Goal: Task Accomplishment & Management: Manage account settings

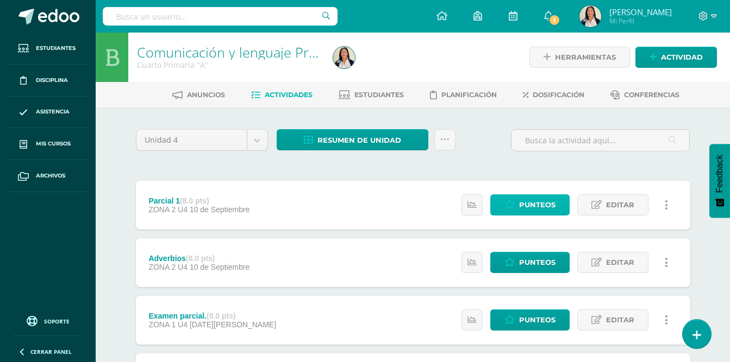
click at [540, 208] on span "Punteos" at bounding box center [537, 205] width 36 height 20
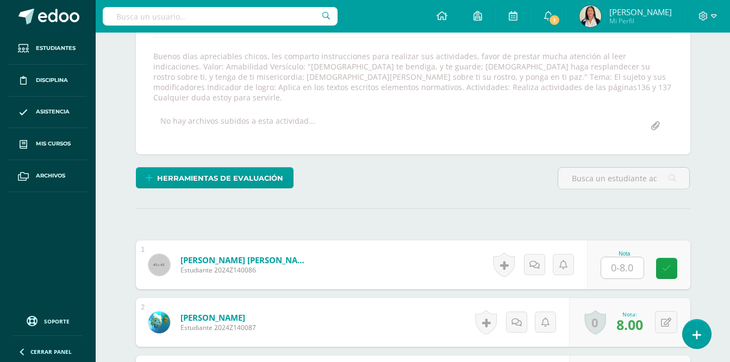
scroll to position [194, 0]
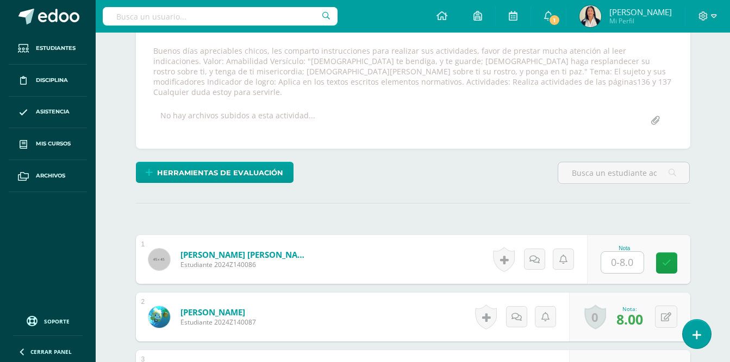
click at [624, 252] on input "text" at bounding box center [622, 262] width 42 height 21
type input "7"
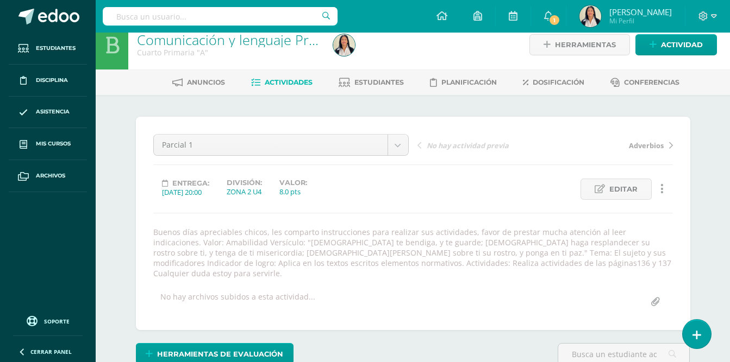
scroll to position [0, 0]
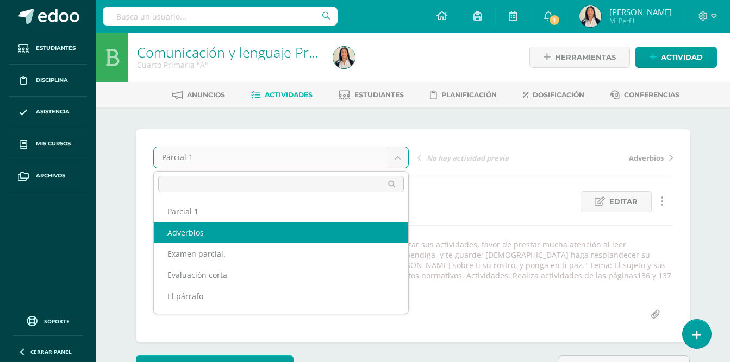
select select "/dashboard/teacher/grade-activity/32384/"
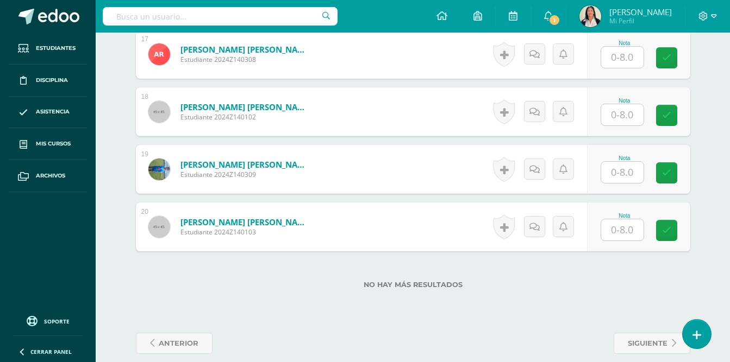
scroll to position [1335, 0]
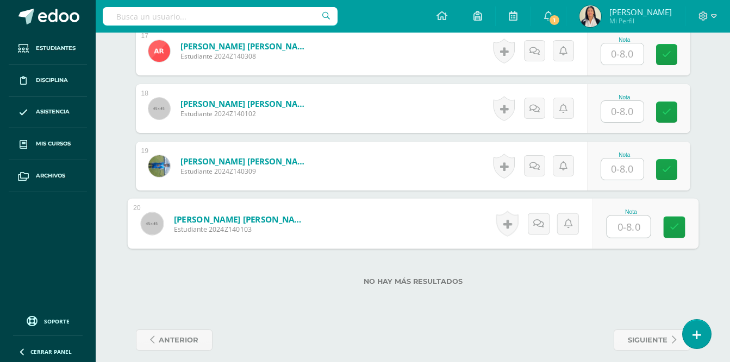
click at [625, 219] on input "text" at bounding box center [627, 227] width 43 height 22
type input "8"
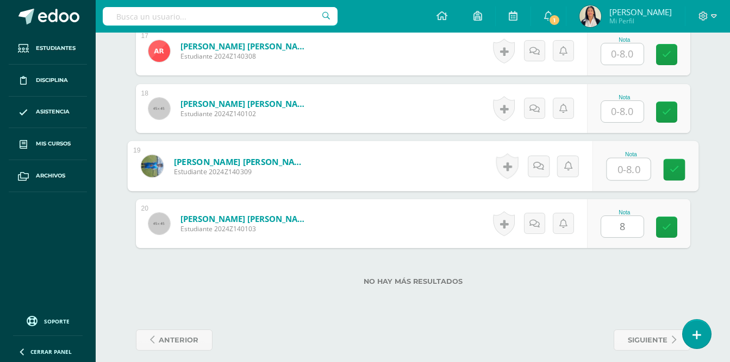
click at [626, 159] on input "text" at bounding box center [627, 170] width 43 height 22
type input "8"
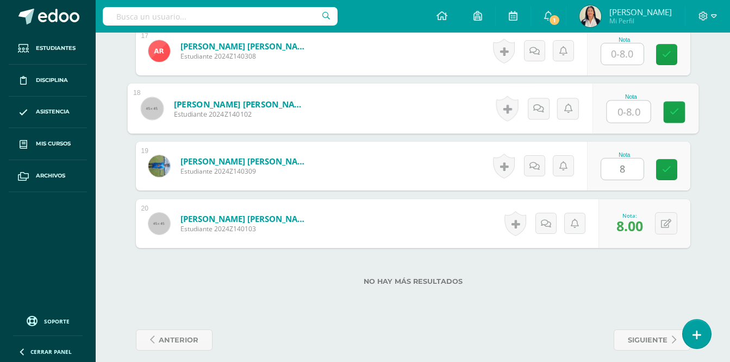
click at [623, 101] on input "text" at bounding box center [627, 112] width 43 height 22
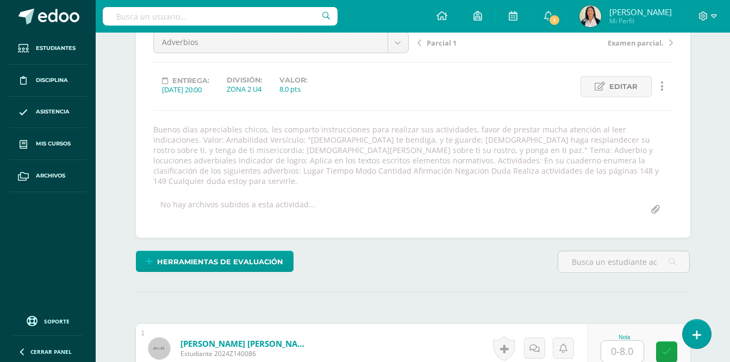
scroll to position [0, 0]
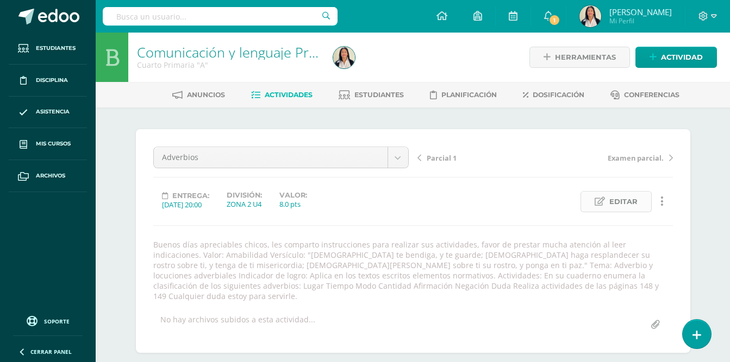
click at [618, 202] on span "Editar" at bounding box center [623, 202] width 28 height 20
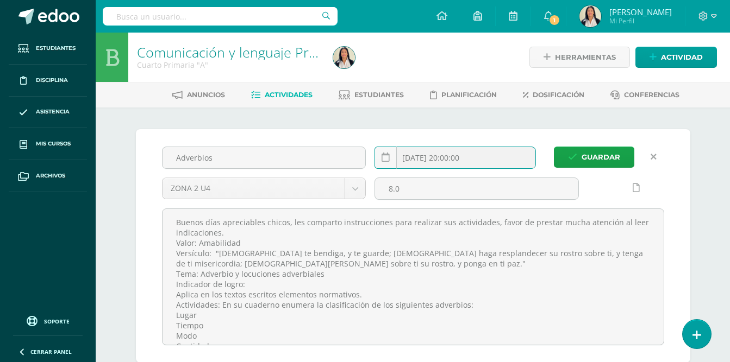
click at [452, 160] on input "[DATE] 20:00:00" at bounding box center [455, 157] width 160 height 21
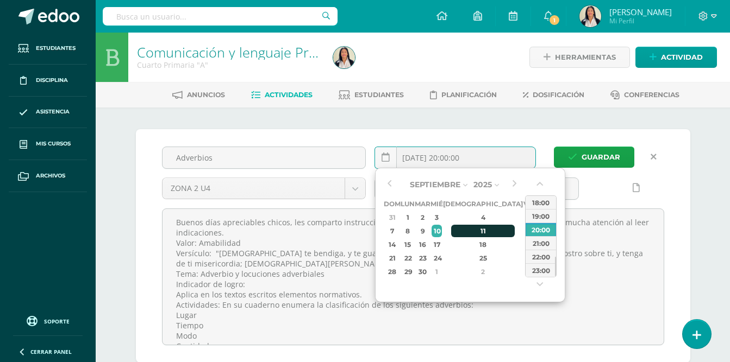
click at [471, 235] on div "11" at bounding box center [483, 231] width 64 height 12
type input "2025-09-11 20:00"
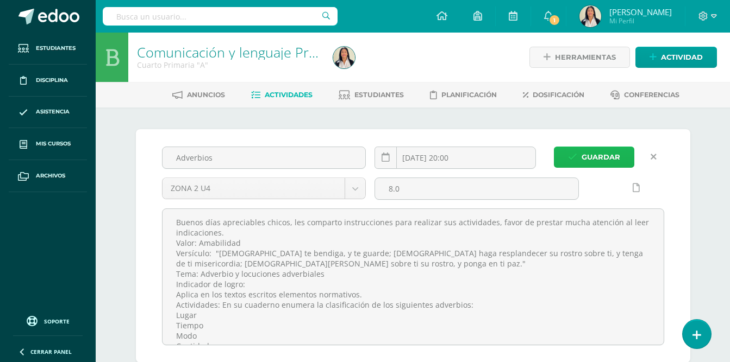
click at [604, 158] on span "Guardar" at bounding box center [600, 157] width 39 height 20
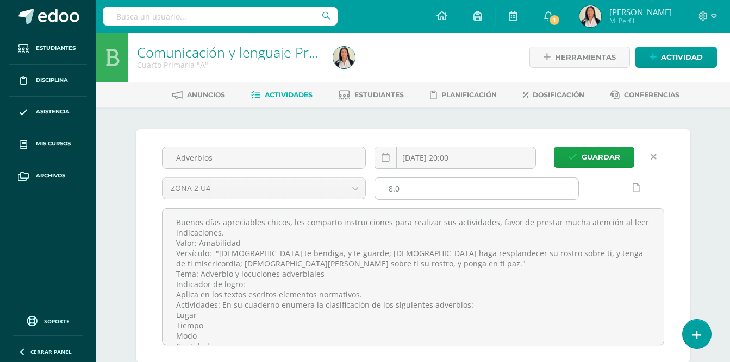
click at [430, 193] on input "8.0" at bounding box center [476, 188] width 203 height 21
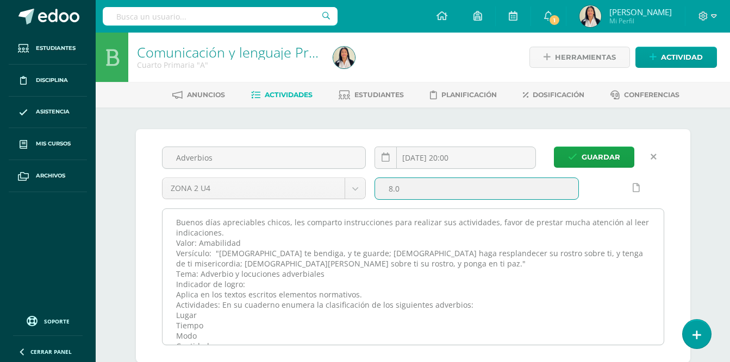
type input "8"
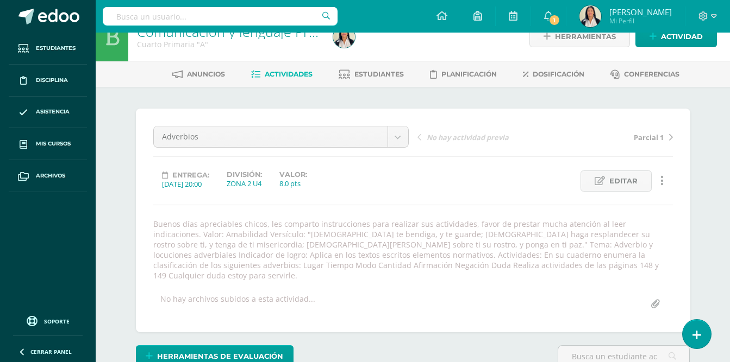
scroll to position [21, 0]
click at [679, 37] on span "Actividad" at bounding box center [682, 36] width 42 height 20
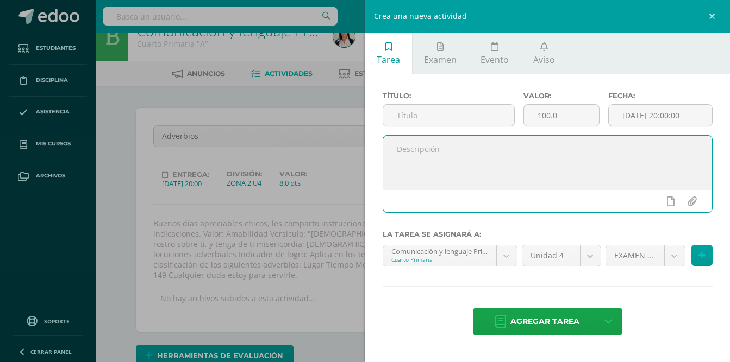
click at [515, 142] on textarea at bounding box center [547, 163] width 329 height 54
paste textarea "Versículo: "Jehová te bendiga, y te guarde; Jehová haga resplandecer su rostro …"
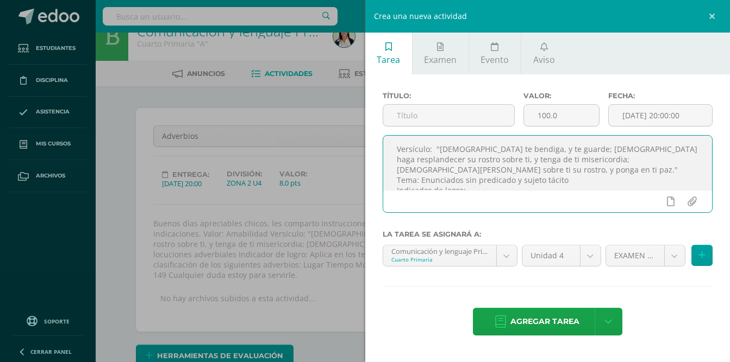
scroll to position [78, 0]
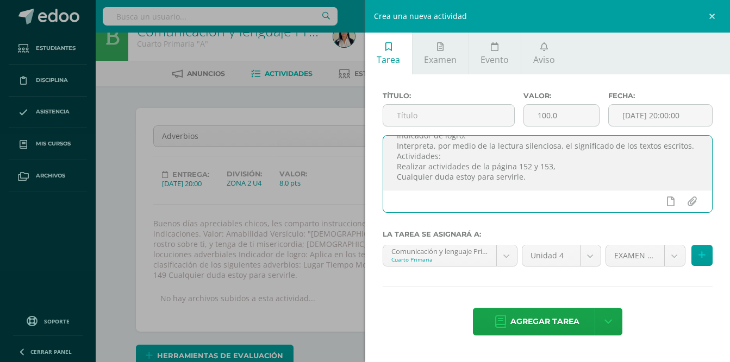
click at [536, 179] on textarea "Versículo: "Jehová te bendiga, y te guarde; Jehová haga resplandecer su rostro …" at bounding box center [547, 163] width 329 height 54
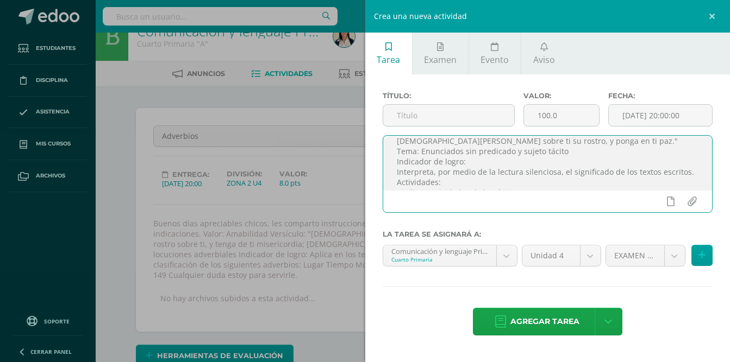
scroll to position [8, 0]
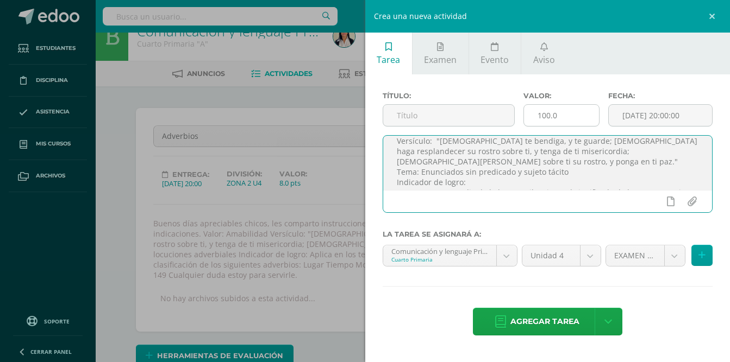
type textarea "Versículo: "Jehová te bendiga, y te guarde; Jehová haga resplandecer su rostro …"
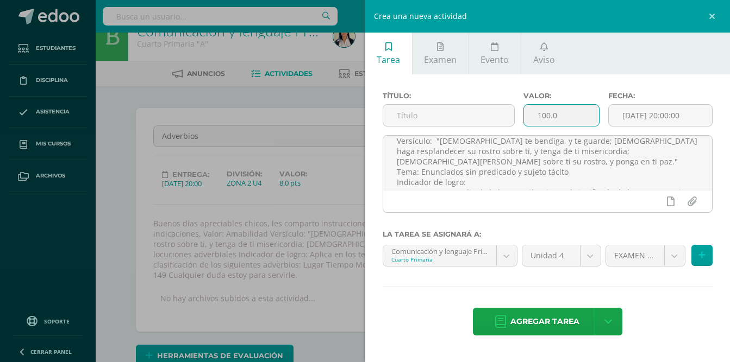
drag, startPoint x: 554, startPoint y: 116, endPoint x: 527, endPoint y: 117, distance: 27.7
click at [527, 117] on input "100.0" at bounding box center [561, 115] width 75 height 21
type input "8"
click at [727, 155] on div "Título: Valor: 8 Fecha: 2025-09-10 20:00:00 Versículo: "Jehová te bendiga, y te…" at bounding box center [547, 214] width 365 height 281
click at [660, 117] on input "[DATE] 20:00:00" at bounding box center [660, 115] width 103 height 21
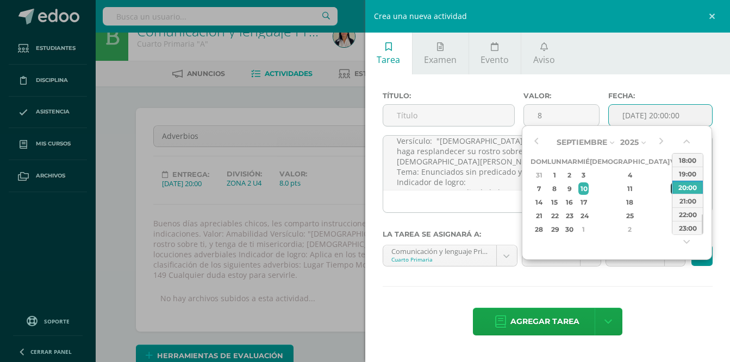
click at [671, 187] on div "12" at bounding box center [676, 189] width 10 height 12
type input "2025-09-12 20:00"
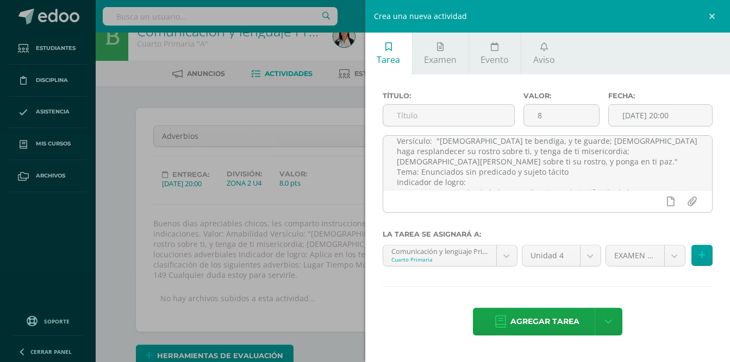
click at [719, 159] on div "Título: Valor: 8 Fecha: 2025-09-12 20:00 Versículo: "Jehová te bendiga, y te gu…" at bounding box center [547, 214] width 365 height 281
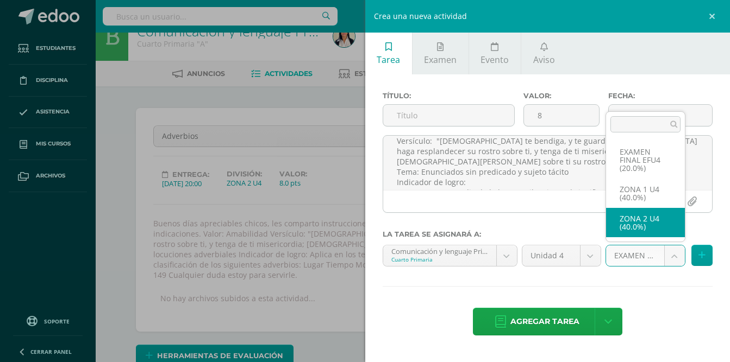
select select "30884"
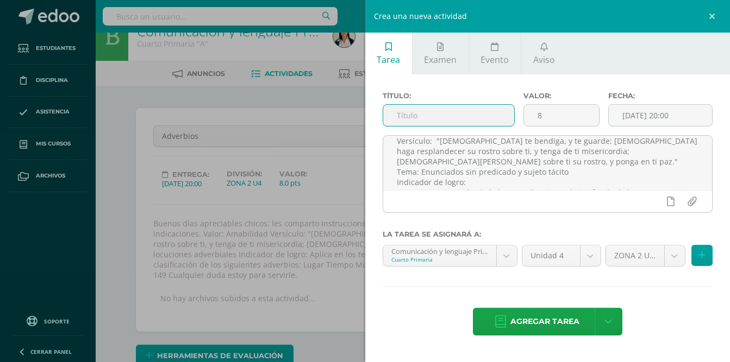
click at [483, 121] on input "text" at bounding box center [449, 115] width 132 height 21
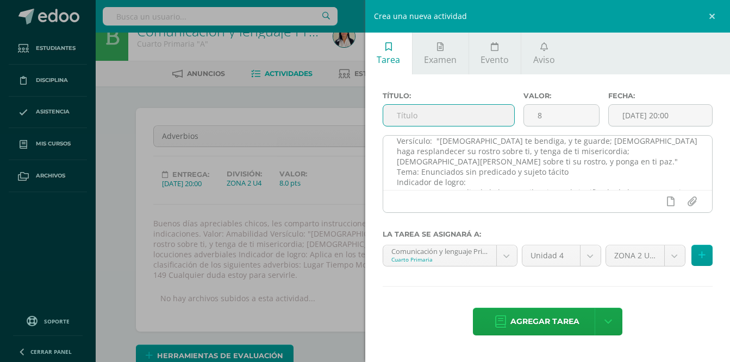
drag, startPoint x: 609, startPoint y: 155, endPoint x: 612, endPoint y: 149, distance: 7.1
click at [608, 153] on textarea "Versículo: "Jehová te bendiga, y te guarde; Jehová haga resplandecer su rostro …" at bounding box center [547, 163] width 329 height 54
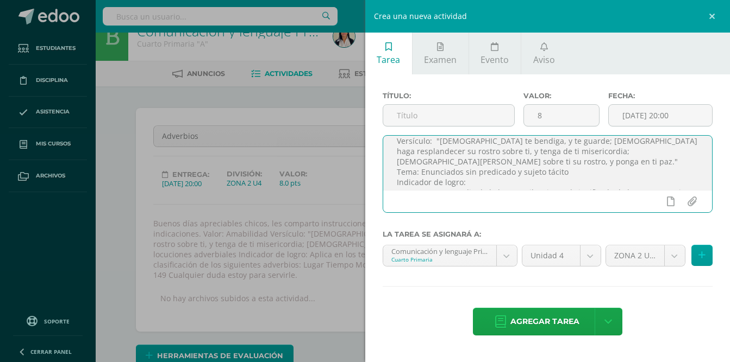
drag, startPoint x: 421, startPoint y: 172, endPoint x: 574, endPoint y: 172, distance: 153.8
click at [574, 172] on textarea "Versículo: "Jehová te bendiga, y te guarde; Jehová haga resplandecer su rostro …" at bounding box center [547, 163] width 329 height 54
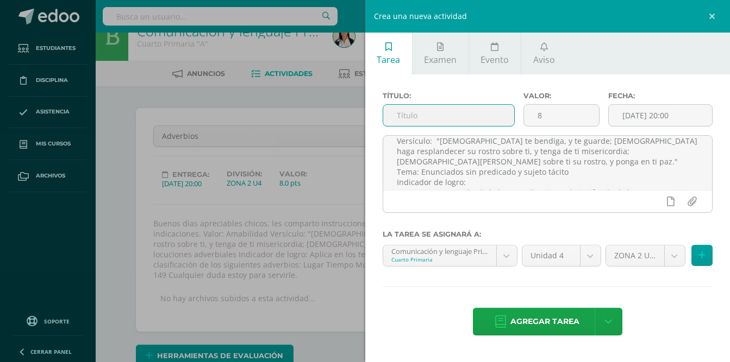
click at [433, 115] on input "text" at bounding box center [449, 115] width 132 height 21
paste input "Enunciados sin predicado y sujeto tácito"
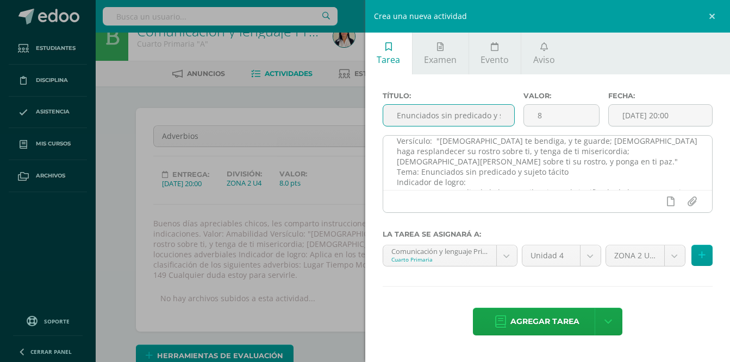
scroll to position [0, 43]
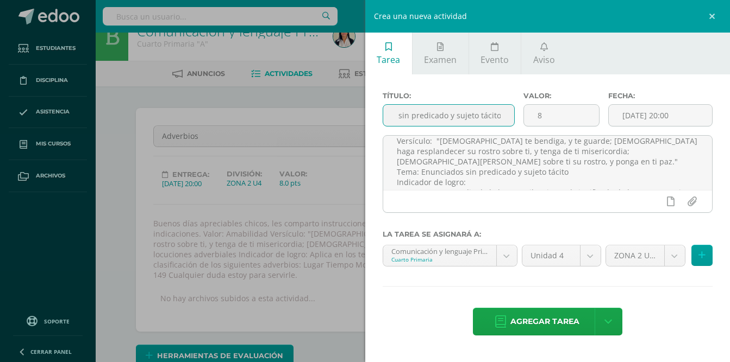
type input "Enunciados sin predicado y sujeto tácito"
click at [631, 304] on div "Título: Enunciados sin predicado y sujeto tácito Valor: 8 Fecha: 2025-09-12 20:…" at bounding box center [547, 214] width 365 height 281
drag, startPoint x: 543, startPoint y: 321, endPoint x: 551, endPoint y: 311, distance: 12.4
click at [543, 321] on span "Agregar tarea" at bounding box center [544, 322] width 69 height 27
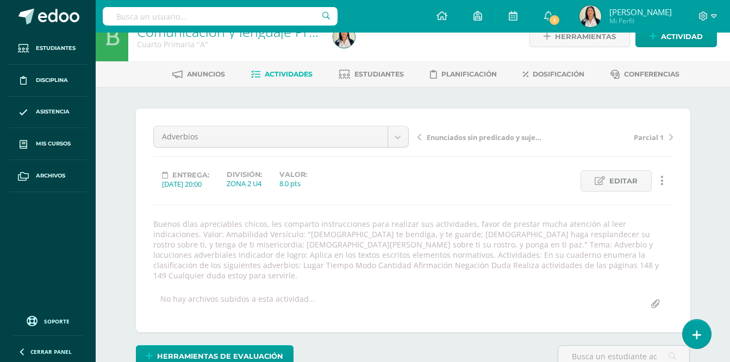
scroll to position [21, 0]
click at [686, 41] on span "Actividad" at bounding box center [682, 36] width 42 height 20
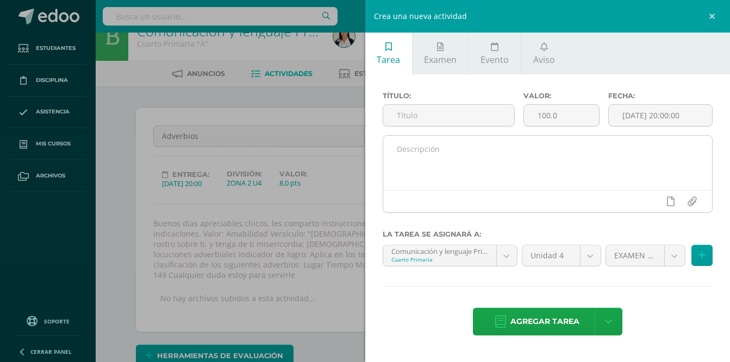
click at [436, 151] on textarea at bounding box center [547, 163] width 329 height 54
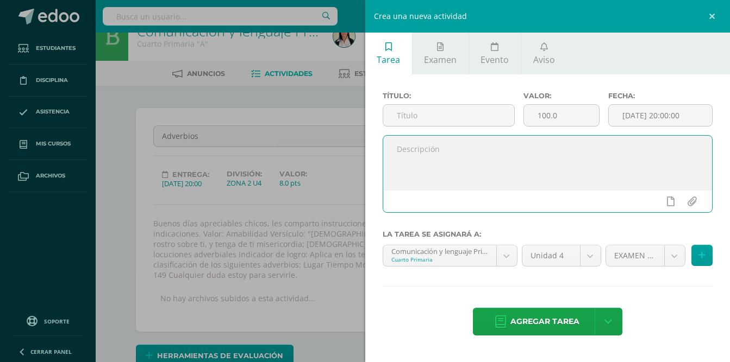
paste textarea "Buenos días apreciables chicos, les comparto instrucciones para realizar sus ac…"
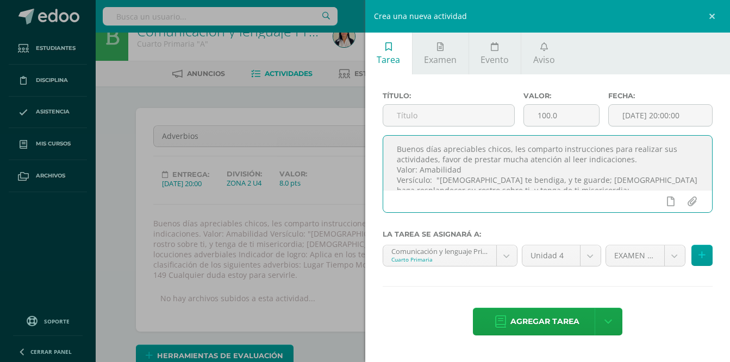
scroll to position [99, 0]
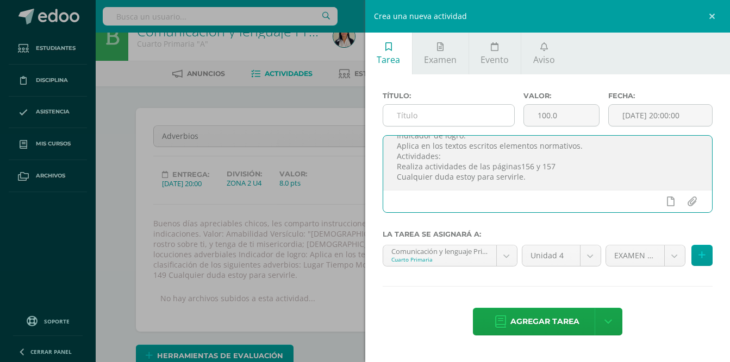
type textarea "Buenos días apreciables chicos, les comparto instrucciones para realizar sus ac…"
click at [463, 109] on input "text" at bounding box center [449, 115] width 132 height 21
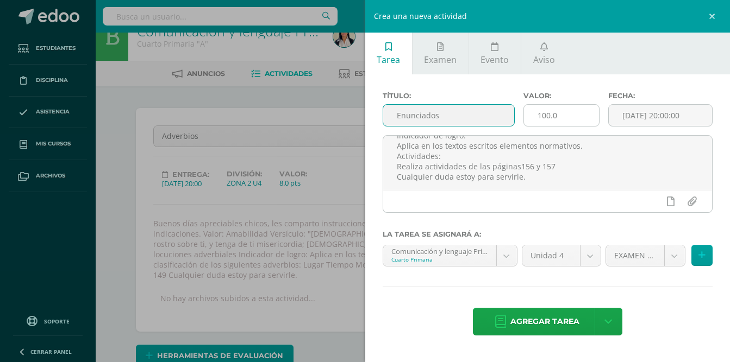
type input "Enunciados"
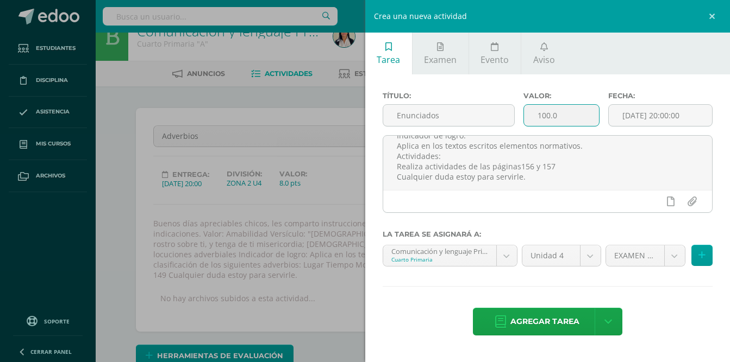
drag, startPoint x: 567, startPoint y: 114, endPoint x: 537, endPoint y: 112, distance: 30.5
click at [537, 112] on input "100.0" at bounding box center [561, 115] width 75 height 21
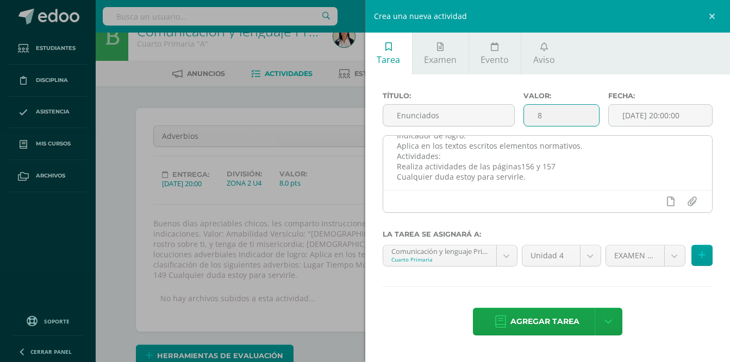
type input "8"
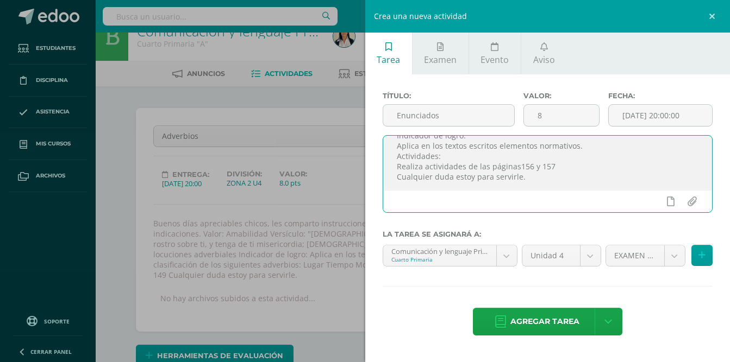
click at [600, 170] on textarea "Buenos días apreciables chicos, les comparto instrucciones para realizar sus ac…" at bounding box center [547, 163] width 329 height 54
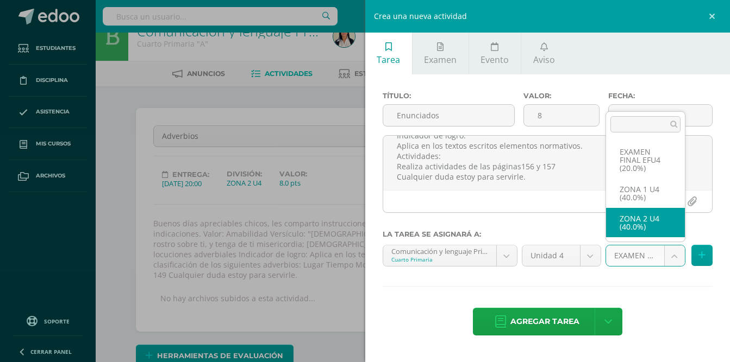
select select "30884"
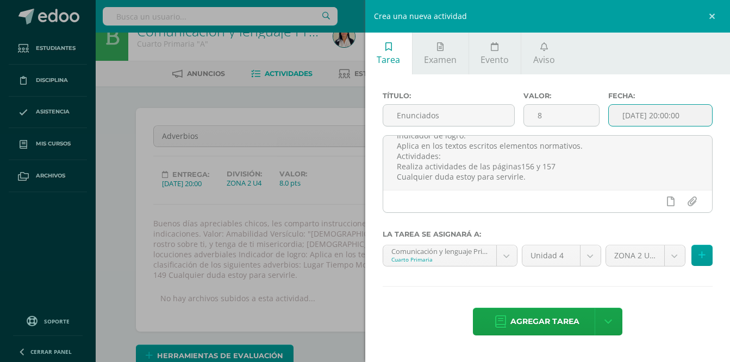
click at [668, 118] on input "[DATE] 20:00:00" at bounding box center [660, 115] width 103 height 21
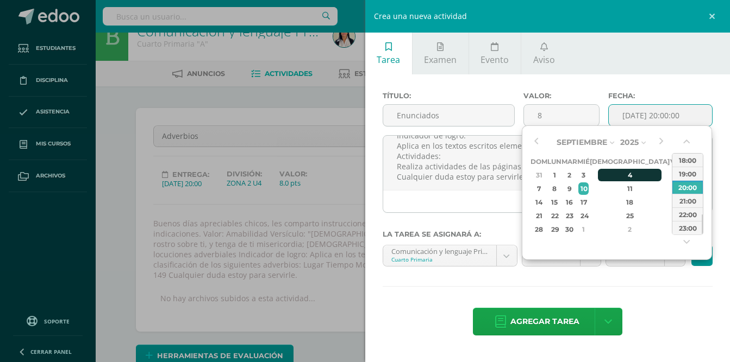
click at [622, 176] on div "4" at bounding box center [630, 175] width 64 height 12
type input "2025-09-04 20:00"
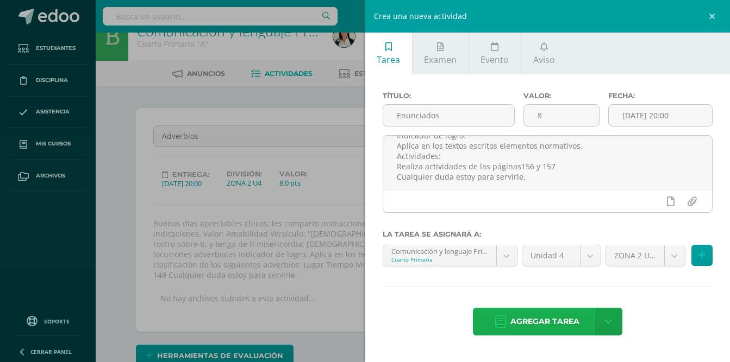
click at [541, 323] on span "Agregar tarea" at bounding box center [544, 322] width 69 height 27
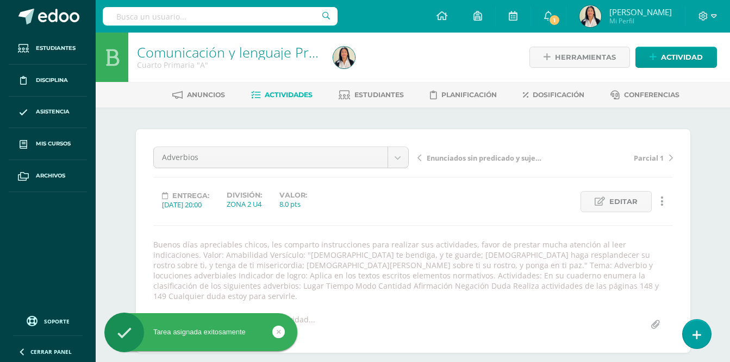
scroll to position [15, 0]
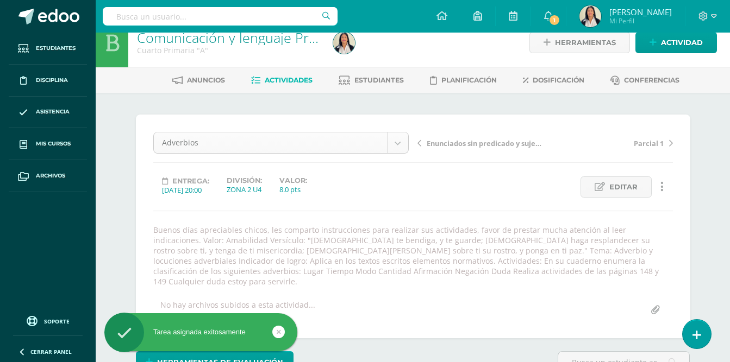
click at [398, 143] on body "Tarea asignada exitosamente Estudiantes Disciplina Asistencia Mis cursos Archiv…" at bounding box center [365, 231] width 730 height 492
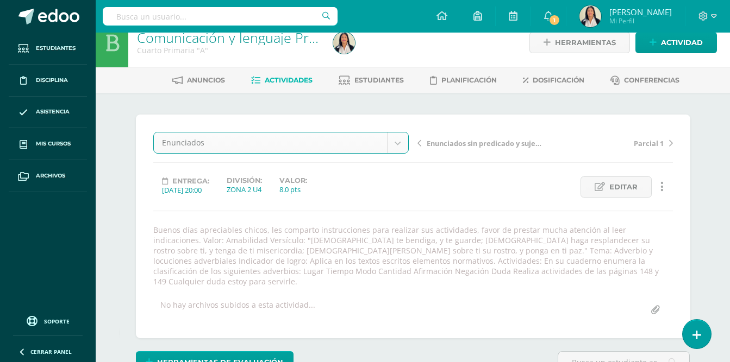
select select "/dashboard/teacher/grade-activity/32410/"
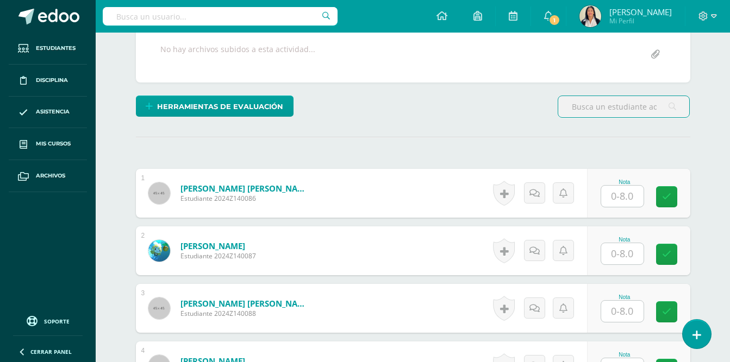
scroll to position [274, 0]
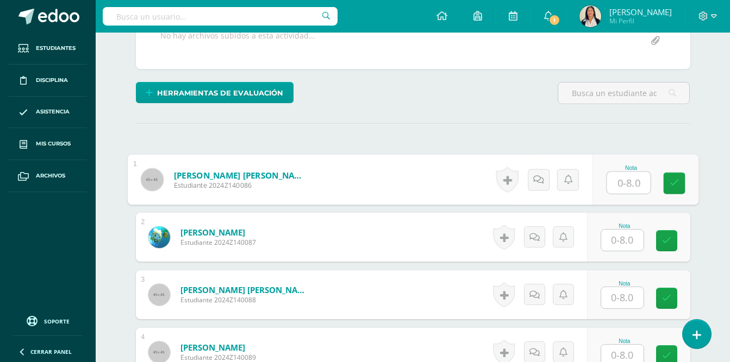
click at [611, 172] on input "text" at bounding box center [627, 183] width 43 height 22
type input "8"
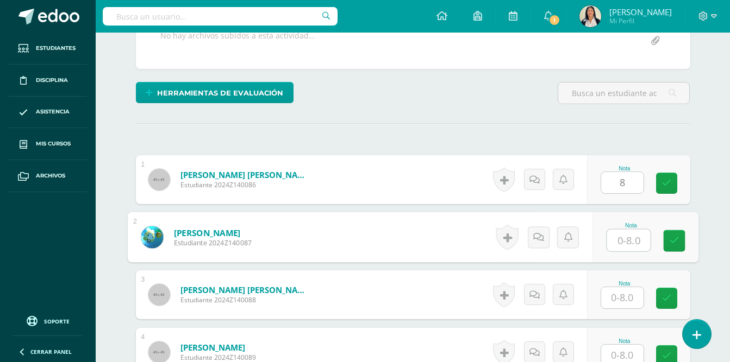
click at [624, 230] on input "text" at bounding box center [627, 241] width 43 height 22
type input "8"
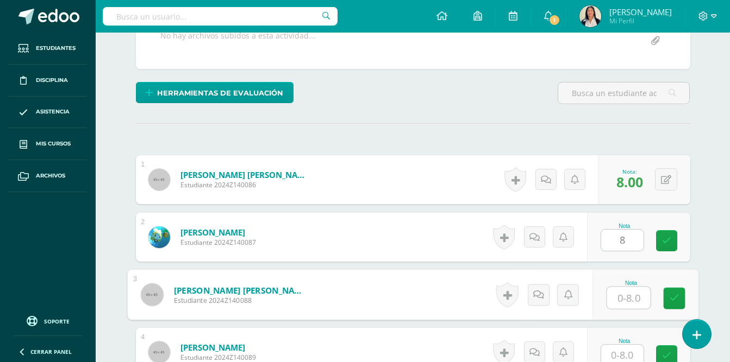
click at [623, 290] on input "text" at bounding box center [627, 298] width 43 height 22
type input "8"
click at [627, 345] on input "text" at bounding box center [622, 355] width 42 height 21
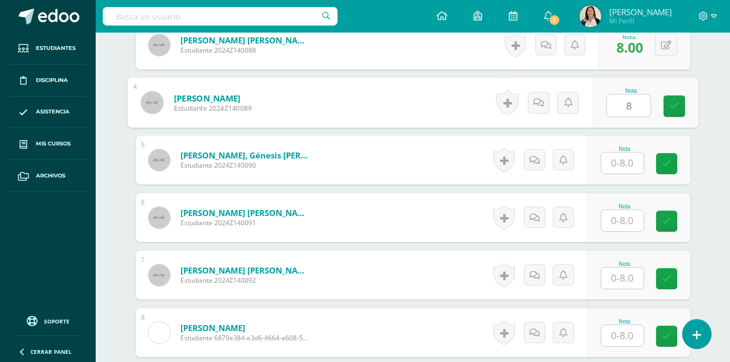
scroll to position [540, 0]
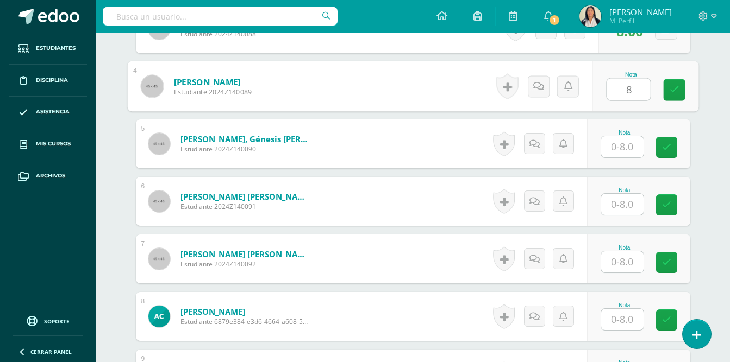
type input "8"
click at [625, 142] on input "text" at bounding box center [622, 146] width 42 height 21
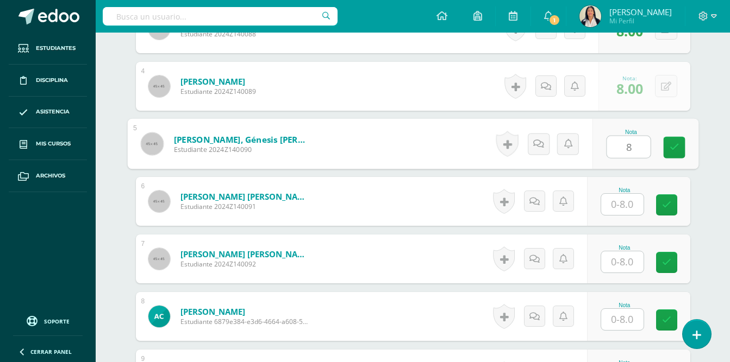
type input "8"
click at [630, 197] on input "text" at bounding box center [622, 204] width 42 height 21
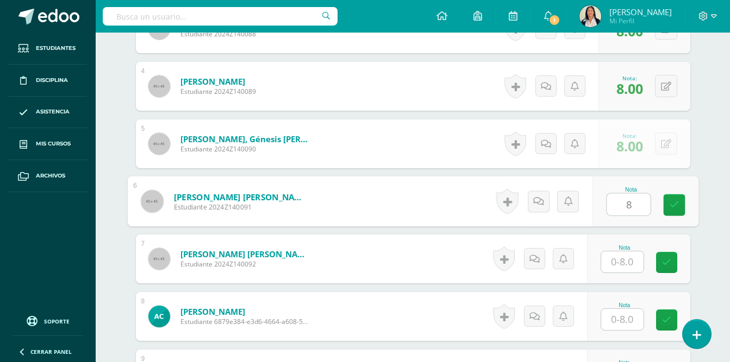
type input "8"
click at [623, 252] on input "text" at bounding box center [622, 262] width 42 height 21
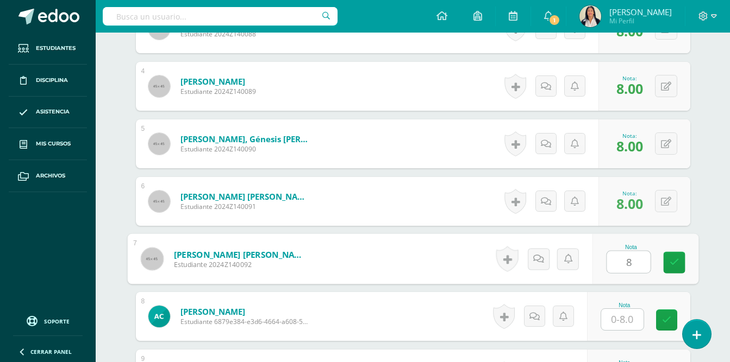
type input "8"
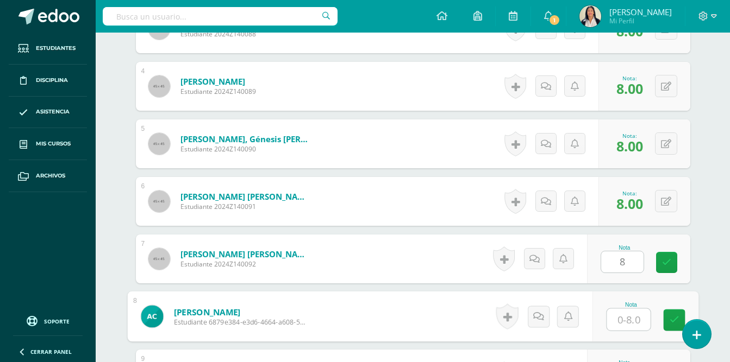
drag, startPoint x: 622, startPoint y: 312, endPoint x: 628, endPoint y: 311, distance: 5.5
click at [623, 312] on input "text" at bounding box center [627, 320] width 43 height 22
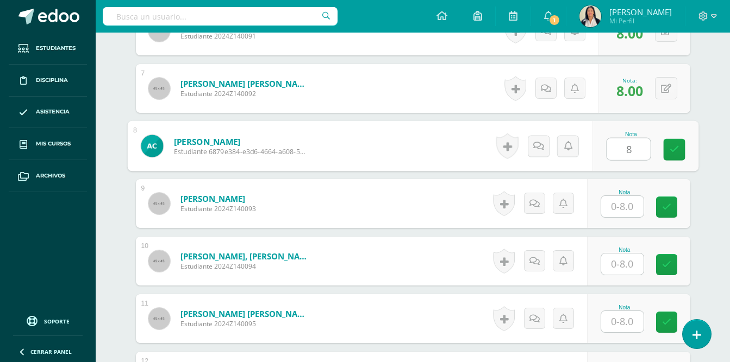
scroll to position [716, 0]
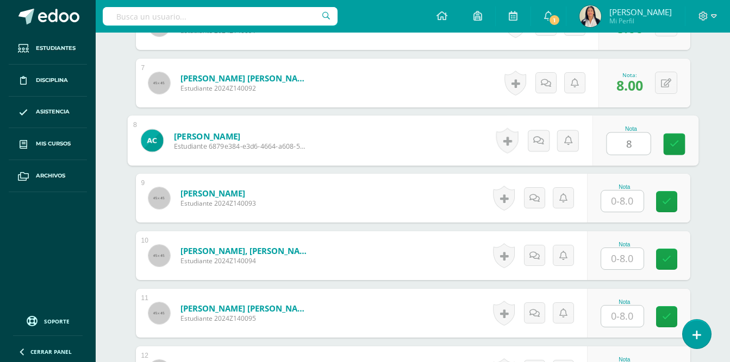
type input "8"
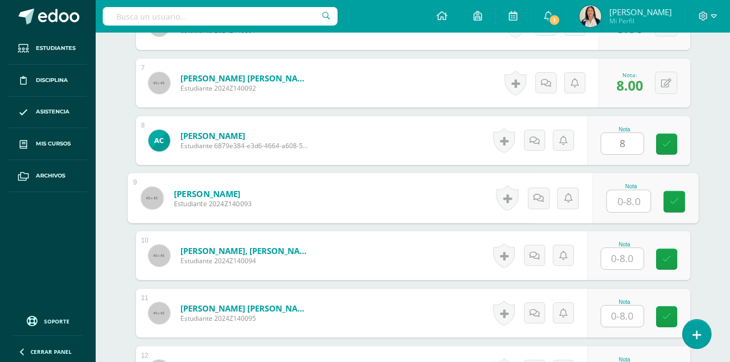
click at [620, 194] on input "text" at bounding box center [627, 202] width 43 height 22
type input "8"
click at [619, 255] on input "text" at bounding box center [622, 258] width 42 height 21
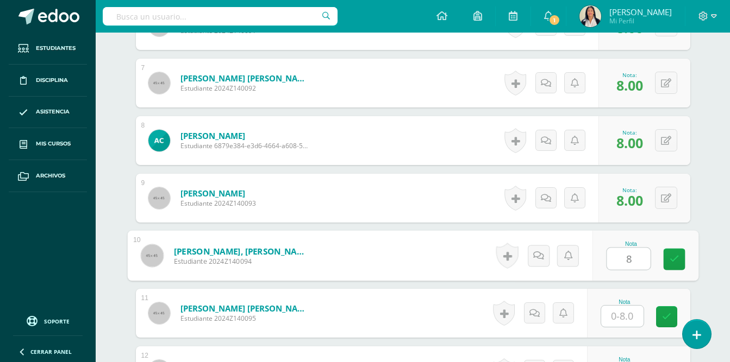
type input "8"
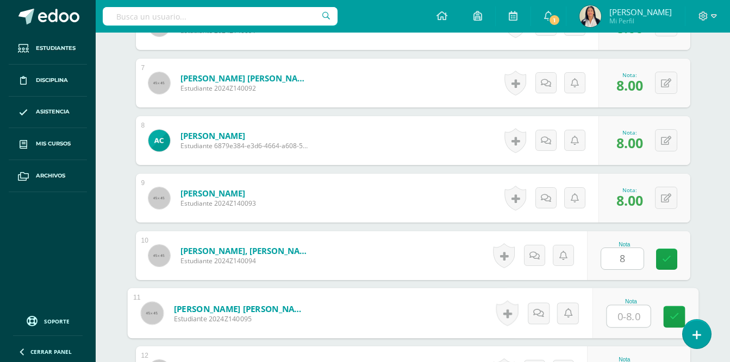
click at [619, 306] on input "text" at bounding box center [627, 317] width 43 height 22
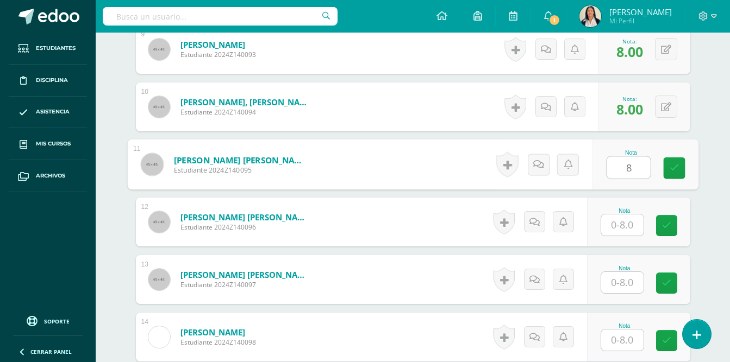
scroll to position [929, 0]
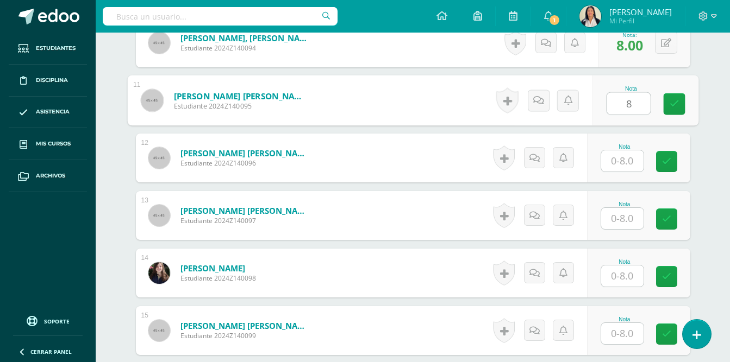
type input "8"
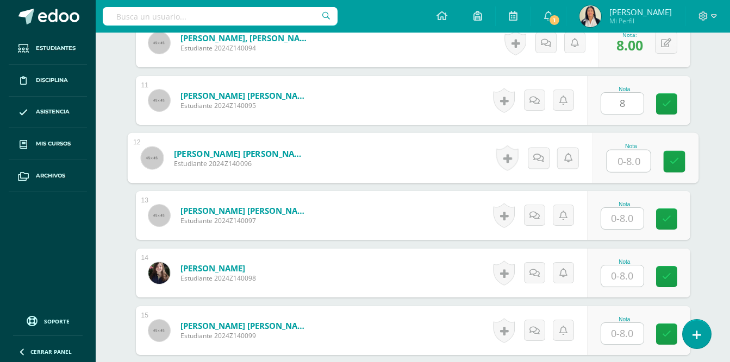
click at [617, 151] on input "text" at bounding box center [627, 162] width 43 height 22
type input "8"
click at [625, 211] on input "text" at bounding box center [622, 218] width 42 height 21
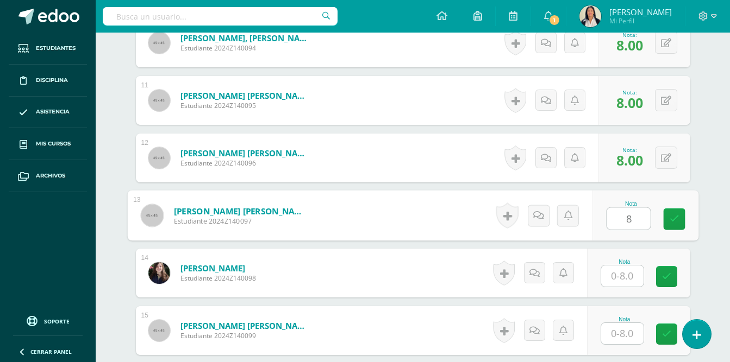
type input "8"
click at [622, 266] on input "text" at bounding box center [622, 276] width 42 height 21
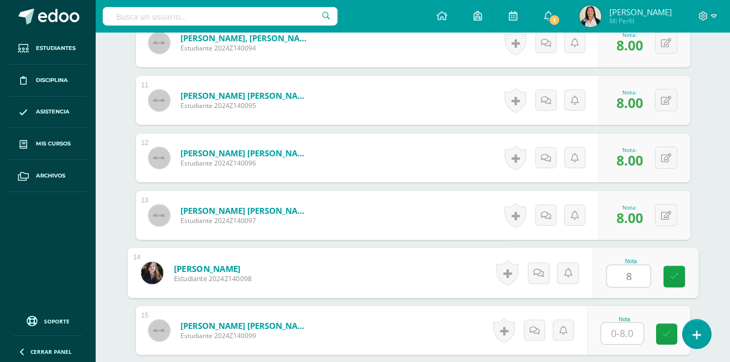
type input "8"
click at [627, 323] on input "text" at bounding box center [622, 333] width 42 height 21
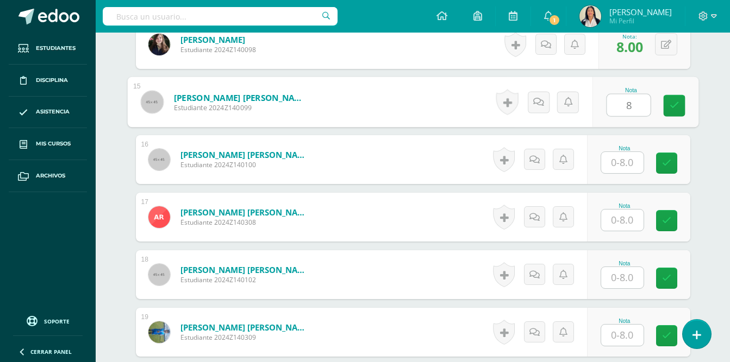
scroll to position [1163, 0]
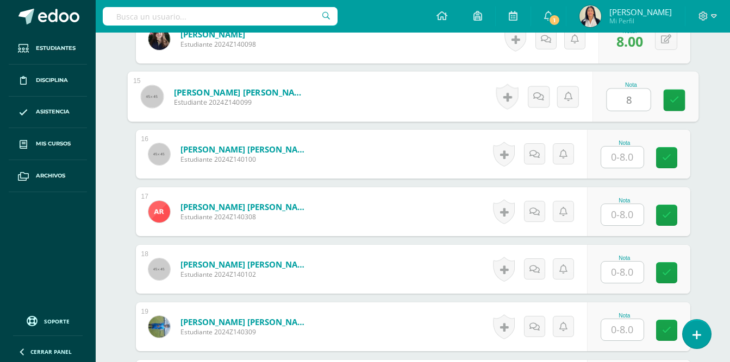
type input "8"
click at [618, 147] on input "text" at bounding box center [622, 157] width 42 height 21
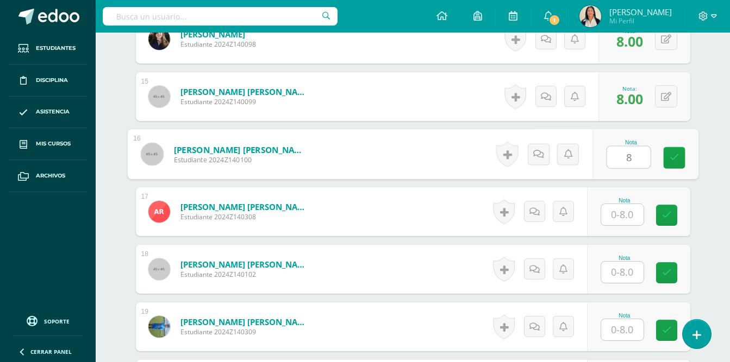
type input "8"
click at [618, 206] on input "text" at bounding box center [622, 214] width 42 height 21
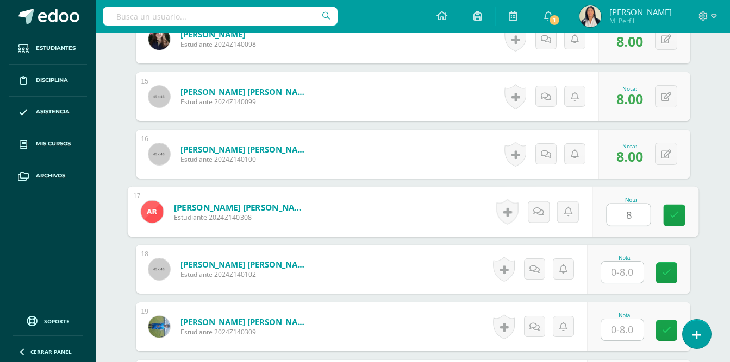
type input "8"
click at [625, 263] on input "text" at bounding box center [622, 272] width 42 height 21
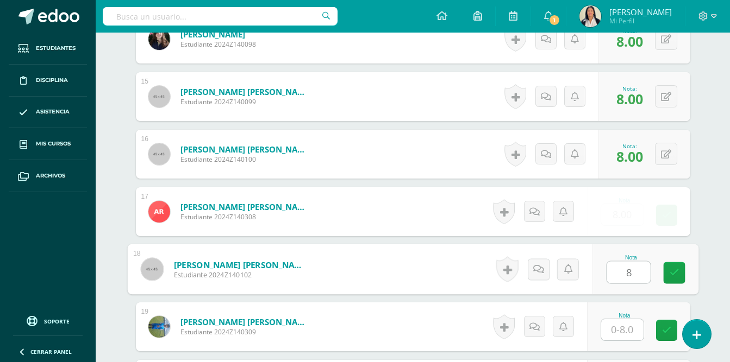
type input "8"
click at [623, 320] on input "text" at bounding box center [622, 330] width 42 height 21
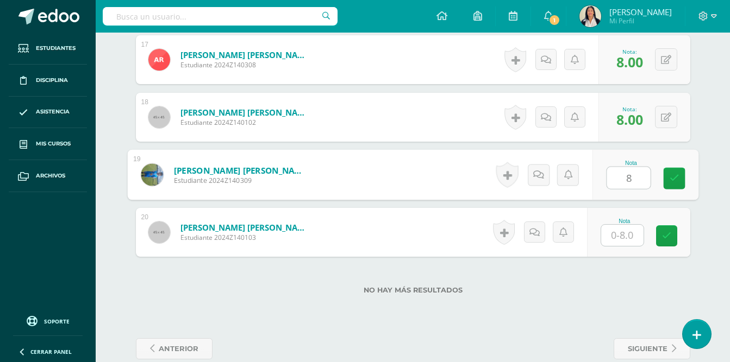
scroll to position [1324, 0]
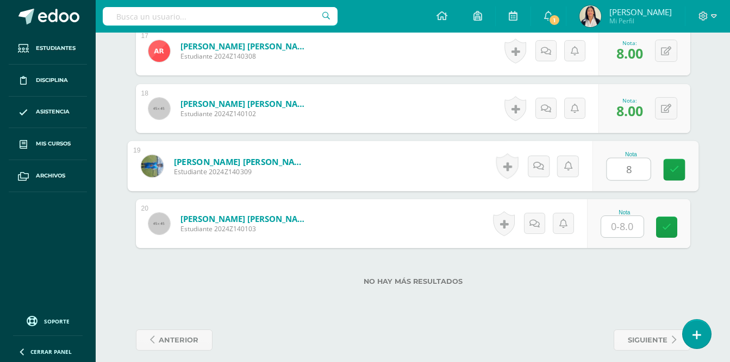
type input "8"
click at [622, 216] on input "text" at bounding box center [622, 226] width 42 height 21
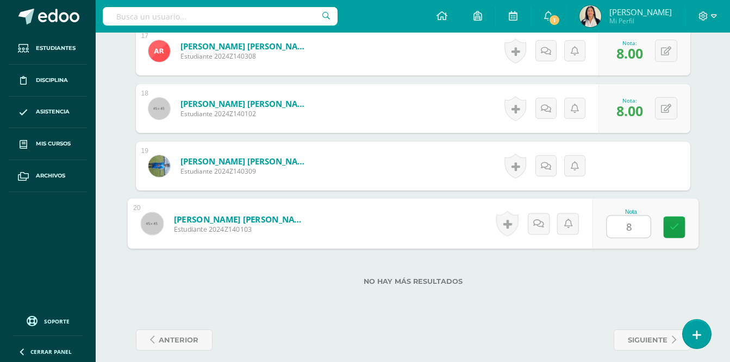
type input "8"
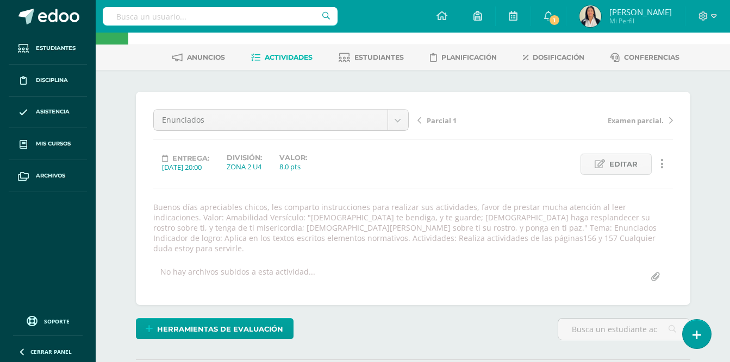
scroll to position [0, 0]
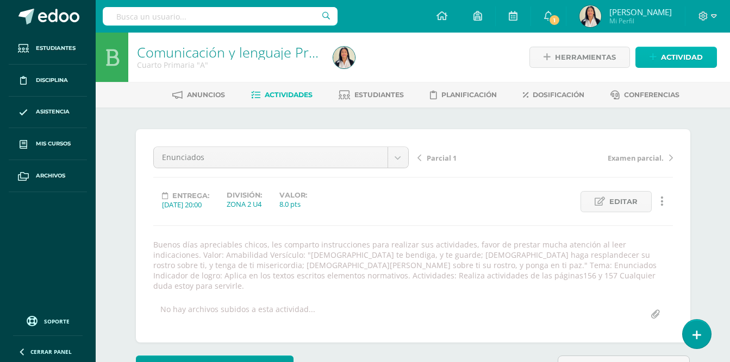
click at [683, 59] on span "Actividad" at bounding box center [682, 57] width 42 height 20
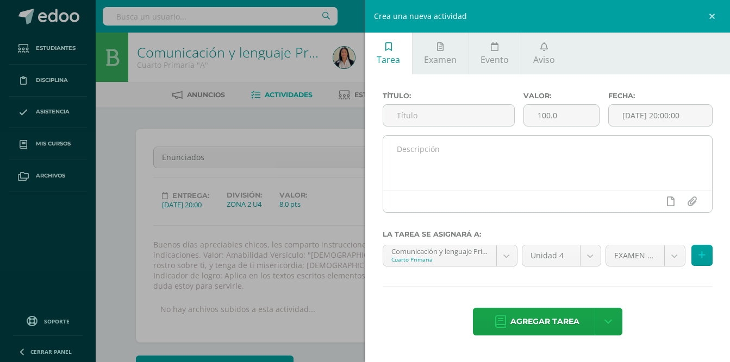
click at [465, 152] on textarea at bounding box center [547, 163] width 329 height 54
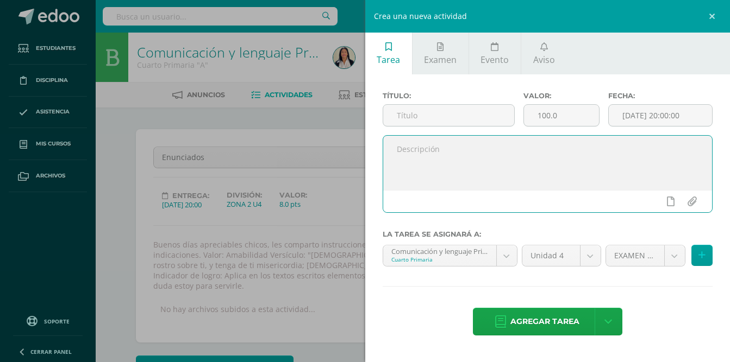
paste textarea "Buenos días apreciables chicos, les comparto instrucciones para realizar sus ac…"
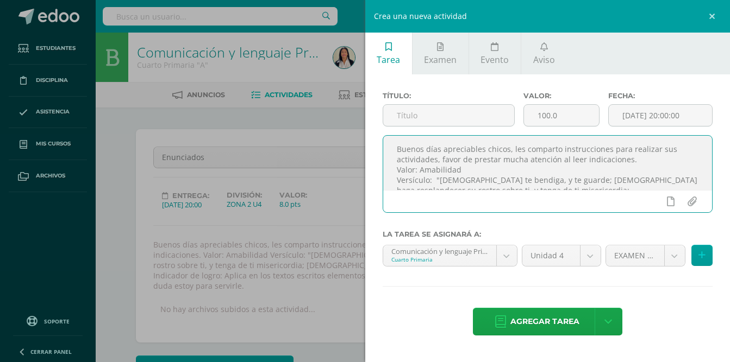
scroll to position [151, 0]
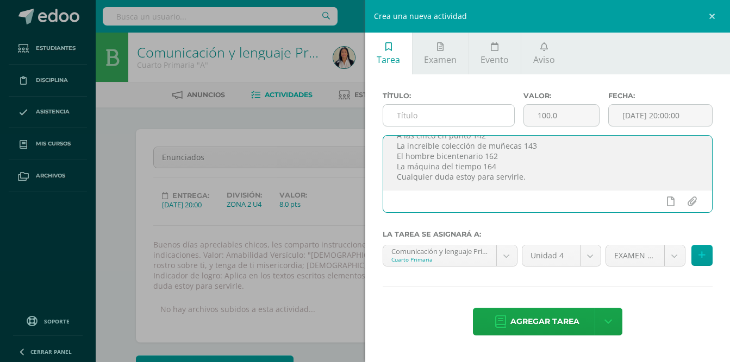
type textarea "Buenos días apreciables chicos, les comparto instrucciones para realizar sus ac…"
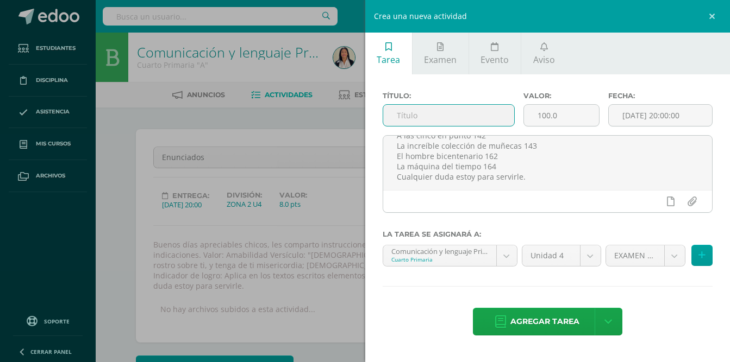
click at [455, 118] on input "text" at bounding box center [449, 115] width 132 height 21
type input "Lecturas"
drag, startPoint x: 559, startPoint y: 115, endPoint x: 536, endPoint y: 113, distance: 22.9
click at [536, 113] on input "100.0" at bounding box center [561, 115] width 75 height 21
type input "8"
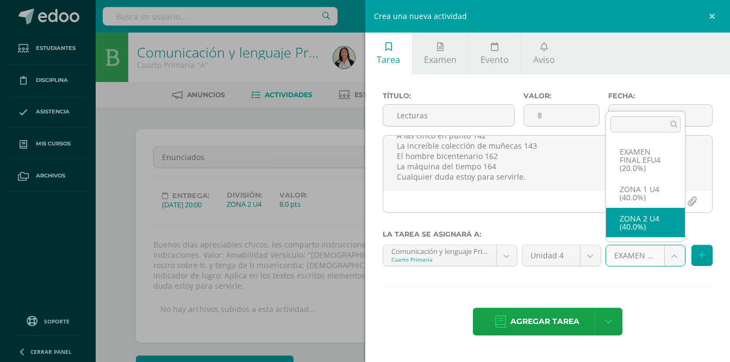
select select "30884"
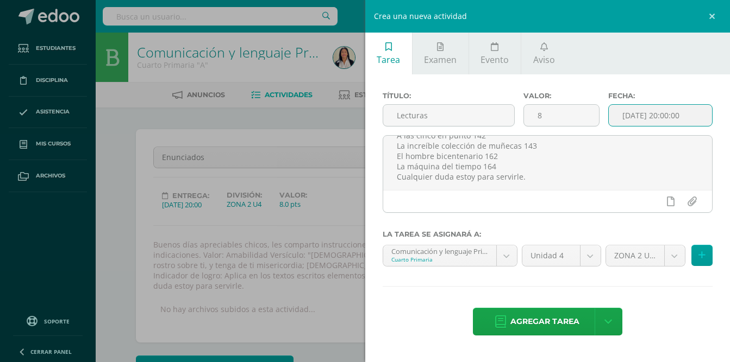
click at [667, 114] on input "[DATE] 20:00:00" at bounding box center [660, 115] width 103 height 21
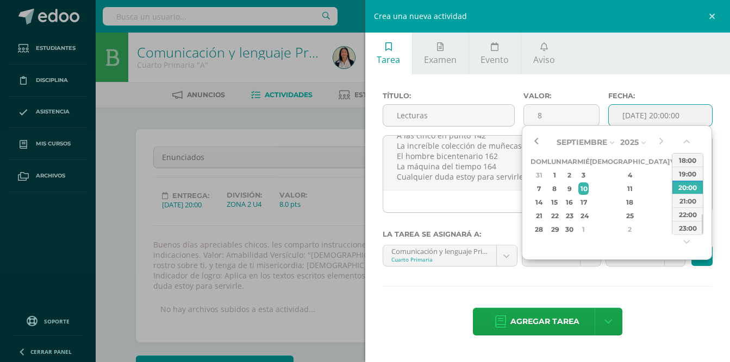
click at [535, 141] on button "button" at bounding box center [535, 142] width 11 height 16
click at [617, 174] on div "31" at bounding box center [630, 175] width 64 height 12
type input "2025-07-31 20:00"
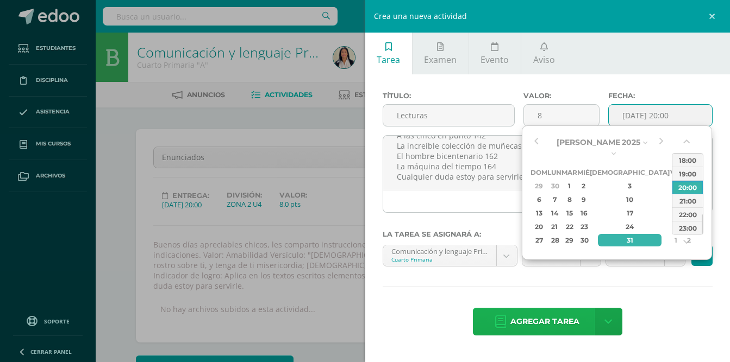
click at [538, 323] on span "Agregar tarea" at bounding box center [544, 322] width 69 height 27
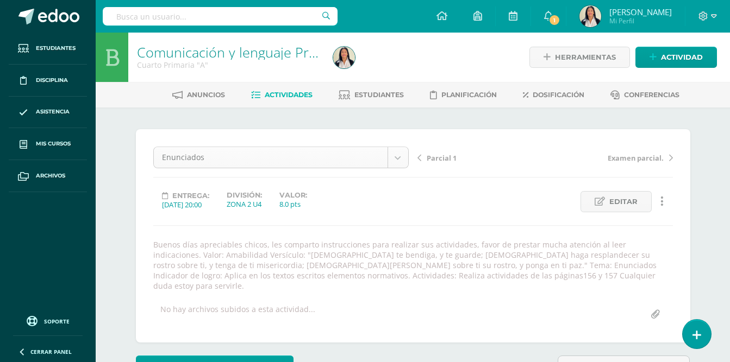
click at [290, 93] on span "Actividades" at bounding box center [289, 95] width 48 height 8
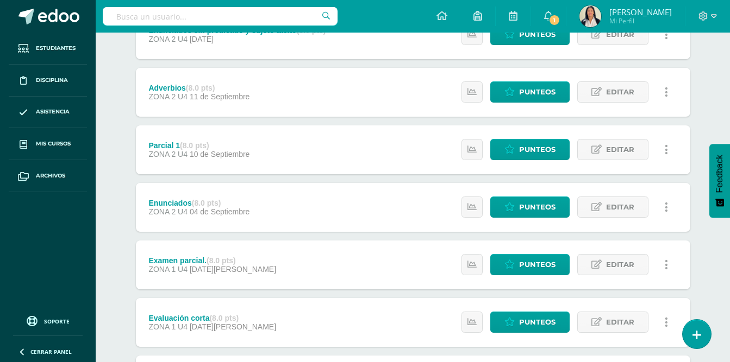
scroll to position [516, 0]
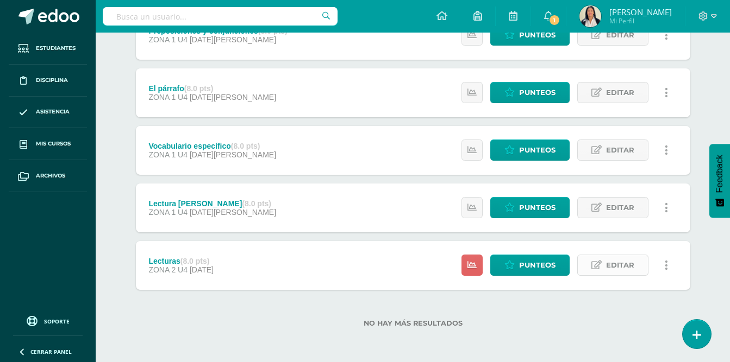
click at [616, 266] on span "Editar" at bounding box center [620, 265] width 28 height 20
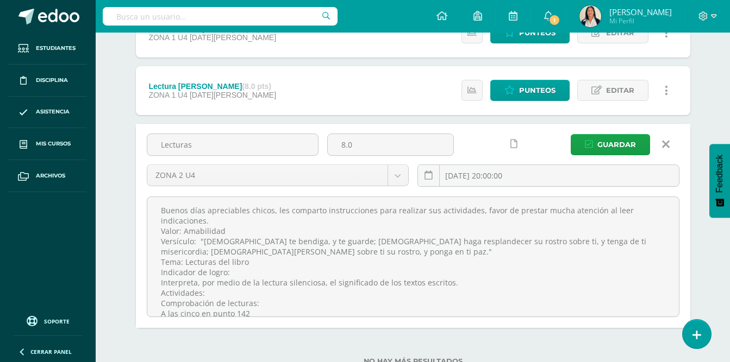
scroll to position [671, 0]
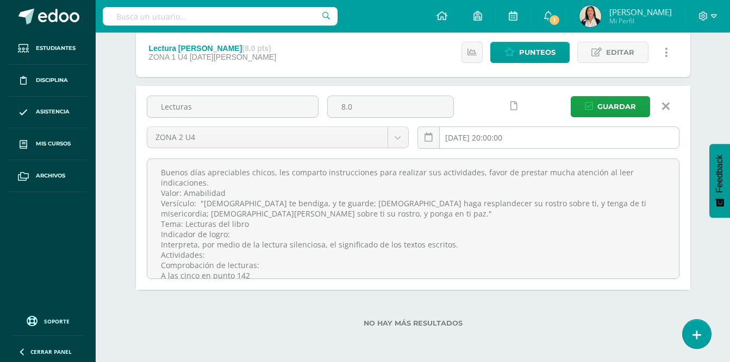
click at [589, 139] on input "[DATE] 20:00:00" at bounding box center [548, 137] width 261 height 21
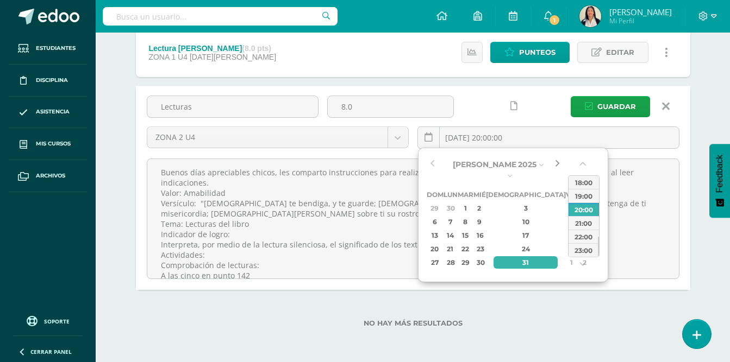
click at [555, 163] on button "button" at bounding box center [557, 164] width 11 height 16
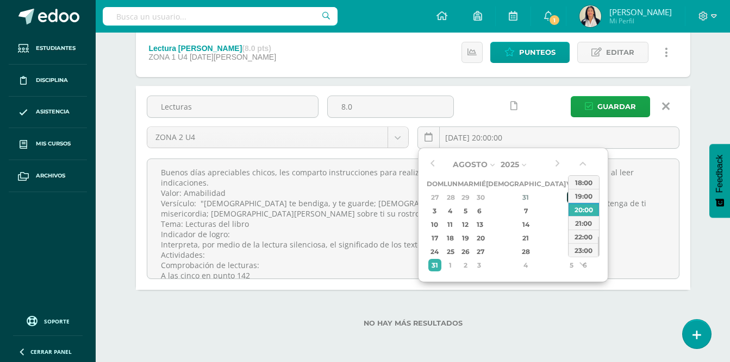
click at [567, 193] on div "1" at bounding box center [572, 197] width 10 height 12
type input "[DATE] 20:00"
click at [567, 197] on div "1" at bounding box center [572, 197] width 10 height 12
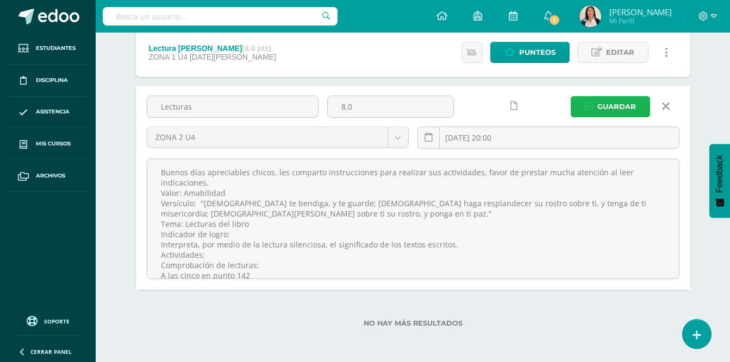
click at [617, 106] on span "Guardar" at bounding box center [616, 107] width 39 height 20
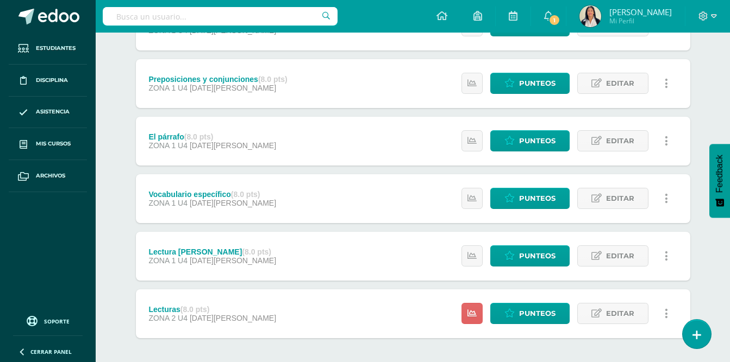
scroll to position [468, 0]
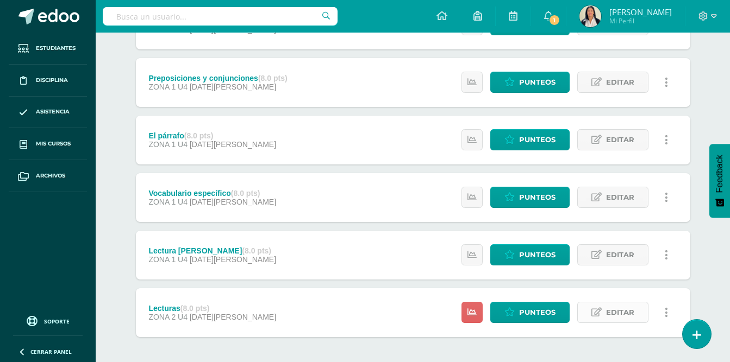
click at [620, 315] on span "Editar" at bounding box center [620, 313] width 28 height 20
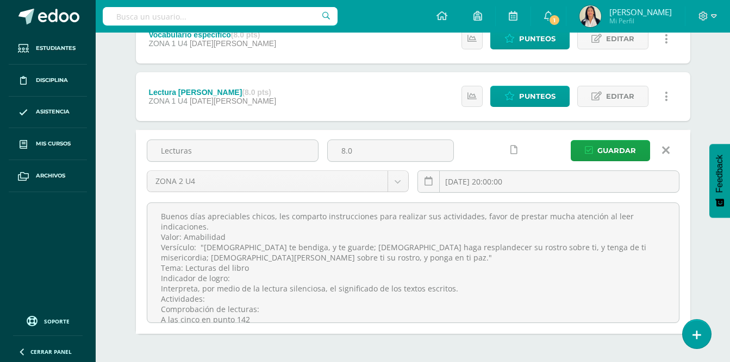
scroll to position [671, 0]
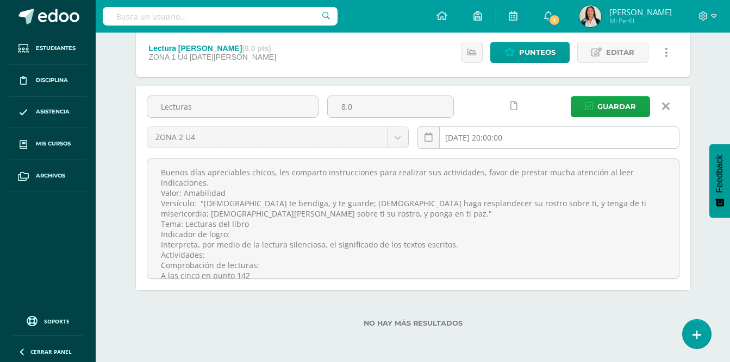
click at [548, 143] on input "2025-08-01 20:00:00" at bounding box center [548, 137] width 261 height 21
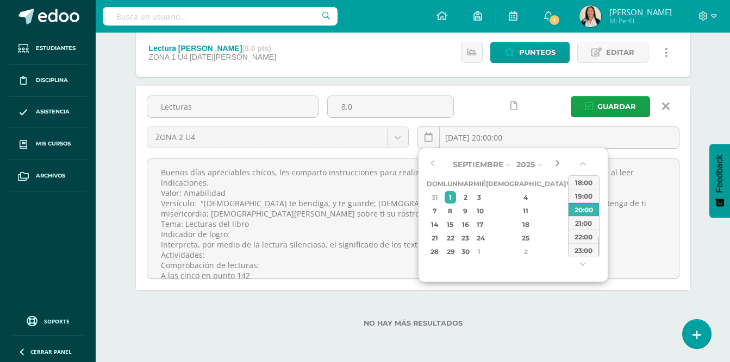
click at [555, 164] on button "button" at bounding box center [557, 164] width 11 height 16
click at [511, 197] on div "4" at bounding box center [525, 197] width 64 height 12
type input "2025-09-04 20:00"
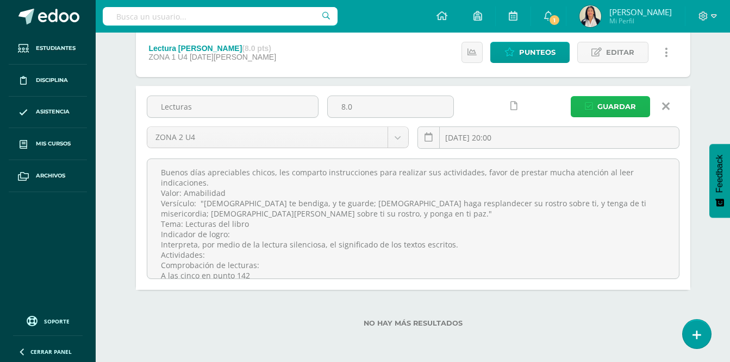
click at [618, 108] on span "Guardar" at bounding box center [616, 107] width 39 height 20
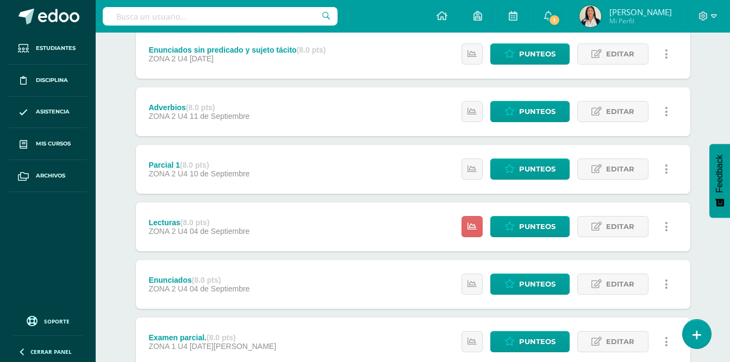
scroll to position [159, 0]
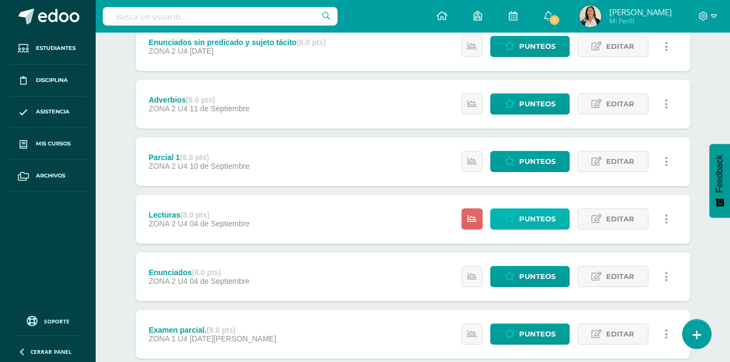
click at [525, 220] on span "Punteos" at bounding box center [537, 219] width 36 height 20
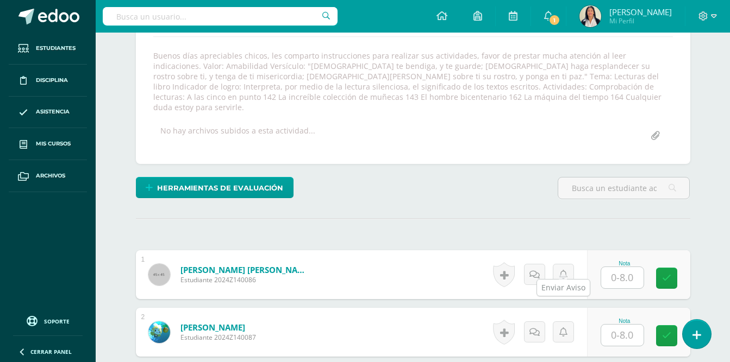
scroll to position [190, 0]
click at [623, 267] on input "text" at bounding box center [622, 277] width 42 height 21
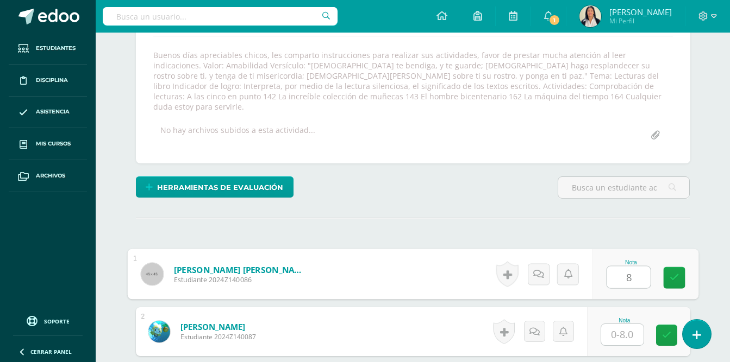
type input "8"
click at [622, 324] on input "text" at bounding box center [622, 334] width 42 height 21
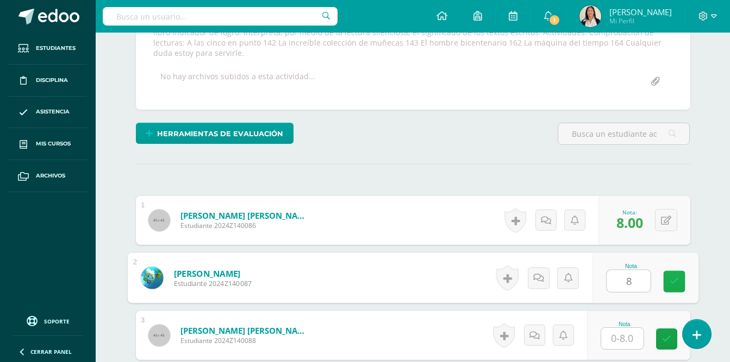
scroll to position [331, 0]
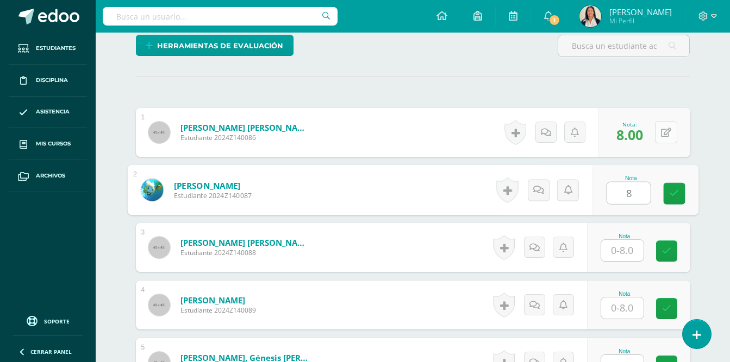
type input "8"
click at [666, 128] on icon at bounding box center [666, 132] width 10 height 9
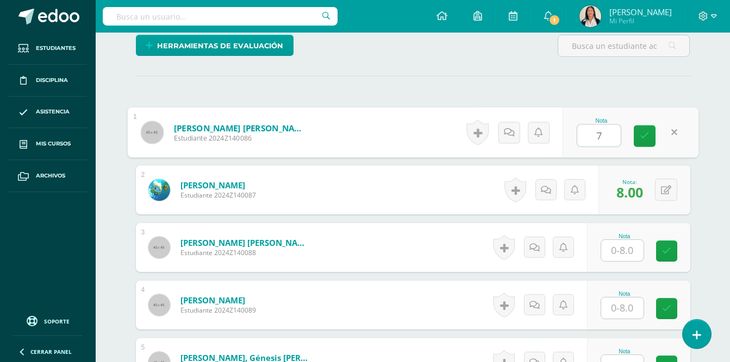
type input "7"
click at [624, 245] on input "text" at bounding box center [622, 250] width 42 height 21
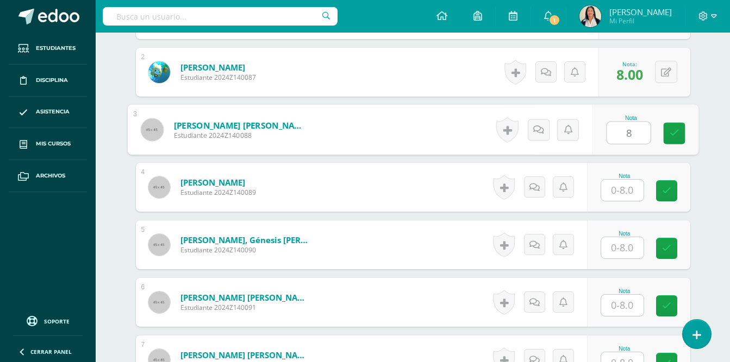
scroll to position [490, 0]
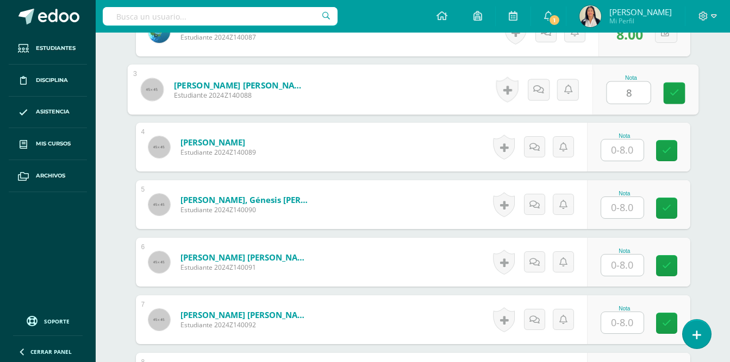
type input "8"
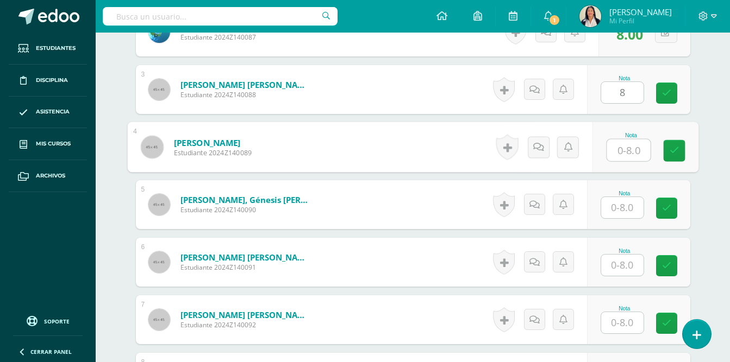
click at [624, 141] on input "text" at bounding box center [627, 151] width 43 height 22
type input "8"
click at [619, 197] on input "text" at bounding box center [622, 207] width 42 height 21
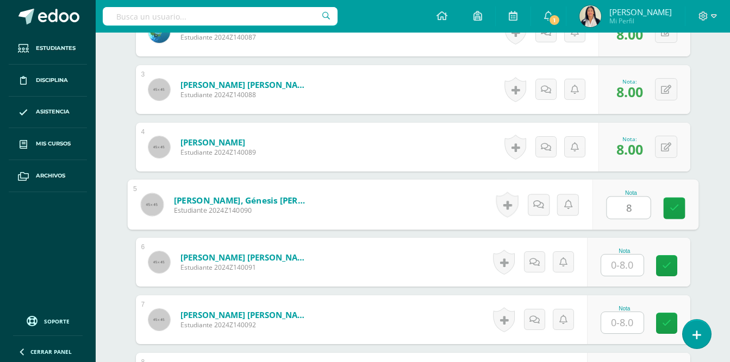
type input "8"
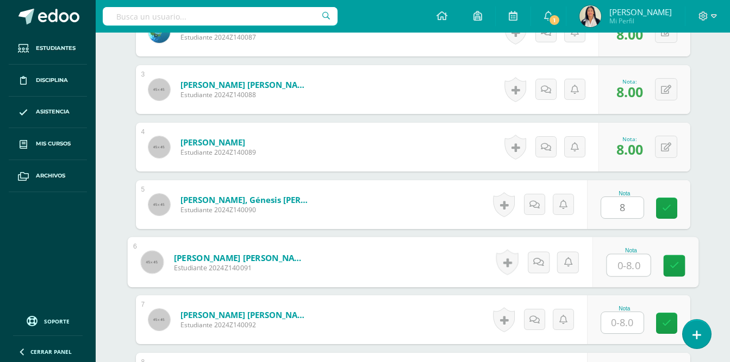
click at [622, 256] on input "text" at bounding box center [627, 266] width 43 height 22
type input "8"
click at [620, 312] on input "text" at bounding box center [622, 322] width 42 height 21
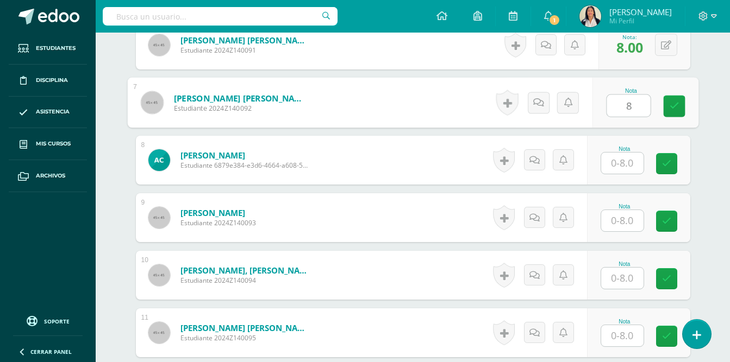
scroll to position [731, 0]
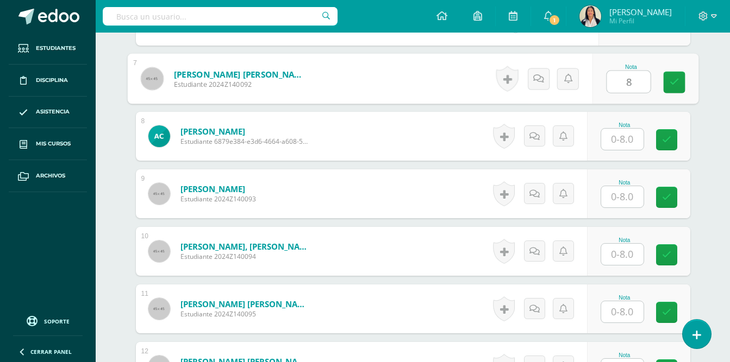
type input "8"
click at [621, 131] on input "text" at bounding box center [622, 139] width 42 height 21
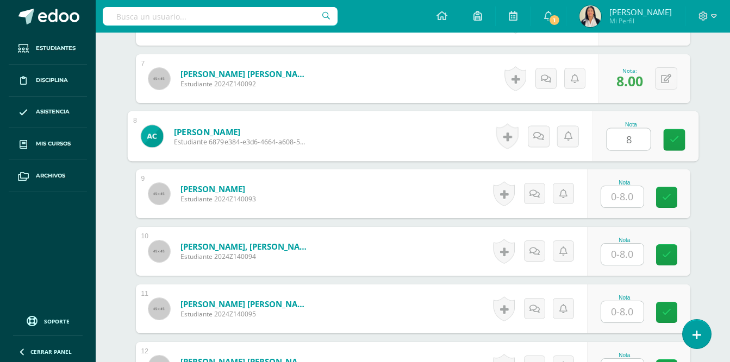
type input "8"
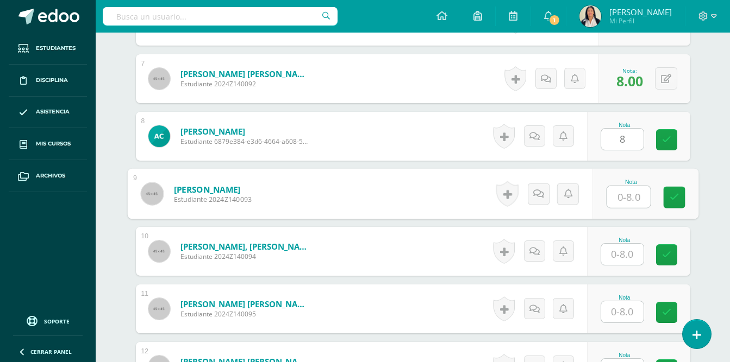
click at [624, 187] on input "text" at bounding box center [627, 197] width 43 height 22
type input "7"
click at [623, 245] on input "text" at bounding box center [622, 254] width 42 height 21
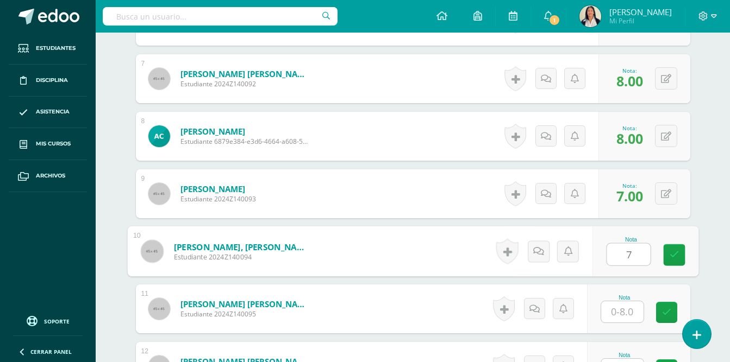
type input "7"
click at [616, 304] on input "text" at bounding box center [622, 312] width 42 height 21
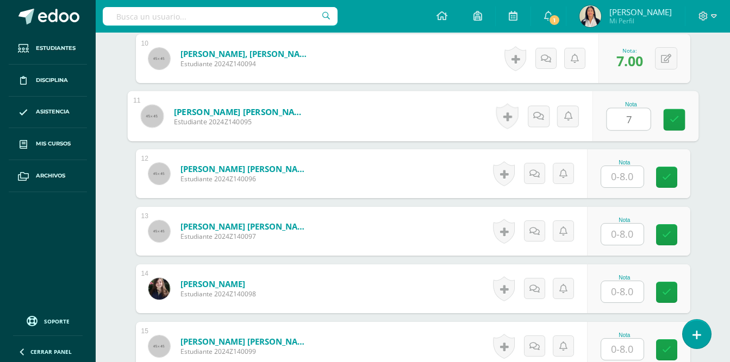
scroll to position [932, 0]
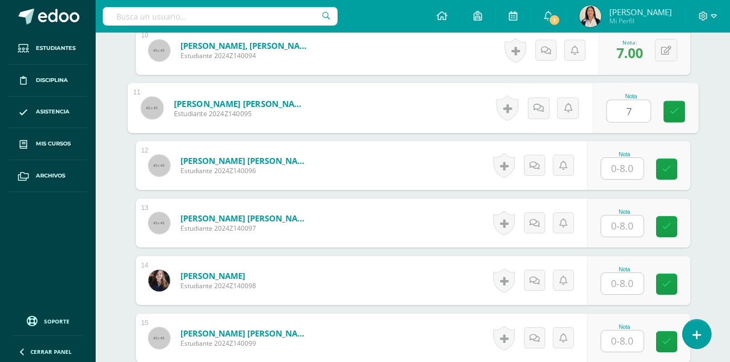
type input "7"
click at [625, 159] on input "text" at bounding box center [622, 168] width 42 height 21
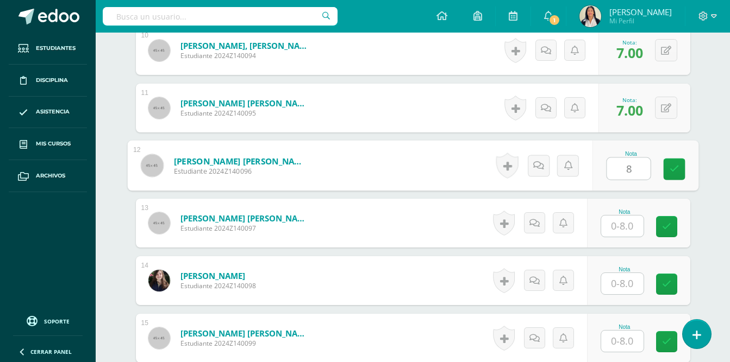
type input "8"
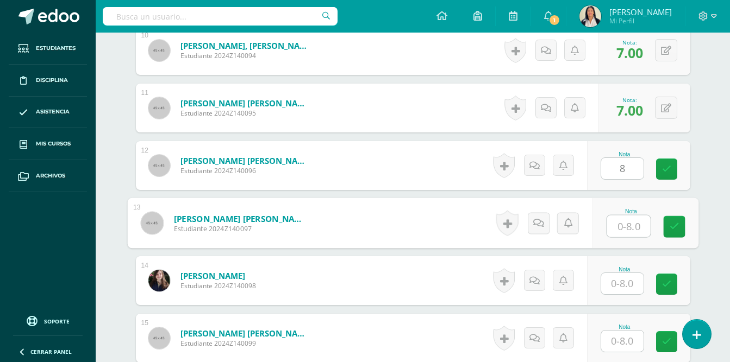
click at [624, 216] on input "text" at bounding box center [627, 227] width 43 height 22
type input "7"
click at [619, 273] on input "text" at bounding box center [622, 283] width 42 height 21
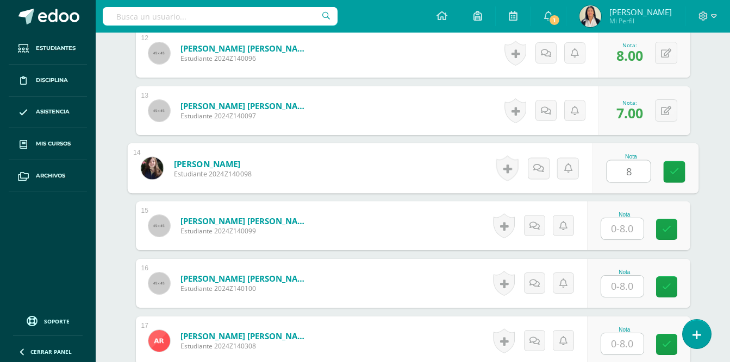
scroll to position [1085, 0]
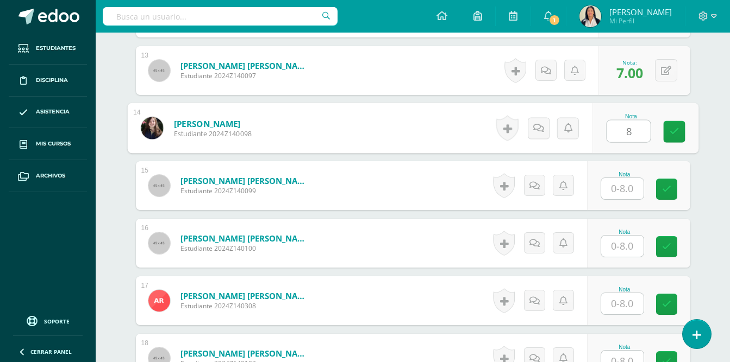
type input "8"
click at [622, 179] on input "text" at bounding box center [622, 188] width 42 height 21
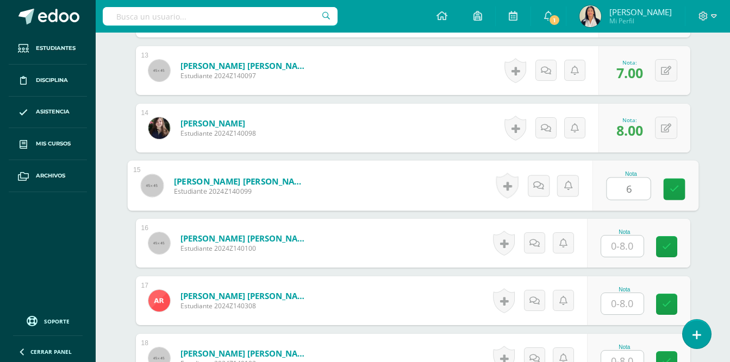
type input "6"
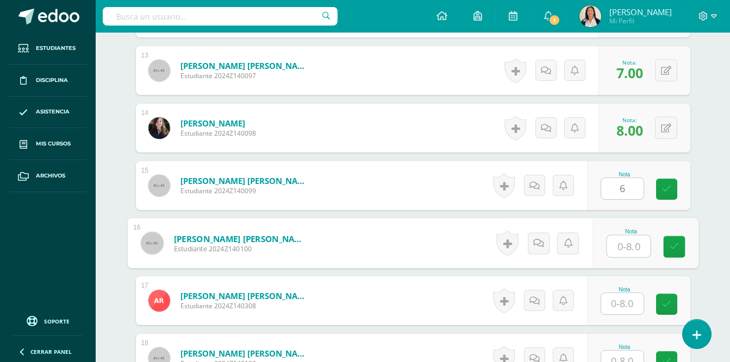
click at [623, 238] on input "text" at bounding box center [627, 247] width 43 height 22
type input "8"
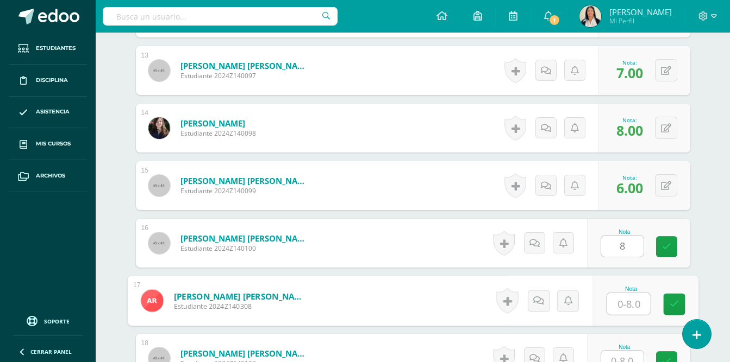
click at [626, 296] on input "text" at bounding box center [627, 304] width 43 height 22
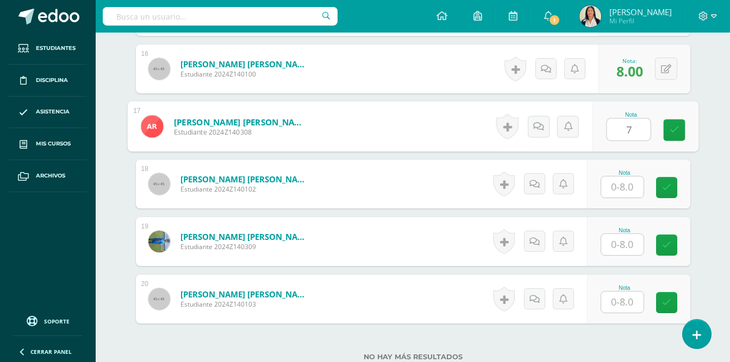
scroll to position [1278, 0]
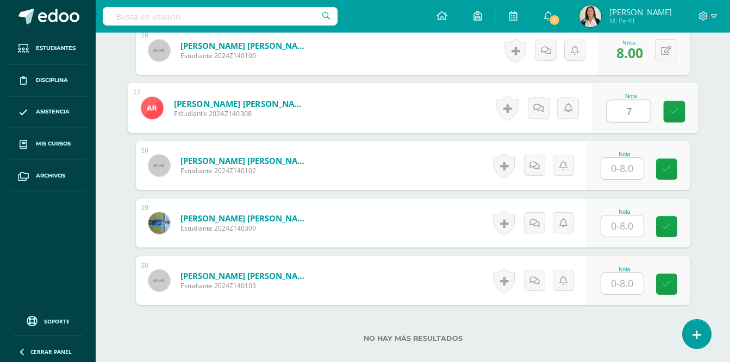
type input "7"
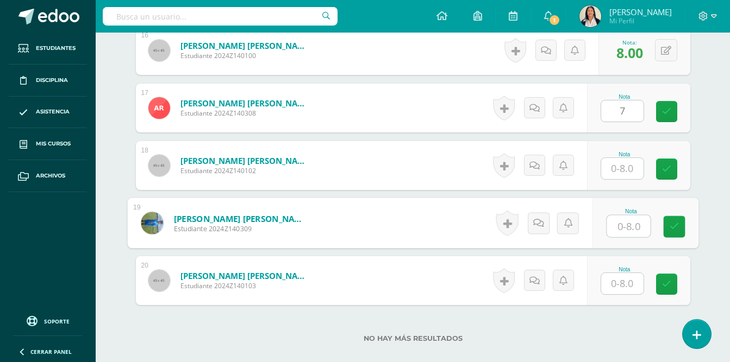
click at [633, 217] on input "text" at bounding box center [627, 227] width 43 height 22
type input "7"
click at [630, 273] on input "text" at bounding box center [622, 283] width 42 height 21
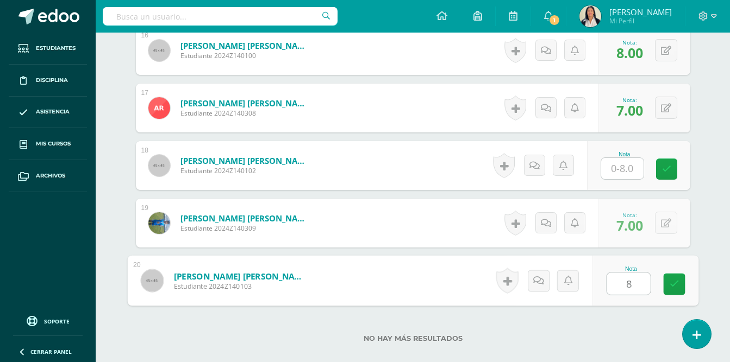
type input "8"
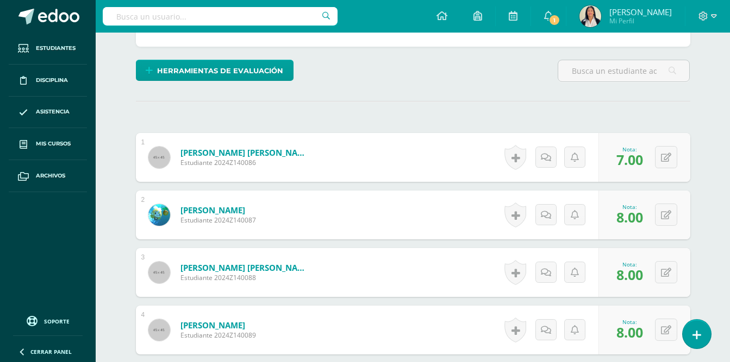
scroll to position [0, 0]
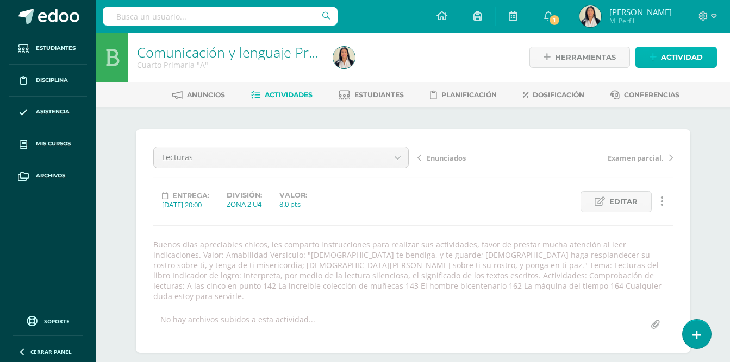
click at [681, 59] on span "Actividad" at bounding box center [682, 57] width 42 height 20
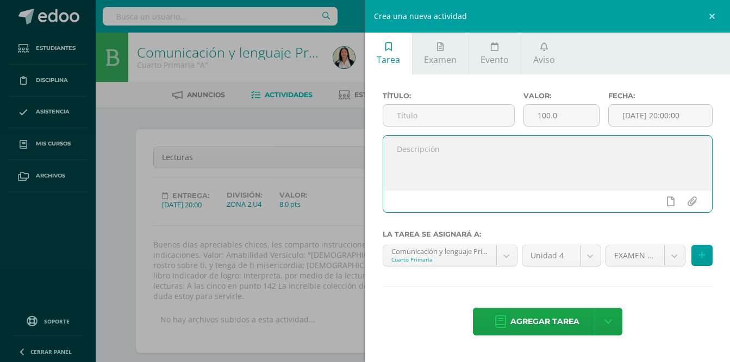
click at [437, 156] on textarea at bounding box center [547, 163] width 329 height 54
paste textarea "Buenos días apreciables chicos, les comparto instrucciones para realizar sus ac…"
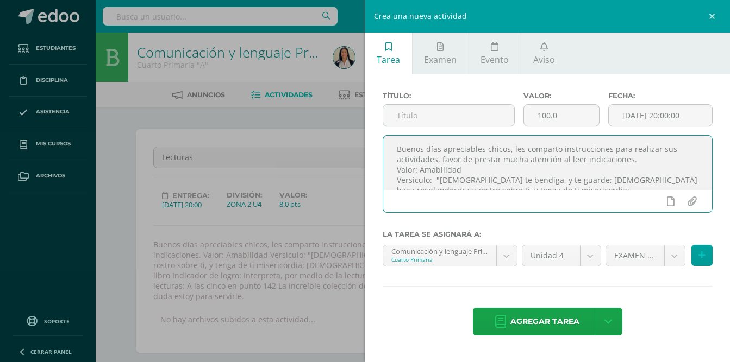
scroll to position [89, 0]
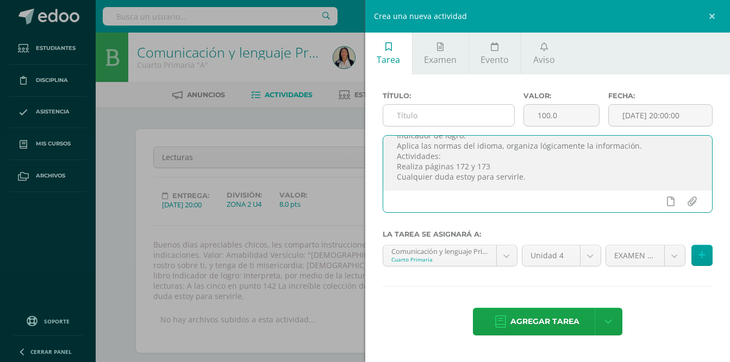
type textarea "Buenos días apreciables chicos, les comparto instrucciones para realizar sus ac…"
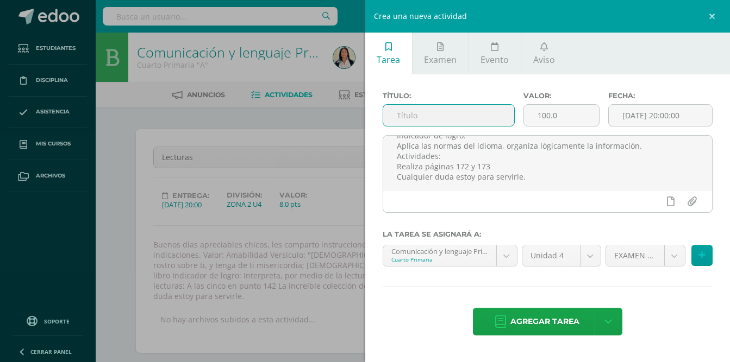
click at [442, 114] on input "text" at bounding box center [449, 115] width 132 height 21
type input "Objeto directo"
drag, startPoint x: 561, startPoint y: 115, endPoint x: 527, endPoint y: 115, distance: 34.8
click at [527, 115] on input "100.0" at bounding box center [561, 115] width 75 height 21
type input "8"
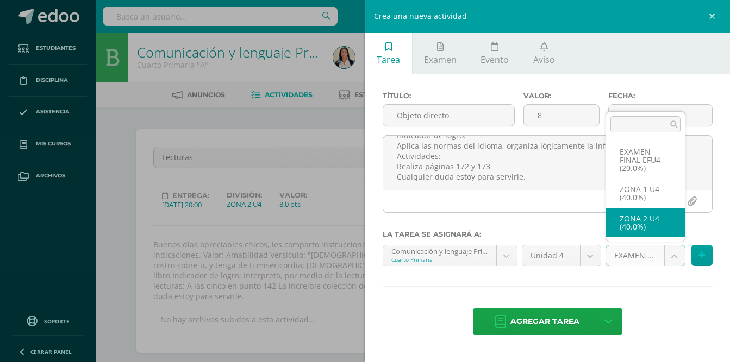
select select "30884"
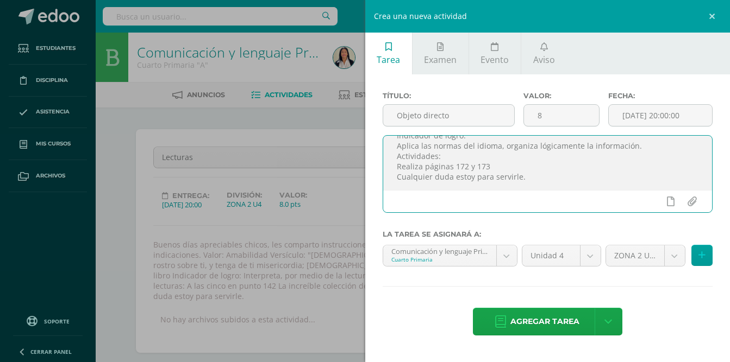
click at [674, 167] on textarea "Buenos días apreciables chicos, les comparto instrucciones para realizar sus ac…" at bounding box center [547, 163] width 329 height 54
click at [646, 118] on input "[DATE] 20:00:00" at bounding box center [660, 115] width 103 height 21
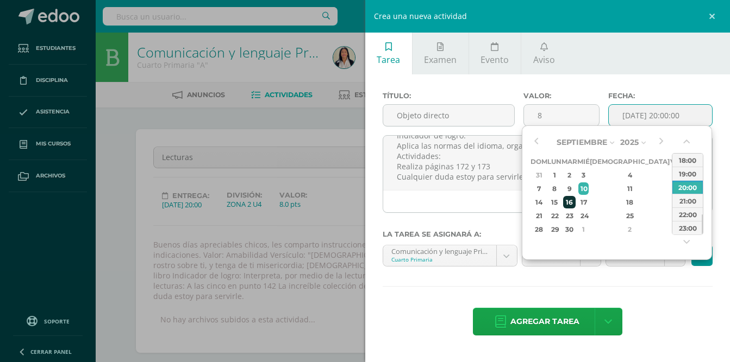
click at [575, 204] on div "16" at bounding box center [569, 202] width 12 height 12
type input "2025-09-16 20:00"
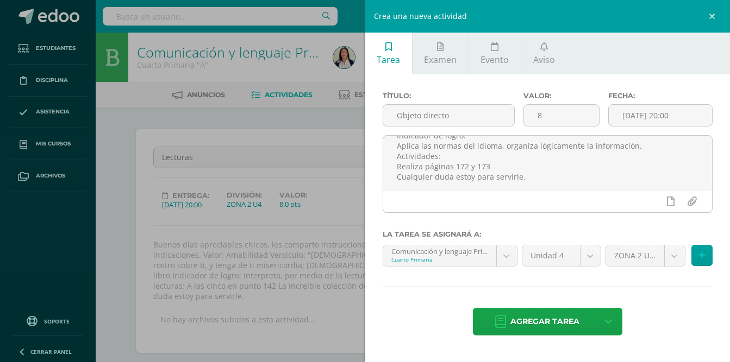
click at [694, 293] on div "Título: Objeto directo Valor: 8 Fecha: 2025-09-16 20:00 Buenos días apreciables…" at bounding box center [547, 214] width 365 height 281
click at [548, 320] on span "Agregar tarea" at bounding box center [544, 322] width 69 height 27
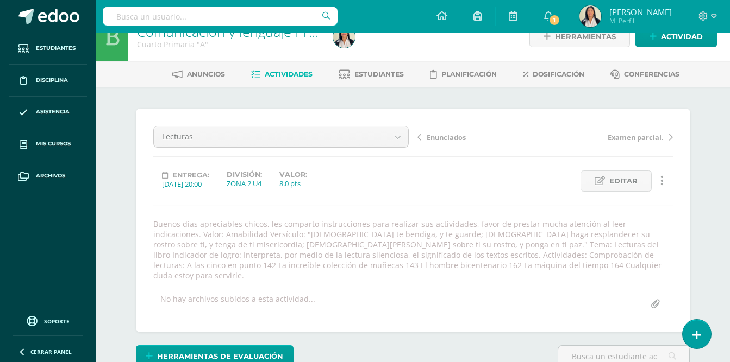
scroll to position [21, 0]
click at [622, 183] on span "Editar" at bounding box center [623, 181] width 28 height 20
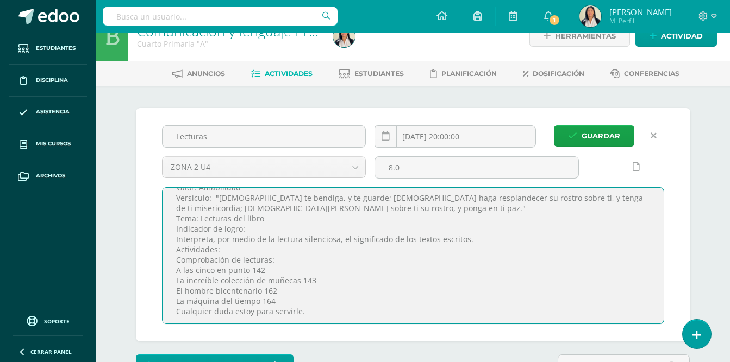
scroll to position [35, 0]
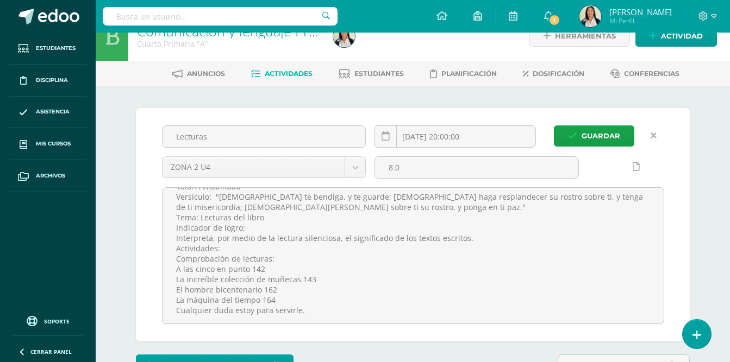
click at [652, 136] on icon at bounding box center [653, 136] width 6 height 9
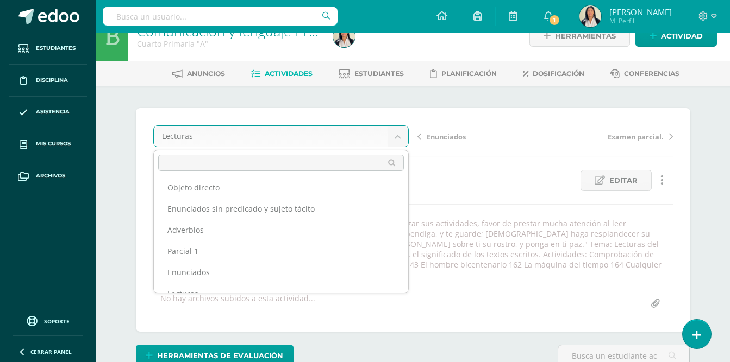
scroll to position [0, 0]
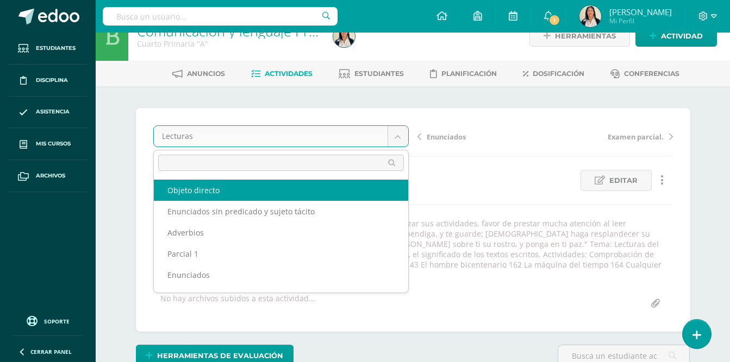
select select "/dashboard/teacher/grade-activity/32412/"
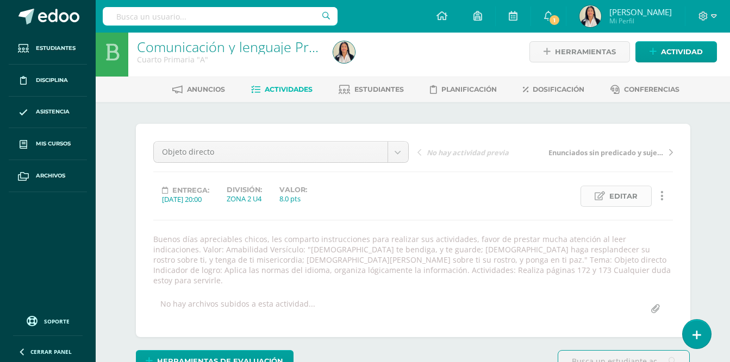
scroll to position [6, 0]
click at [623, 197] on span "Editar" at bounding box center [623, 196] width 28 height 20
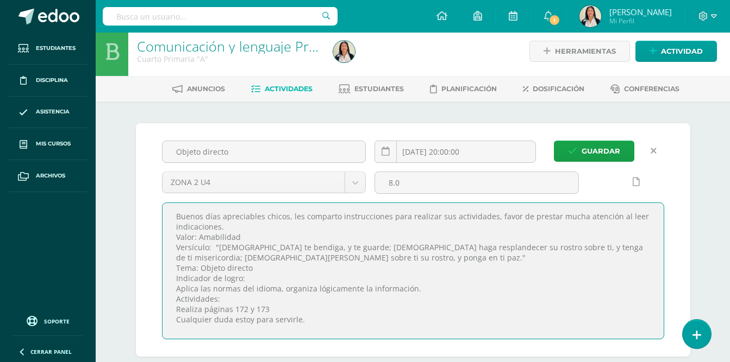
click at [281, 307] on textarea "Buenos días apreciables chicos, les comparto instrucciones para realizar sus ac…" at bounding box center [412, 271] width 501 height 136
type textarea "Buenos días apreciables chicos, les comparto instrucciones para realizar sus ac…"
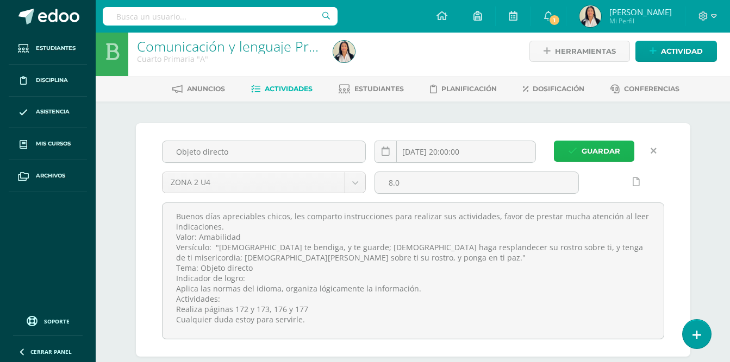
click at [595, 157] on span "Guardar" at bounding box center [600, 151] width 39 height 20
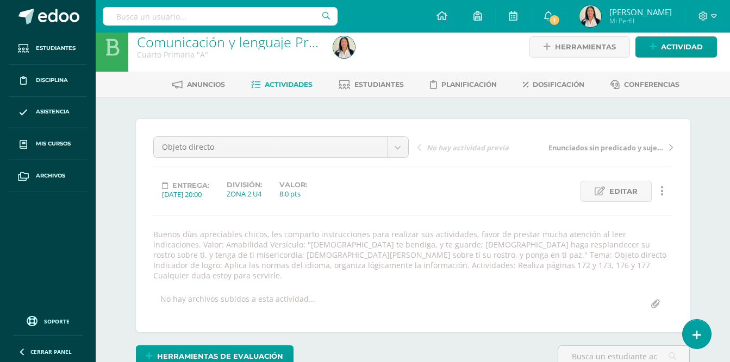
scroll to position [11, 0]
click at [281, 84] on span "Actividades" at bounding box center [289, 84] width 48 height 8
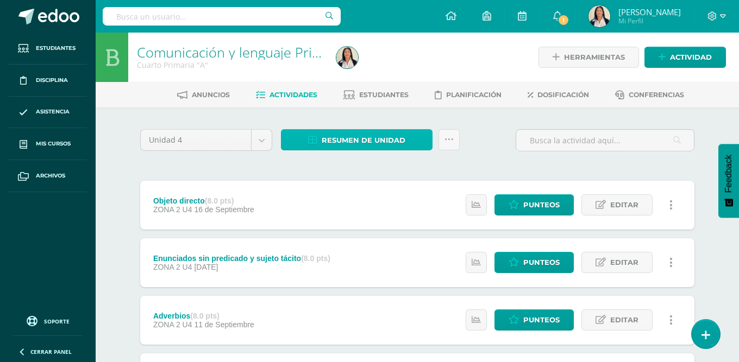
click at [370, 141] on span "Resumen de unidad" at bounding box center [364, 140] width 84 height 20
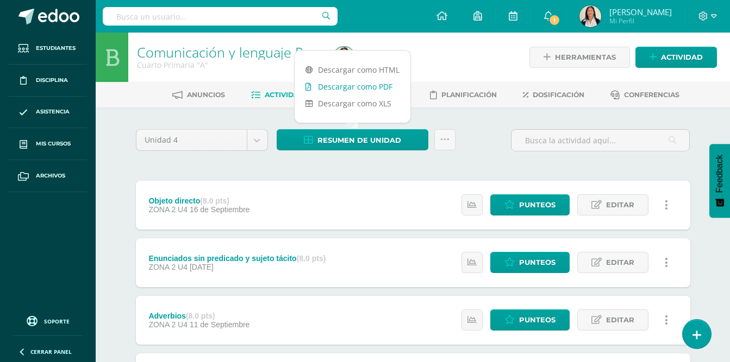
click at [378, 86] on link "Descargar como PDF" at bounding box center [353, 86] width 116 height 17
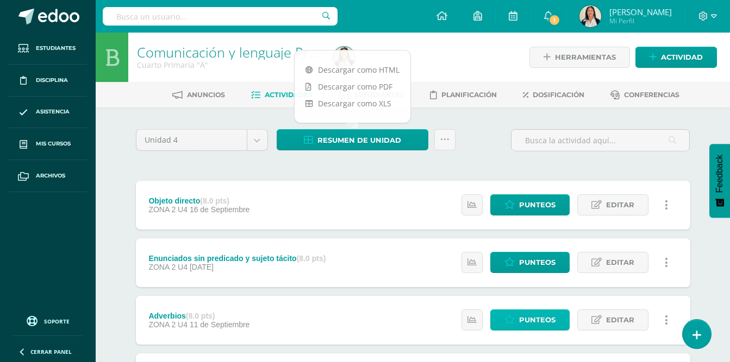
click at [539, 327] on span "Punteos" at bounding box center [537, 320] width 36 height 20
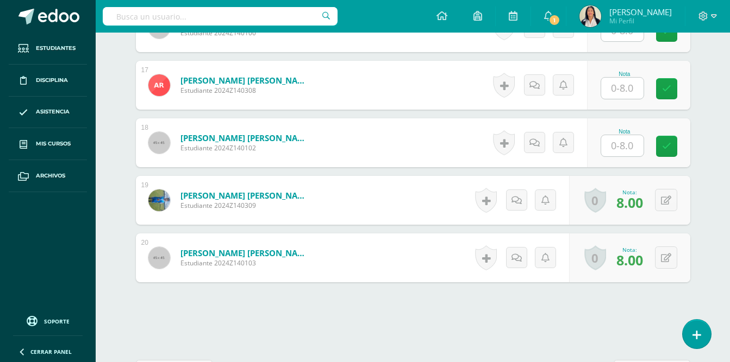
scroll to position [1301, 0]
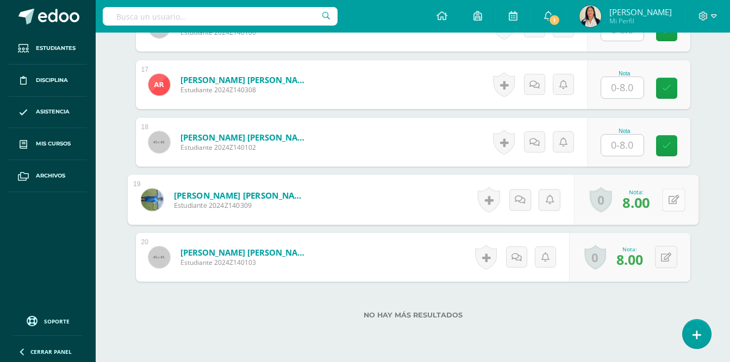
click at [662, 190] on button at bounding box center [673, 200] width 23 height 23
type input "ç"
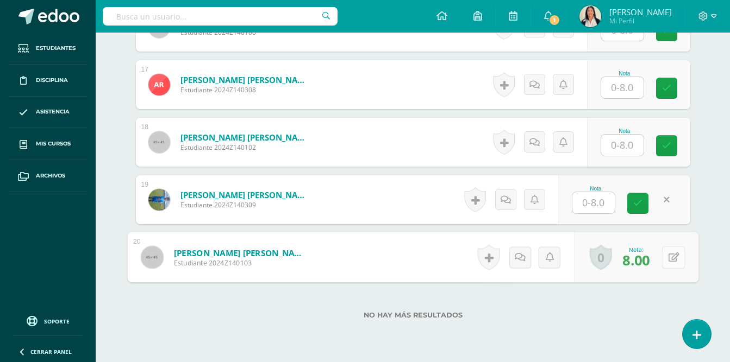
click at [666, 250] on button at bounding box center [673, 257] width 23 height 23
click at [635, 317] on div "No hay más resultados" at bounding box center [413, 307] width 554 height 51
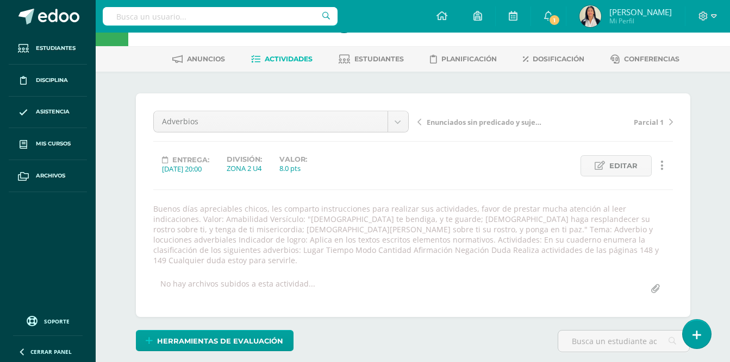
scroll to position [0, 0]
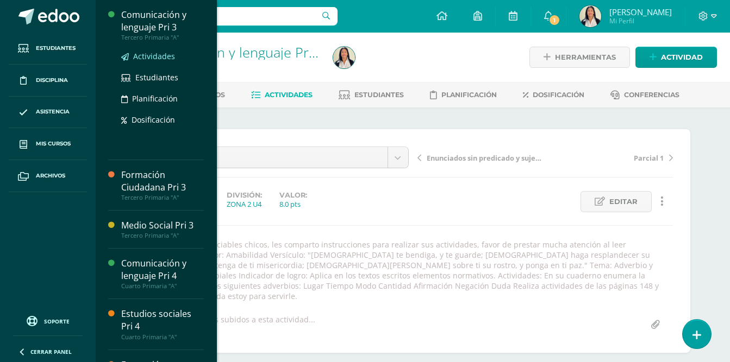
click at [140, 53] on span "Actividades" at bounding box center [154, 56] width 42 height 10
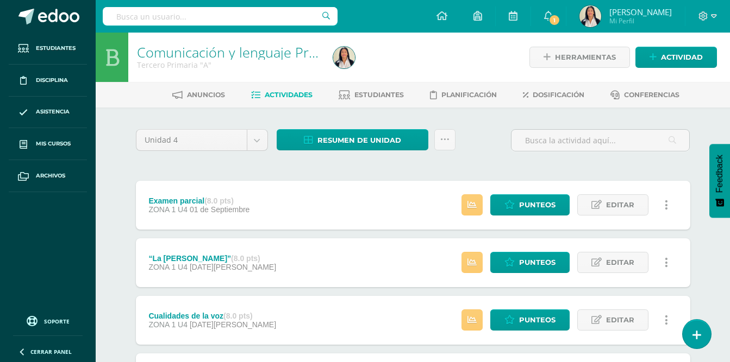
click at [393, 170] on div "Unidad 4 Unidad 1 Unidad 2 Unidad 3 Unidad 4 Resumen de unidad Descargar como H…" at bounding box center [413, 291] width 563 height 324
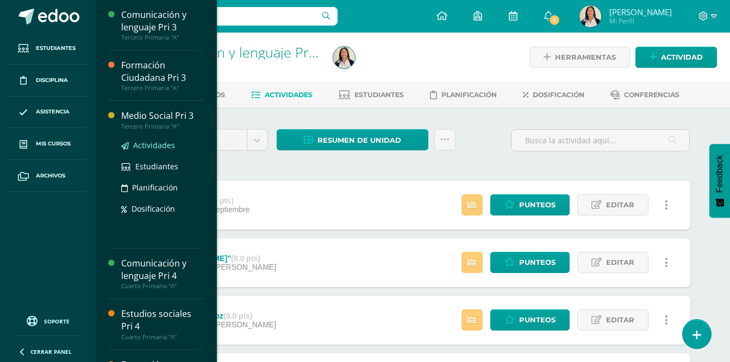
click at [140, 149] on span "Actividades" at bounding box center [154, 145] width 42 height 10
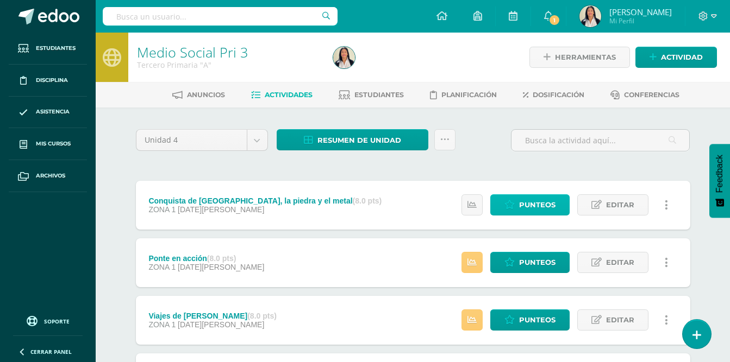
click at [540, 206] on span "Punteos" at bounding box center [537, 205] width 36 height 20
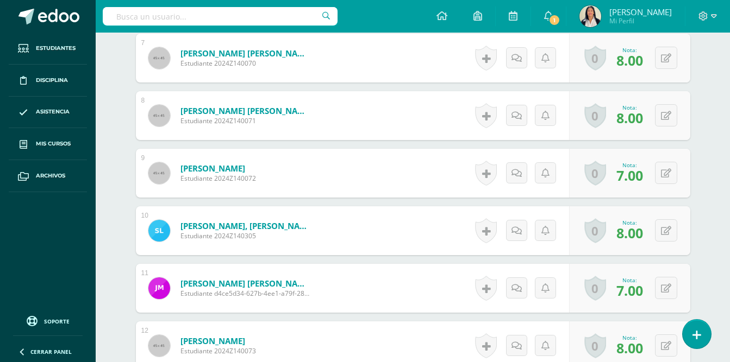
scroll to position [775, 0]
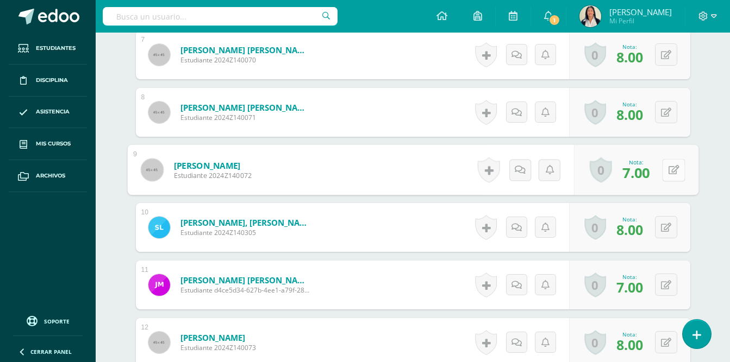
click at [666, 161] on button at bounding box center [673, 170] width 23 height 23
type input "ç"
click at [713, 152] on div "Medio Social Pri 3 Tercero Primaria "A" Herramientas Detalle de asistencias Act…" at bounding box center [413, 248] width 634 height 1983
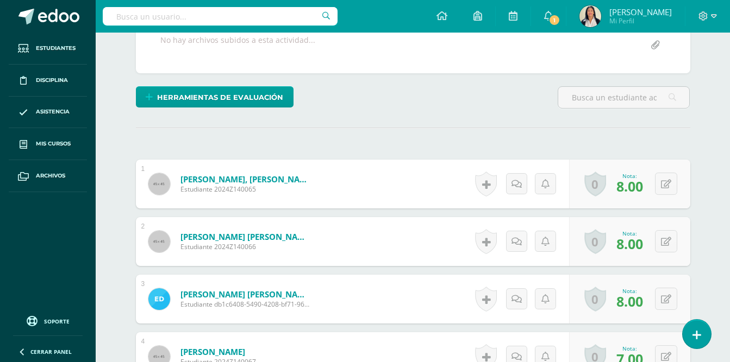
scroll to position [0, 0]
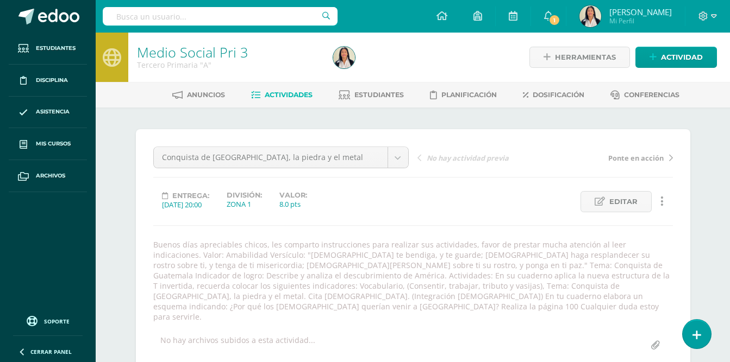
click at [278, 95] on span "Actividades" at bounding box center [289, 95] width 48 height 8
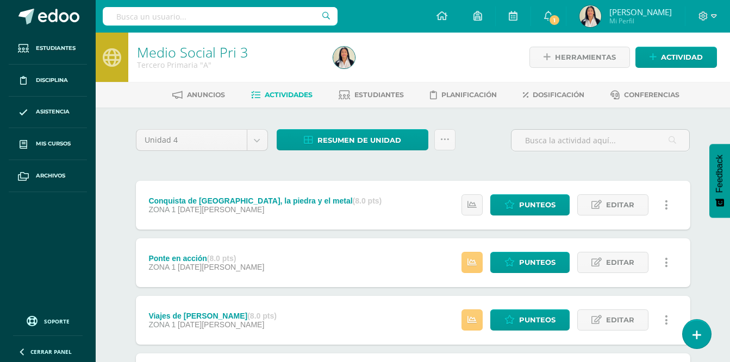
click at [634, 176] on div "Unidad 4 Unidad 1 Unidad 2 Unidad 3 Unidad 4 Resumen de unidad Descargar como H…" at bounding box center [413, 291] width 563 height 324
click at [706, 253] on div "Unidad 4 Unidad 1 Unidad 2 Unidad 3 Unidad 4 Resumen de unidad Descargar como H…" at bounding box center [413, 291] width 598 height 367
click at [669, 59] on span "Actividad" at bounding box center [682, 57] width 42 height 20
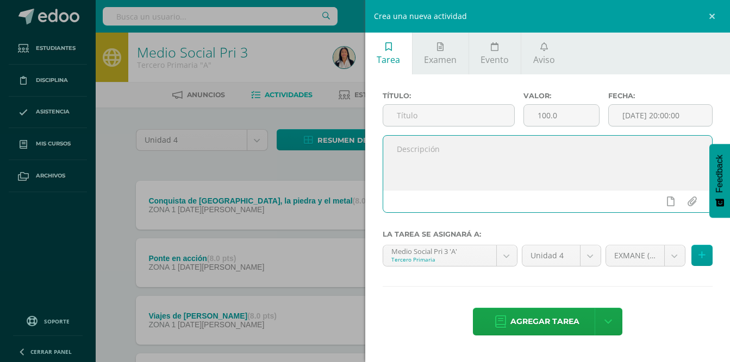
paste textarea "Buenos días apreciables chicos, les comparto instrucciones para realizar sus ac…"
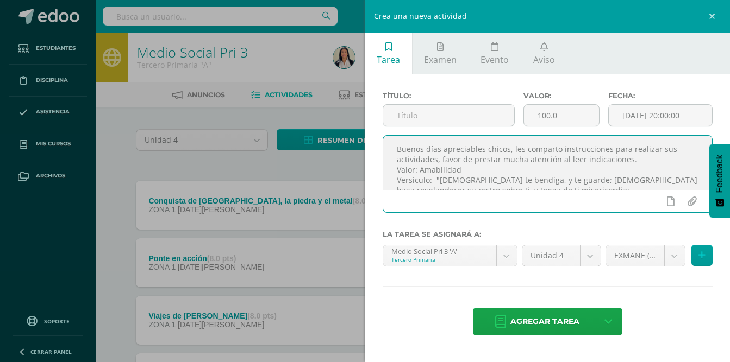
scroll to position [99, 0]
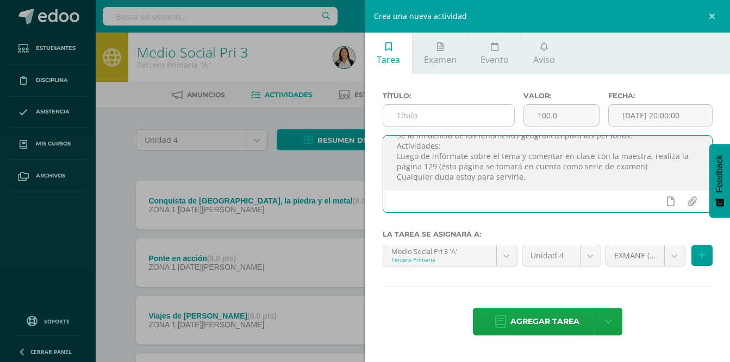
type textarea "Buenos días apreciables chicos, les comparto instrucciones para realizar sus ac…"
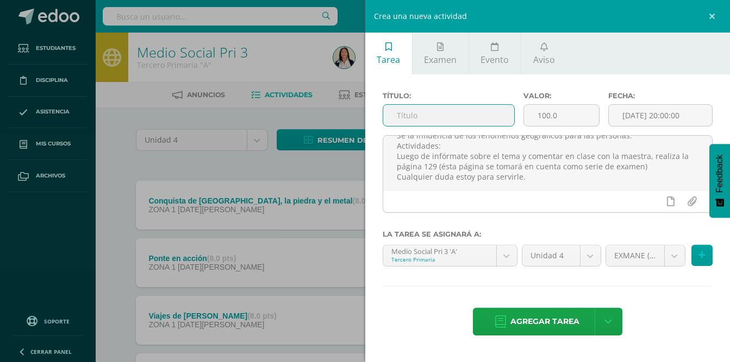
click at [434, 117] on input "text" at bounding box center [449, 115] width 132 height 21
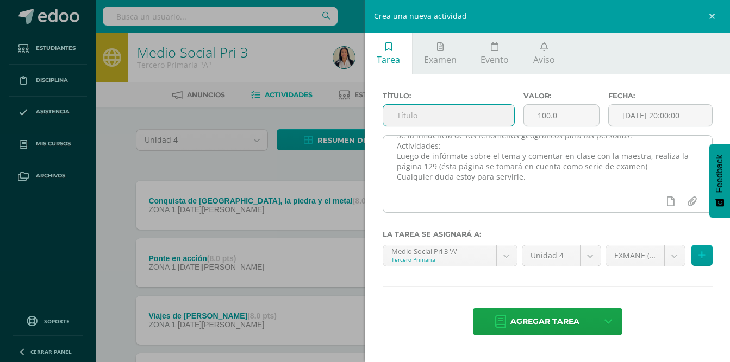
click at [464, 156] on textarea "Buenos días apreciables chicos, les comparto instrucciones para realizar sus ac…" at bounding box center [547, 163] width 329 height 54
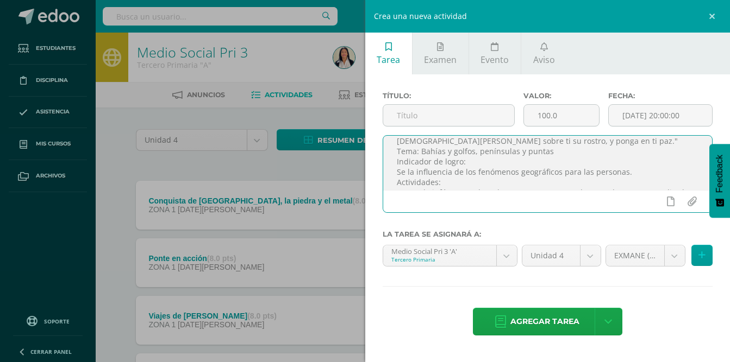
scroll to position [49, 0]
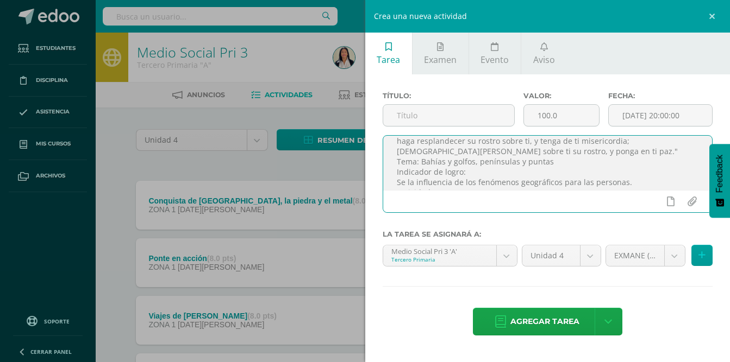
drag, startPoint x: 421, startPoint y: 160, endPoint x: 552, endPoint y: 164, distance: 131.6
click at [552, 164] on textarea "Buenos días apreciables chicos, les comparto instrucciones para realizar sus ac…" at bounding box center [547, 163] width 329 height 54
click at [434, 117] on input "text" at bounding box center [449, 115] width 132 height 21
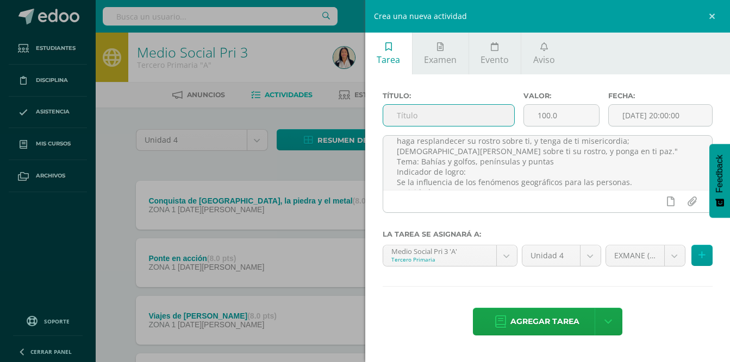
paste input "Bahías y golfos, penínsulas y puntas"
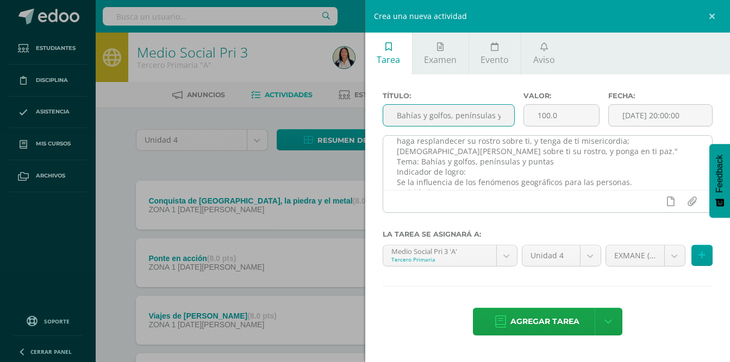
scroll to position [0, 28]
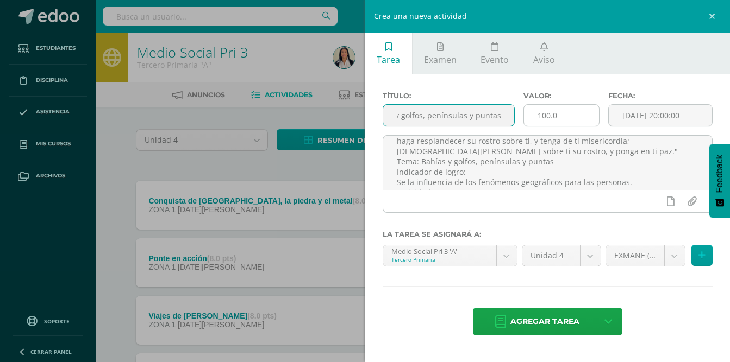
type input "Bahías y golfos, penínsulas y puntas"
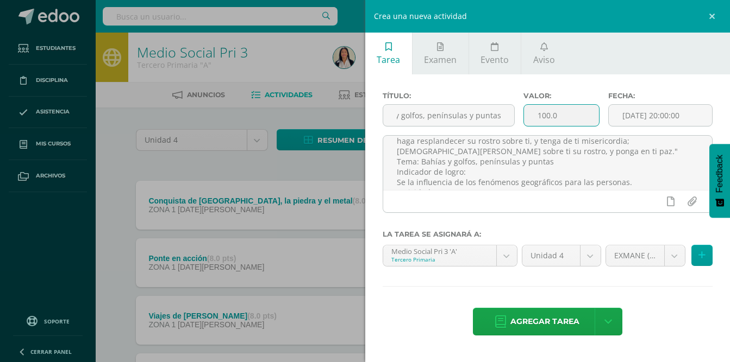
scroll to position [0, 0]
drag, startPoint x: 566, startPoint y: 115, endPoint x: 533, endPoint y: 113, distance: 33.8
click at [533, 113] on input "100.0" at bounding box center [561, 115] width 75 height 21
type input "8"
click at [678, 114] on input "[DATE] 20:00:00" at bounding box center [660, 115] width 103 height 21
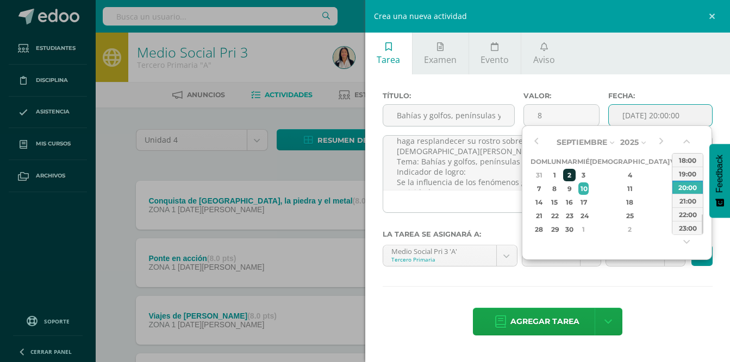
click at [575, 175] on div "2" at bounding box center [569, 175] width 12 height 12
type input "2025-09-02 20:00"
click at [641, 297] on div "Título: Bahías y golfos, penínsulas y puntas Valor: 8 Fecha: 2025-09-02 20:00 B…" at bounding box center [547, 214] width 365 height 281
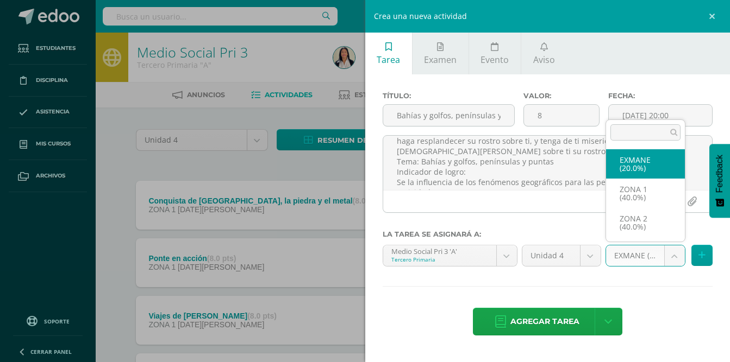
click at [677, 254] on body "Estudiantes Disciplina Asistencia Mis cursos Archivos Soporte Ayuda Reportar un…" at bounding box center [365, 237] width 730 height 475
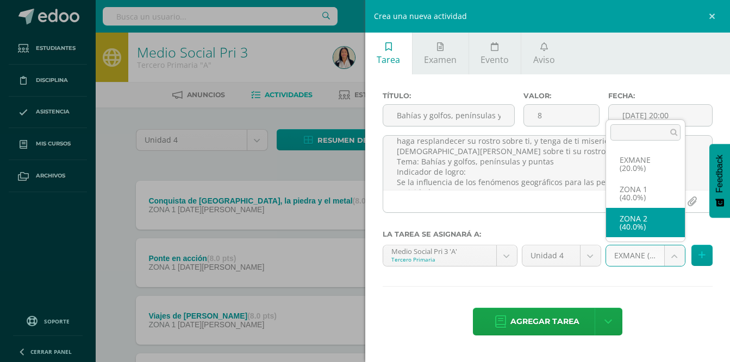
select select "27709"
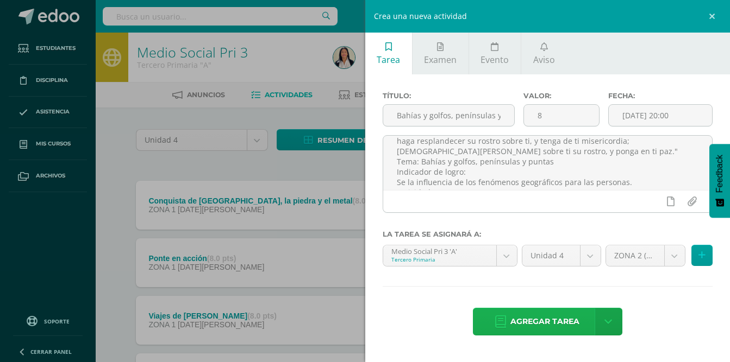
click at [550, 322] on span "Agregar tarea" at bounding box center [544, 322] width 69 height 27
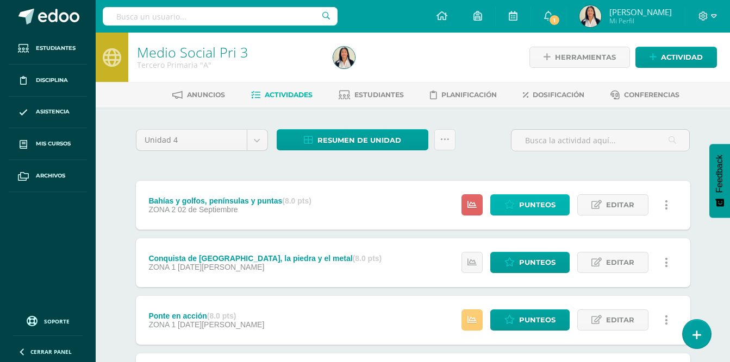
click at [532, 203] on span "Punteos" at bounding box center [537, 205] width 36 height 20
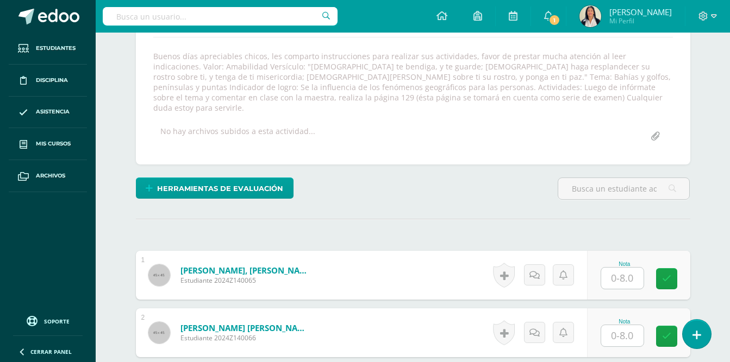
scroll to position [189, 0]
click at [617, 268] on input "text" at bounding box center [622, 277] width 42 height 21
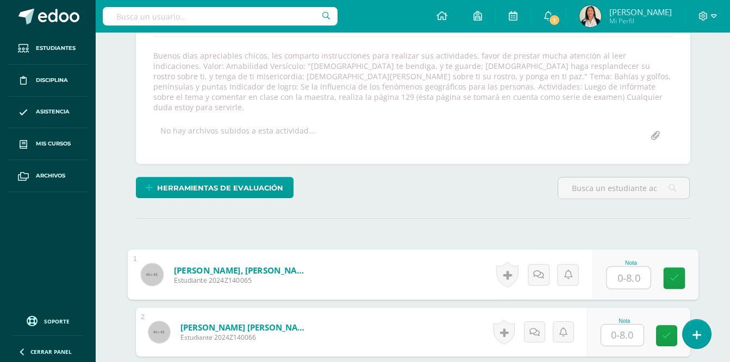
scroll to position [190, 0]
type input "8"
click at [625, 326] on input "text" at bounding box center [622, 334] width 42 height 21
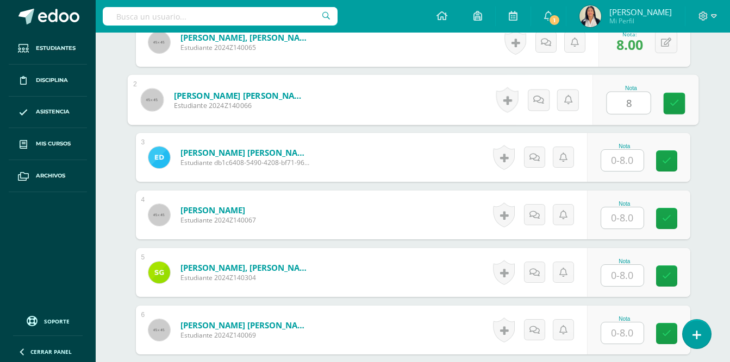
scroll to position [431, 0]
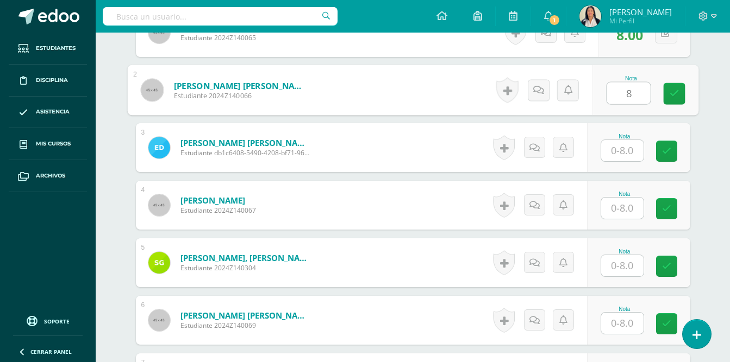
type input "8"
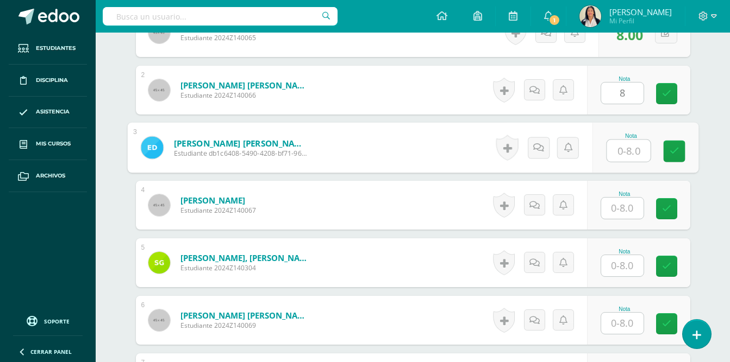
click at [625, 140] on input "text" at bounding box center [627, 151] width 43 height 22
type input "8"
click at [624, 198] on input "text" at bounding box center [622, 208] width 42 height 21
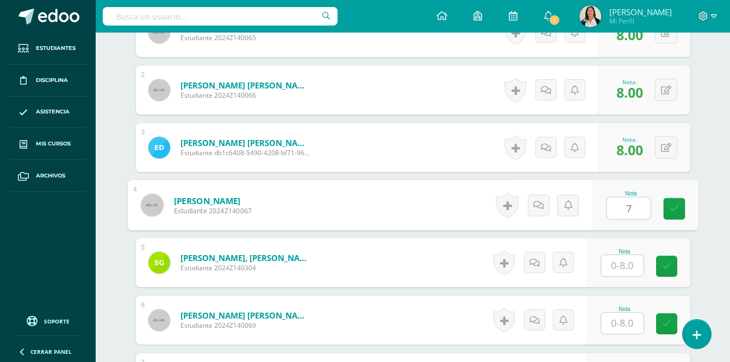
type input "7"
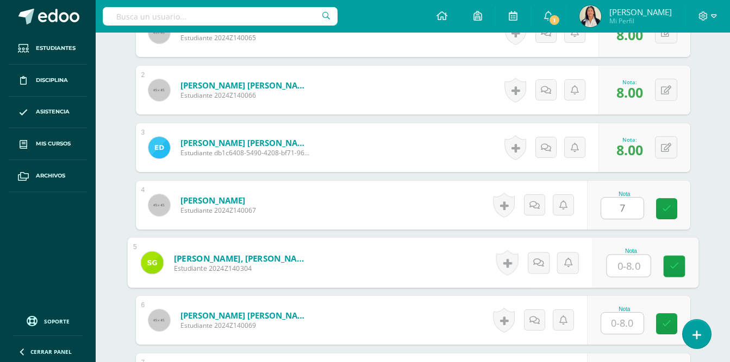
click at [625, 259] on input "text" at bounding box center [627, 266] width 43 height 22
type input "8"
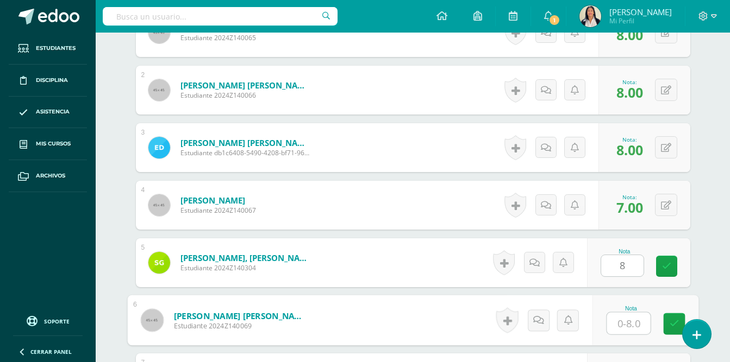
click at [625, 315] on input "text" at bounding box center [627, 324] width 43 height 22
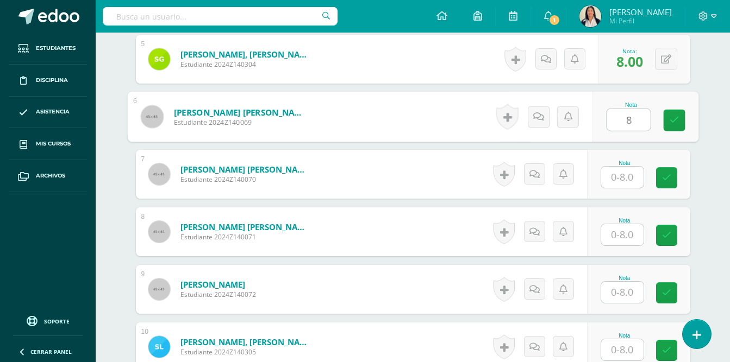
scroll to position [642, 0]
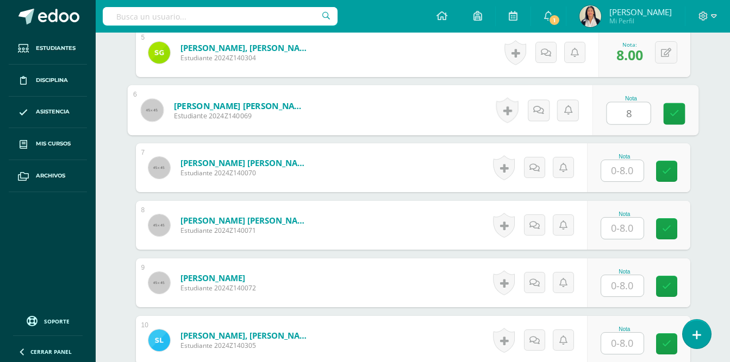
type input "8"
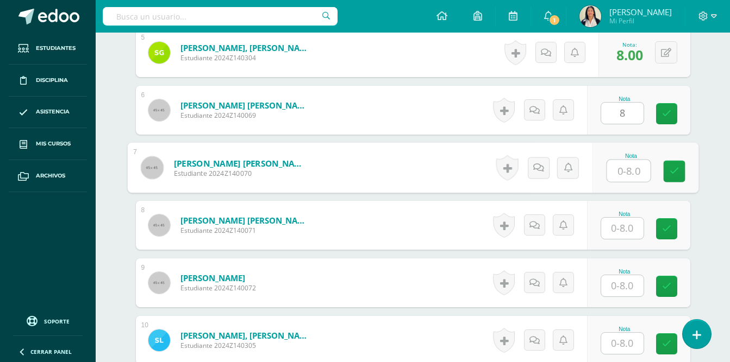
click at [623, 164] on input "text" at bounding box center [627, 171] width 43 height 22
type input "8"
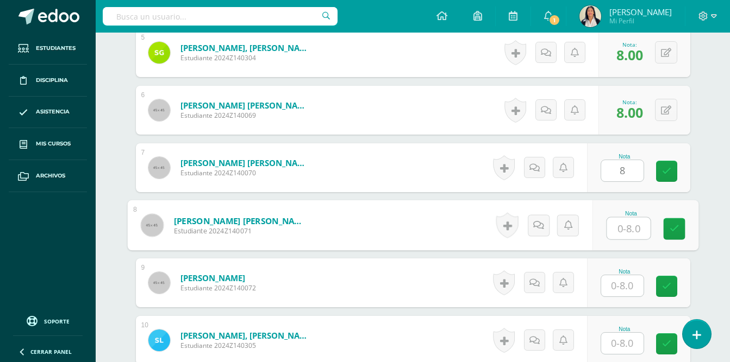
click at [619, 218] on input "text" at bounding box center [627, 229] width 43 height 22
type input "8"
click at [621, 333] on input "text" at bounding box center [622, 343] width 42 height 21
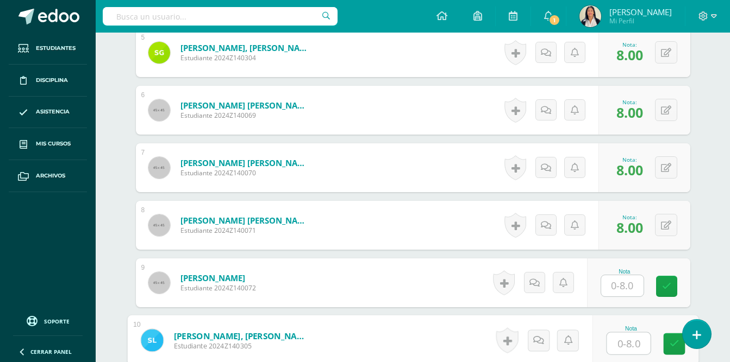
type input "7"
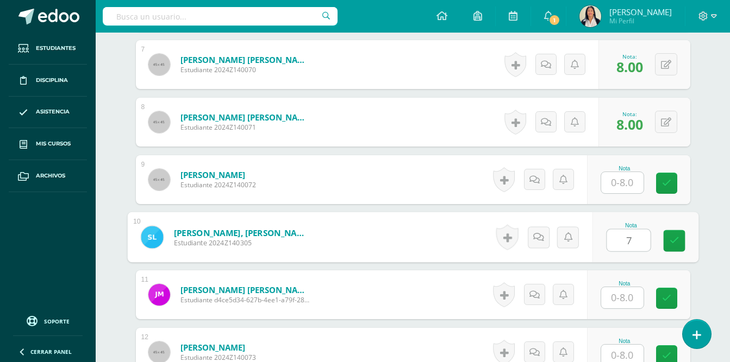
scroll to position [789, 0]
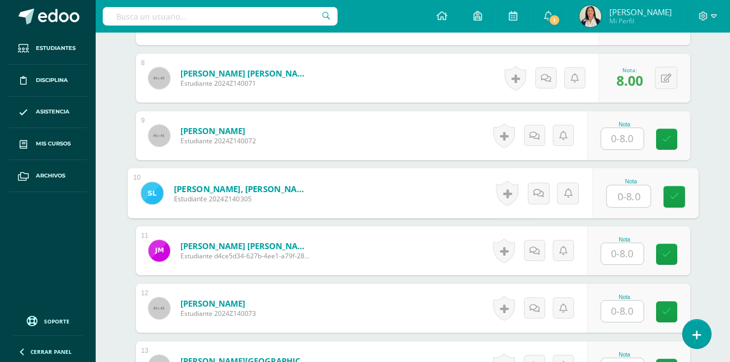
click at [628, 246] on input "text" at bounding box center [622, 253] width 42 height 21
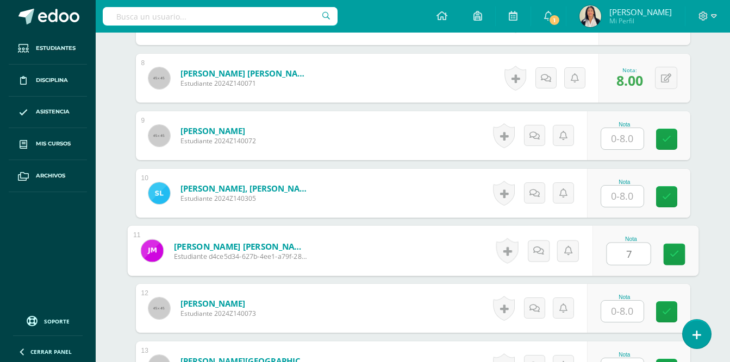
type input "7"
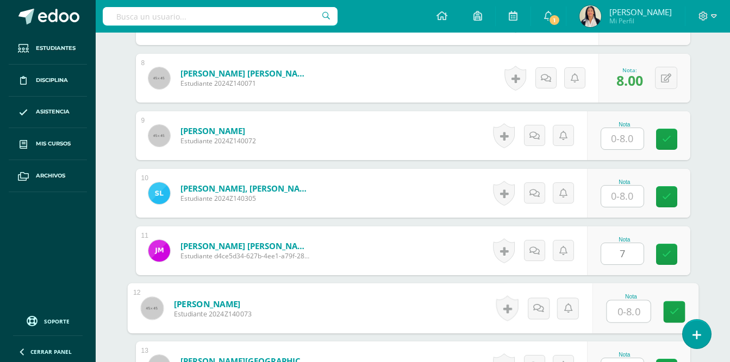
click at [629, 303] on input "text" at bounding box center [627, 312] width 43 height 22
type input "8"
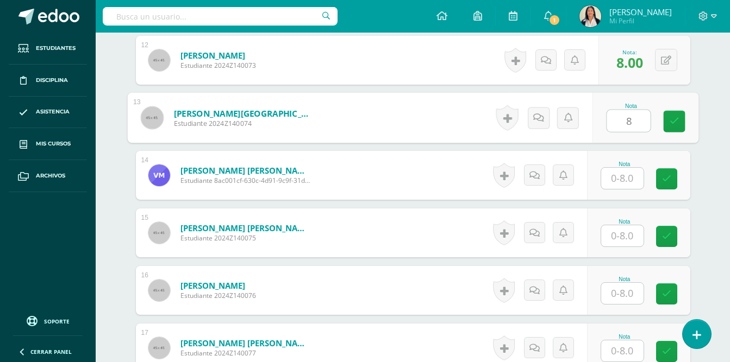
scroll to position [1043, 0]
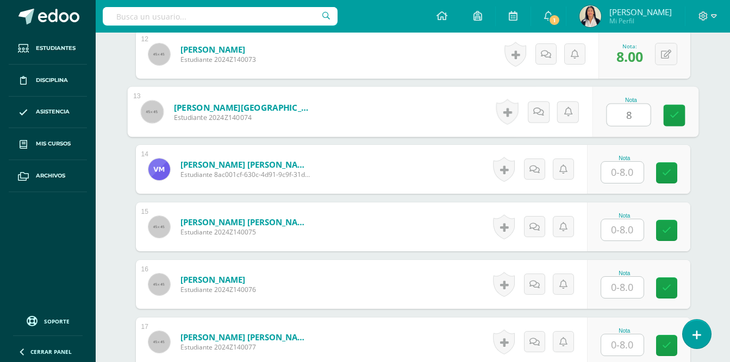
type input "8"
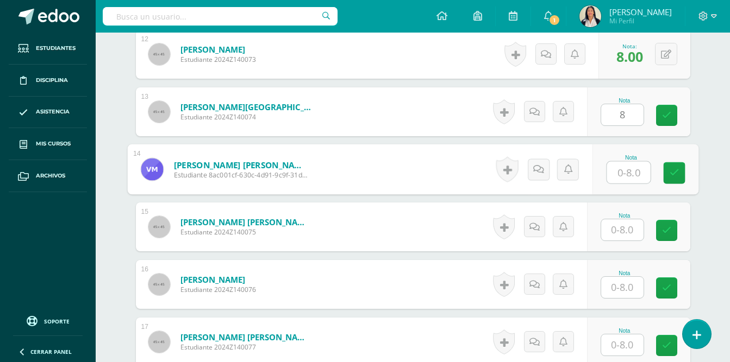
click at [624, 162] on input "text" at bounding box center [627, 173] width 43 height 22
type input "8"
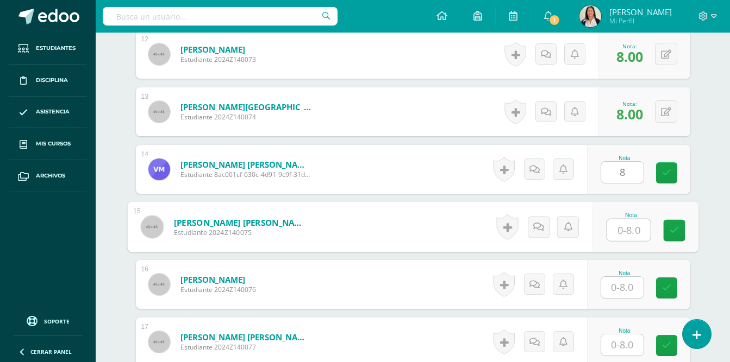
click at [622, 220] on input "text" at bounding box center [627, 231] width 43 height 22
type input "8"
click at [624, 277] on input "text" at bounding box center [622, 287] width 42 height 21
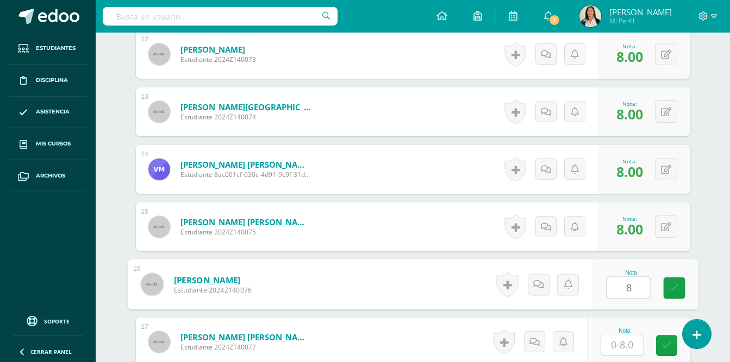
type input "8"
click at [623, 338] on input "text" at bounding box center [622, 345] width 42 height 21
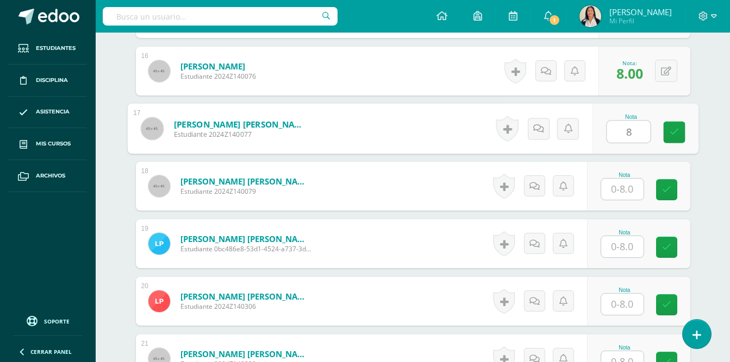
scroll to position [1304, 0]
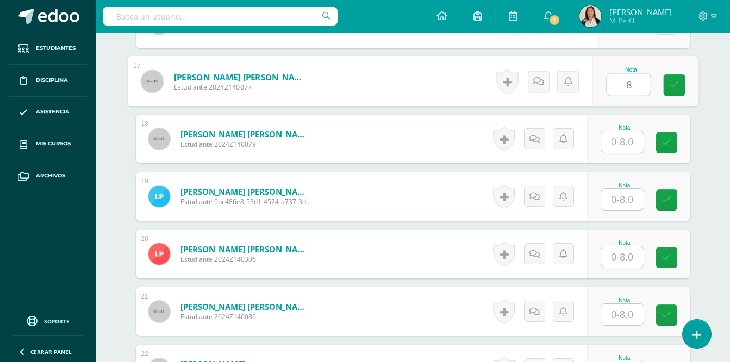
type input "8"
click at [617, 190] on input "text" at bounding box center [622, 199] width 42 height 21
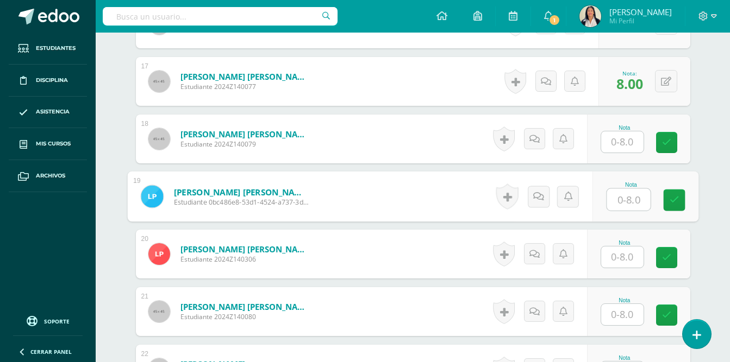
click at [623, 135] on input "text" at bounding box center [622, 142] width 42 height 21
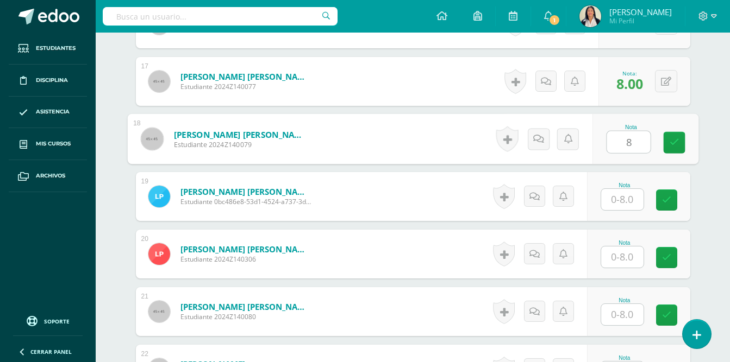
type input "8"
click at [619, 190] on input "text" at bounding box center [622, 199] width 42 height 21
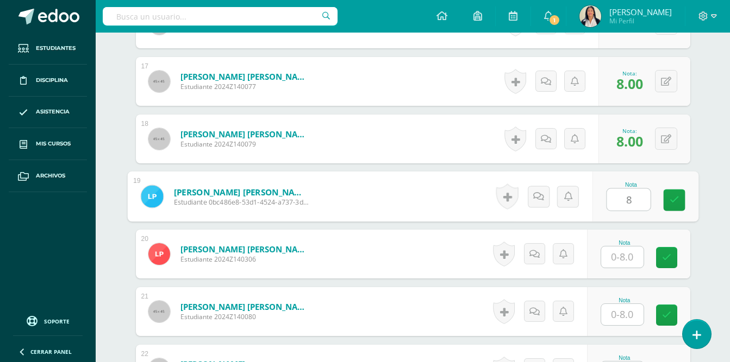
type input "8"
click at [622, 247] on input "text" at bounding box center [622, 257] width 42 height 21
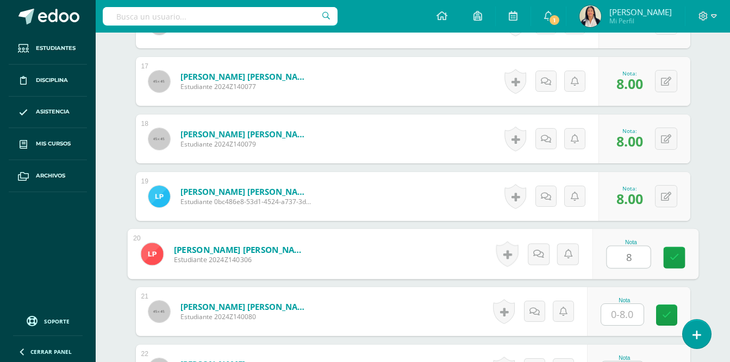
type input "8"
click at [625, 304] on input "text" at bounding box center [622, 314] width 42 height 21
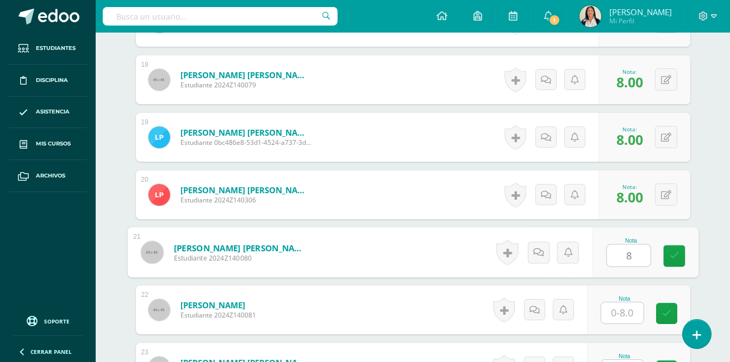
scroll to position [1414, 0]
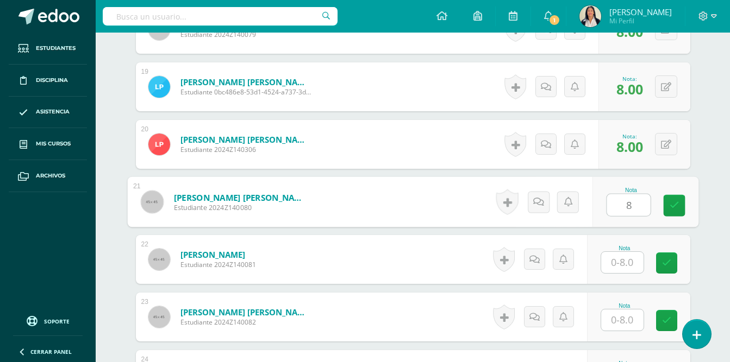
type input "8"
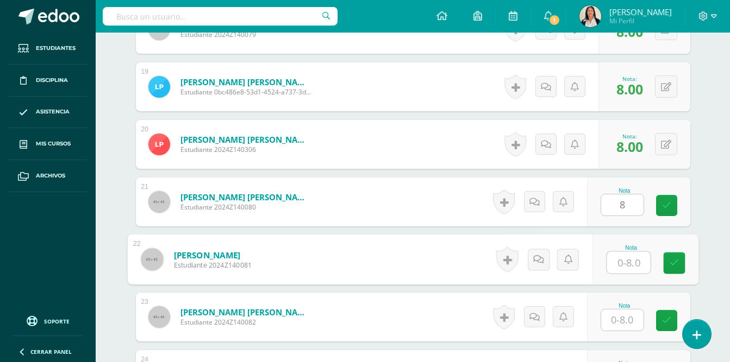
click at [623, 259] on input "text" at bounding box center [627, 263] width 43 height 22
type input "8"
click at [628, 312] on input "text" at bounding box center [622, 320] width 42 height 21
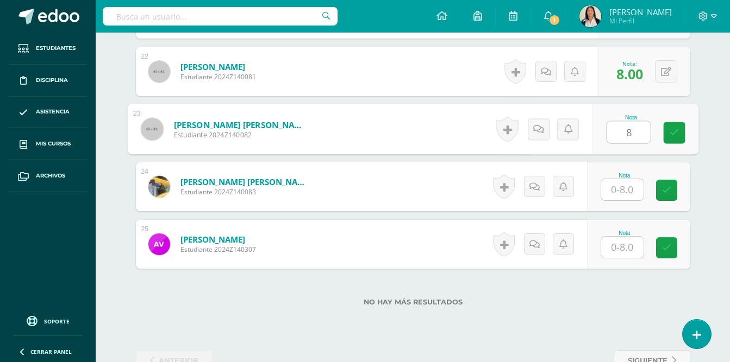
scroll to position [1608, 0]
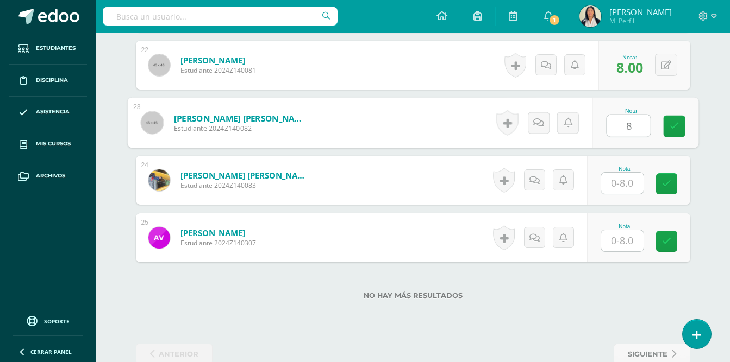
type input "8"
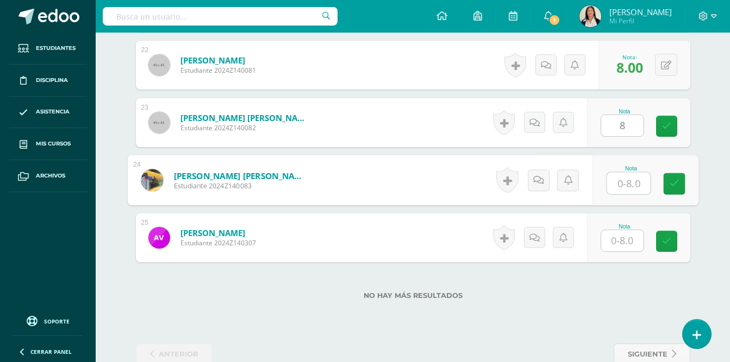
click at [629, 174] on input "text" at bounding box center [627, 184] width 43 height 22
type input "8"
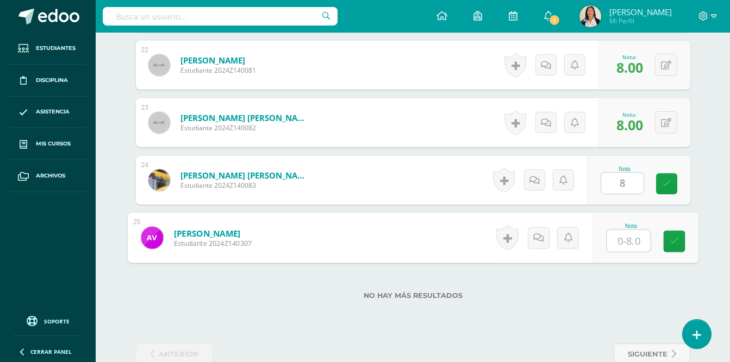
click at [628, 230] on input "text" at bounding box center [627, 241] width 43 height 22
type input "8"
click at [618, 279] on div "No hay más resultados" at bounding box center [413, 287] width 554 height 51
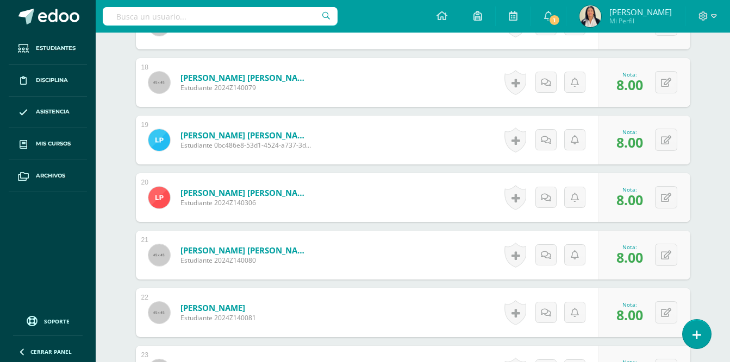
scroll to position [0, 0]
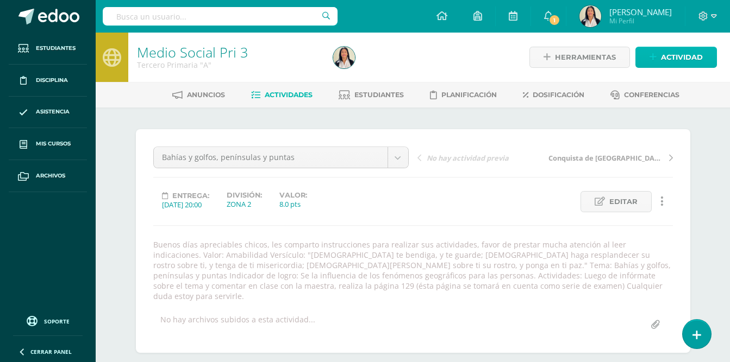
click at [683, 58] on span "Actividad" at bounding box center [682, 57] width 42 height 20
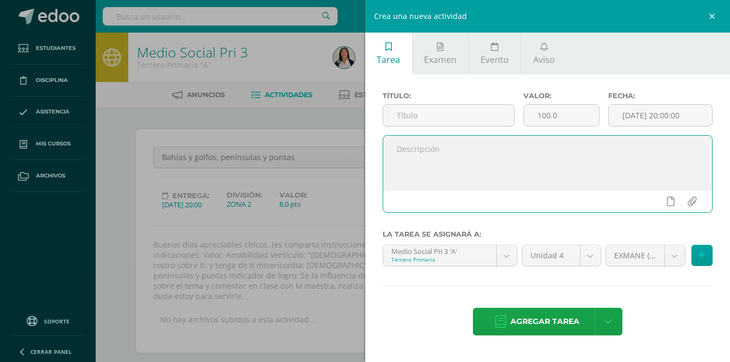
click at [446, 153] on textarea at bounding box center [547, 163] width 329 height 54
paste textarea "Buenos días apreciables chicos, les comparto instrucciones para realizar sus ac…"
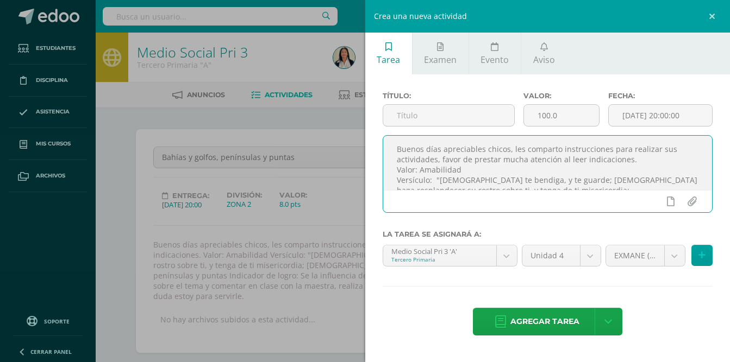
scroll to position [99, 0]
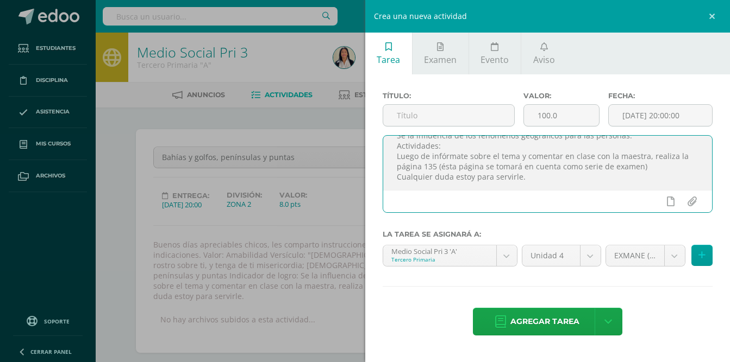
click at [573, 154] on textarea "Buenos días apreciables chicos, les comparto instrucciones para realizar sus ac…" at bounding box center [547, 163] width 329 height 54
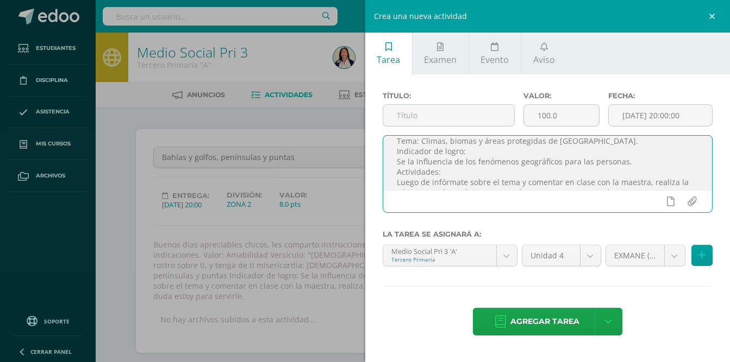
scroll to position [60, 0]
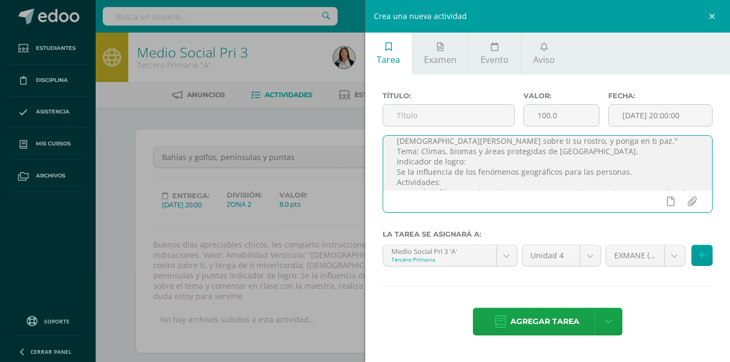
drag, startPoint x: 422, startPoint y: 150, endPoint x: 614, endPoint y: 149, distance: 192.4
click at [614, 149] on textarea "Buenos días apreciables chicos, les comparto instrucciones para realizar sus ac…" at bounding box center [547, 163] width 329 height 54
type textarea "Buenos días apreciables chicos, les comparto instrucciones para realizar sus ac…"
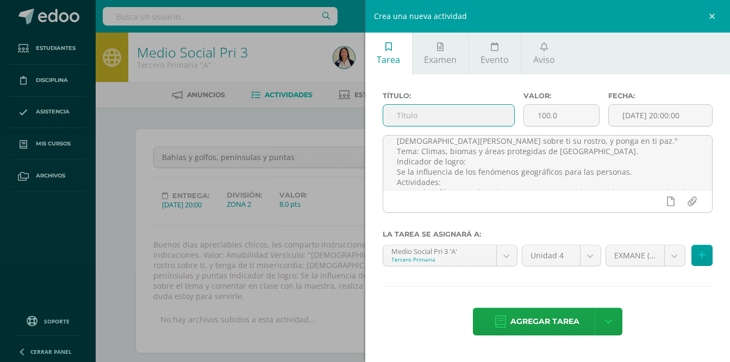
click at [432, 112] on input "text" at bounding box center [449, 115] width 132 height 21
paste input "Climas, biomas y áreas protegidas de [GEOGRAPHIC_DATA]."
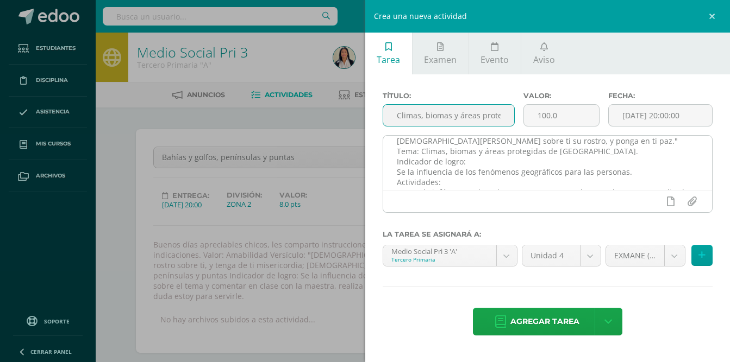
scroll to position [0, 78]
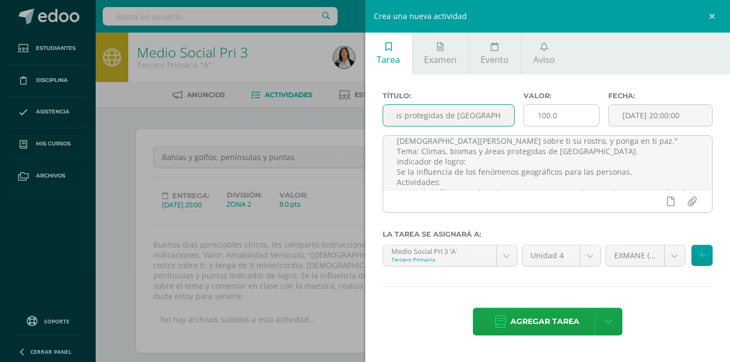
type input "Climas, biomas y áreas protegidas de [GEOGRAPHIC_DATA]."
click at [567, 118] on input "100.0" at bounding box center [561, 115] width 75 height 21
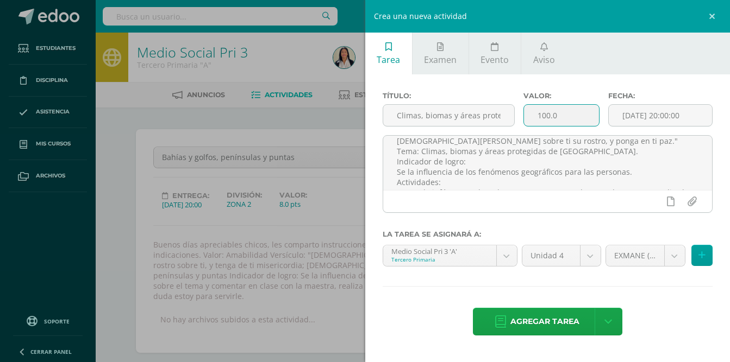
drag, startPoint x: 567, startPoint y: 117, endPoint x: 525, endPoint y: 117, distance: 41.8
click at [525, 117] on input "100.0" at bounding box center [561, 115] width 75 height 21
type input "8"
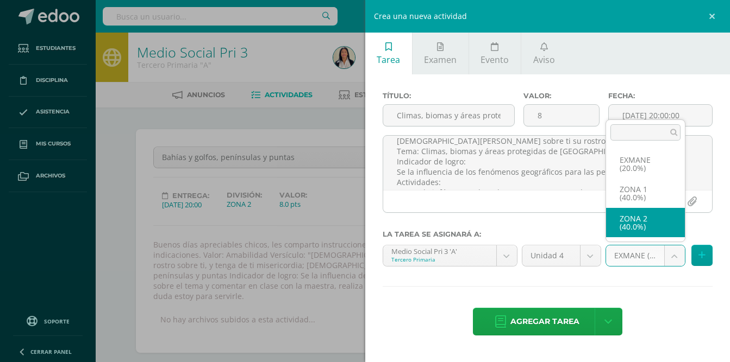
select select "27709"
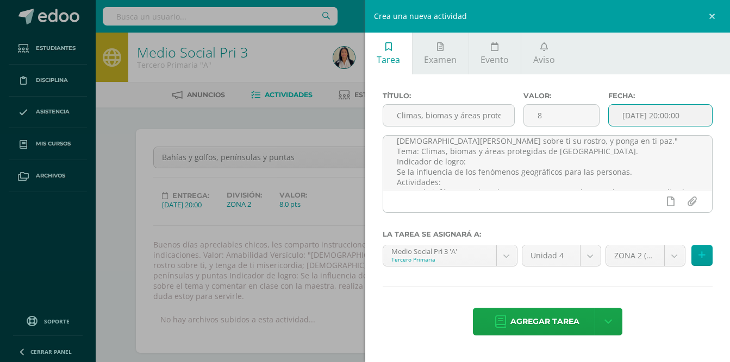
click at [663, 117] on input "[DATE] 20:00:00" at bounding box center [660, 115] width 103 height 21
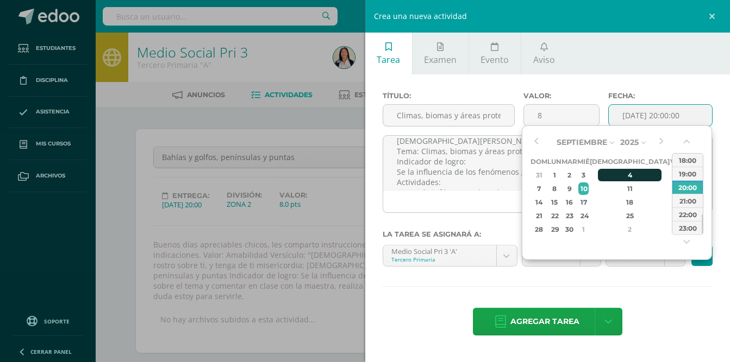
click at [620, 176] on div "4" at bounding box center [630, 175] width 64 height 12
type input "2025-09-04 20:00"
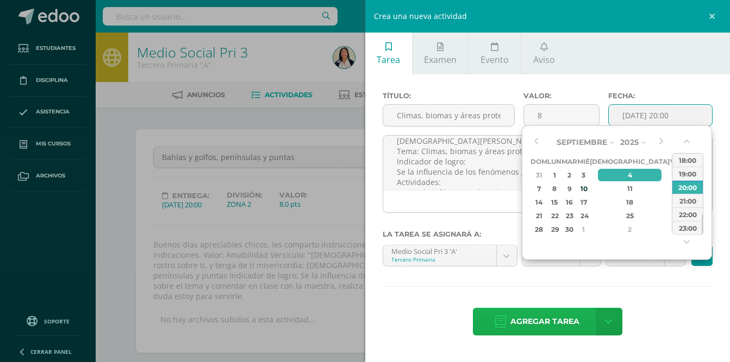
click at [565, 330] on span "Agregar tarea" at bounding box center [544, 322] width 69 height 27
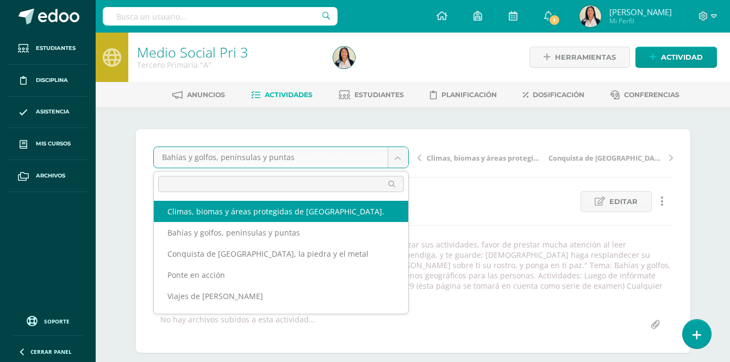
select select "/dashboard/teacher/grade-activity/32421/"
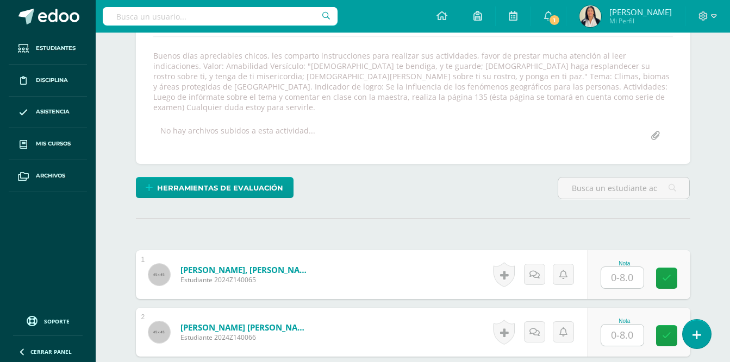
scroll to position [190, 0]
click at [630, 267] on input "text" at bounding box center [622, 277] width 42 height 21
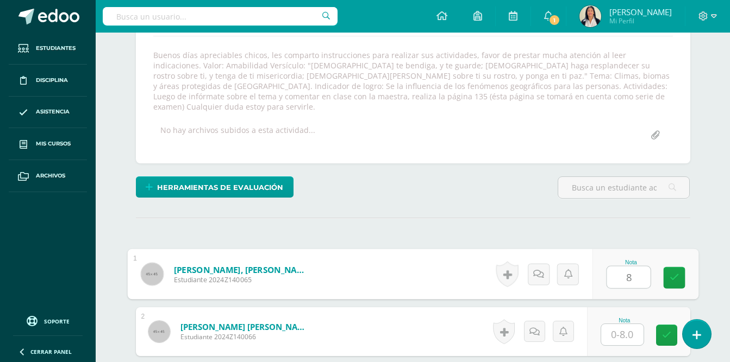
type input "8"
click at [619, 324] on input "text" at bounding box center [622, 334] width 42 height 21
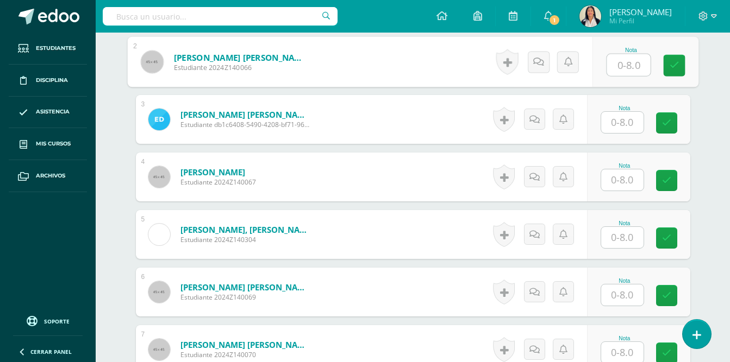
scroll to position [466, 0]
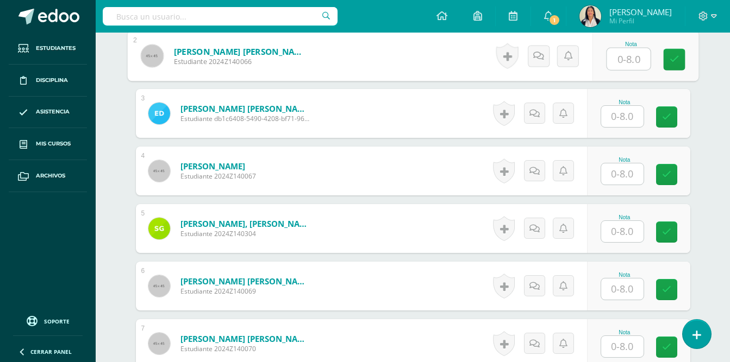
click at [623, 106] on input "text" at bounding box center [622, 116] width 42 height 21
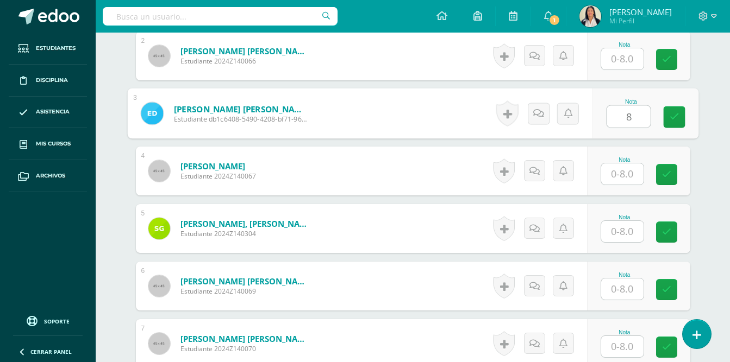
type input "8"
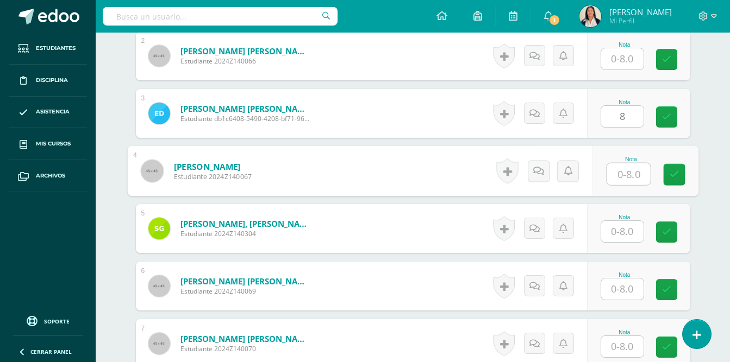
click at [633, 166] on input "text" at bounding box center [627, 175] width 43 height 22
type input "8"
click at [621, 221] on input "text" at bounding box center [622, 231] width 42 height 21
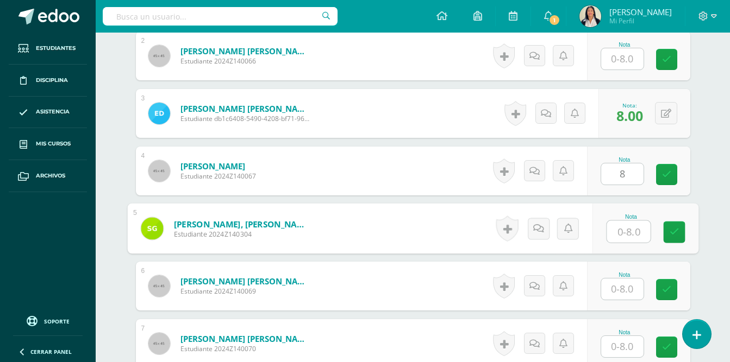
type input "8"
type input "8.00"
type input "8"
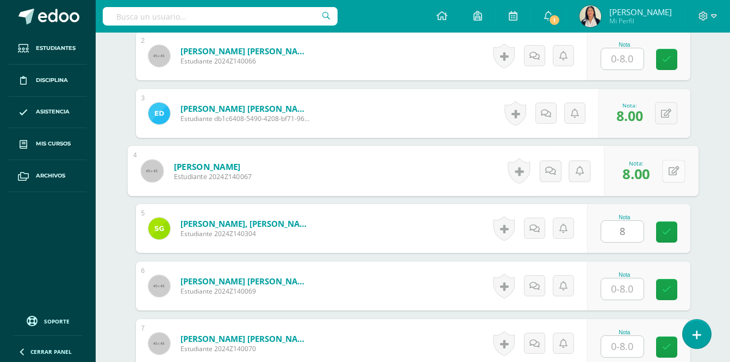
click at [665, 161] on button at bounding box center [673, 171] width 23 height 23
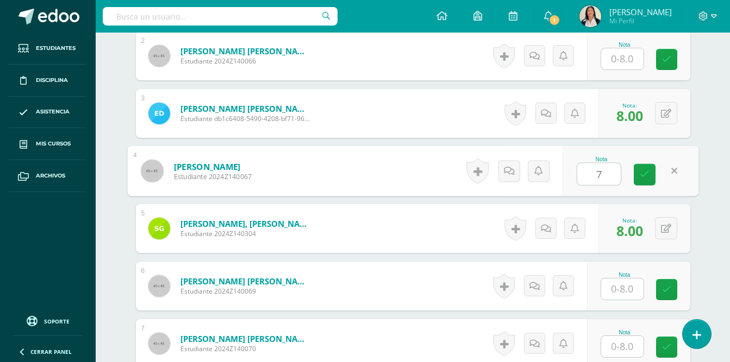
type input "7"
click at [621, 284] on input "text" at bounding box center [622, 289] width 42 height 21
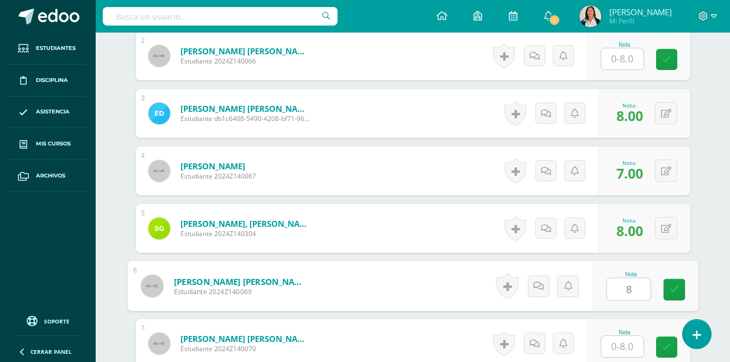
type input "8"
click at [623, 336] on input "text" at bounding box center [622, 346] width 42 height 21
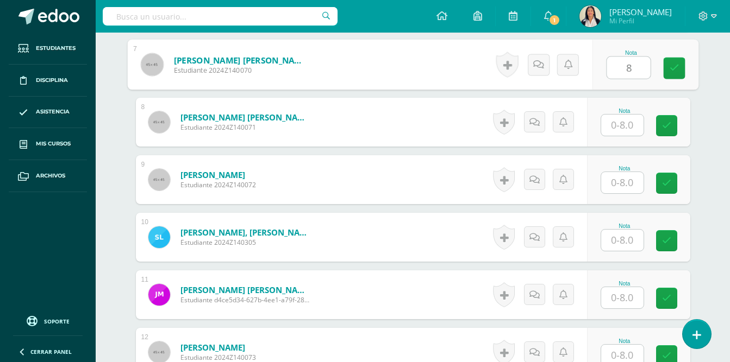
scroll to position [748, 0]
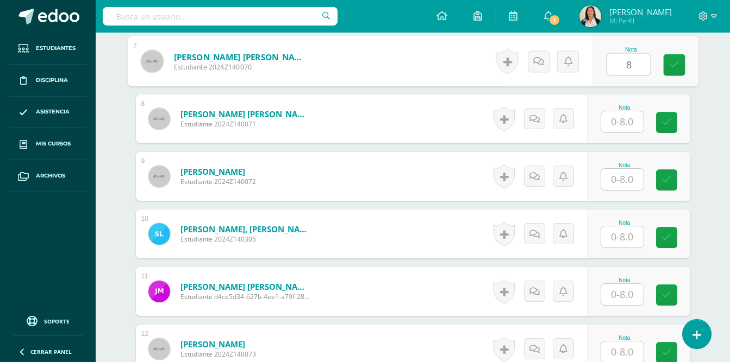
type input "8"
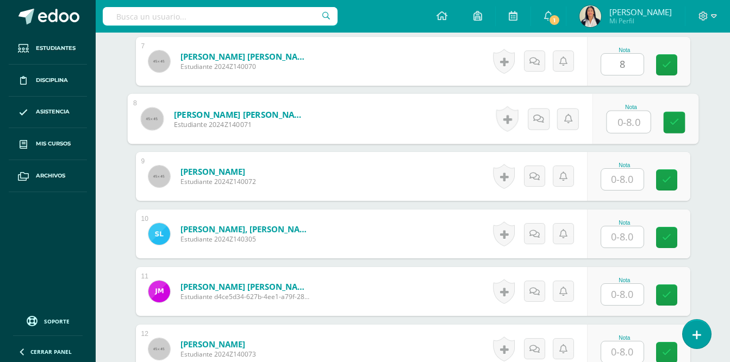
click at [624, 111] on input "text" at bounding box center [627, 122] width 43 height 22
type input "8"
click at [619, 227] on input "text" at bounding box center [622, 237] width 42 height 21
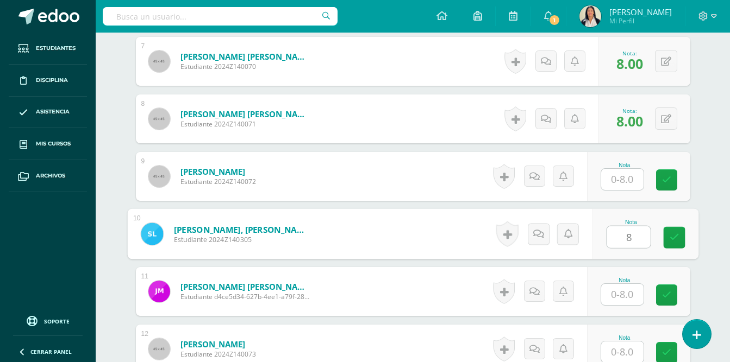
type input "8"
click at [626, 284] on input "text" at bounding box center [622, 294] width 42 height 21
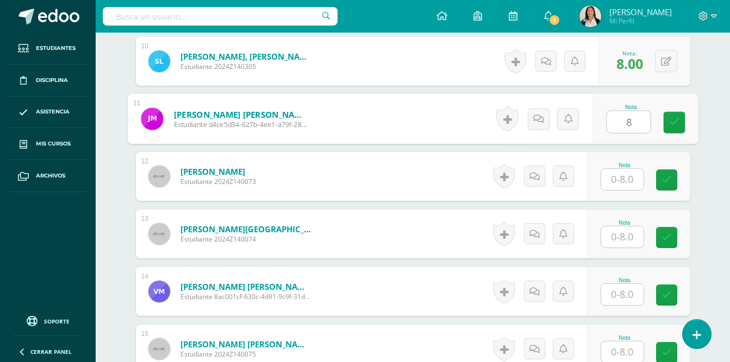
scroll to position [924, 0]
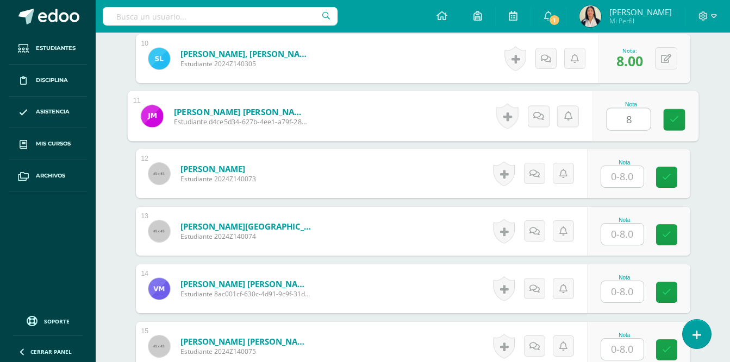
type input "8"
click at [626, 167] on input "text" at bounding box center [622, 176] width 42 height 21
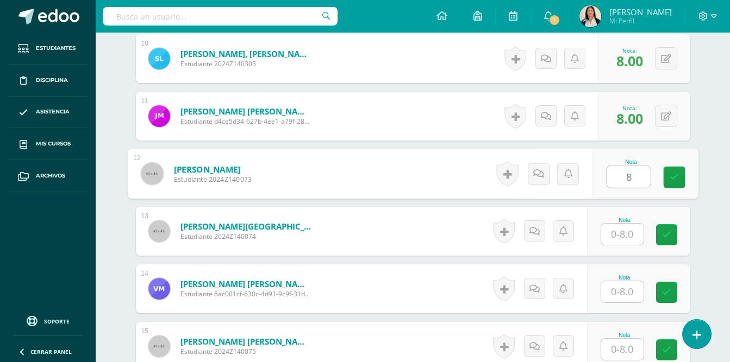
type input "8"
click at [619, 224] on input "text" at bounding box center [622, 234] width 42 height 21
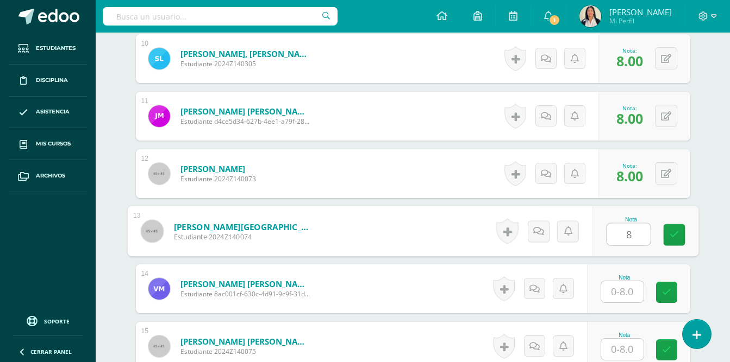
type input "8"
click at [624, 281] on input "text" at bounding box center [622, 291] width 42 height 21
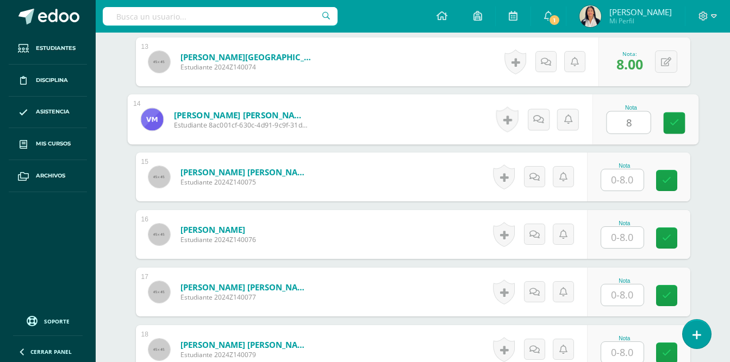
scroll to position [1106, 0]
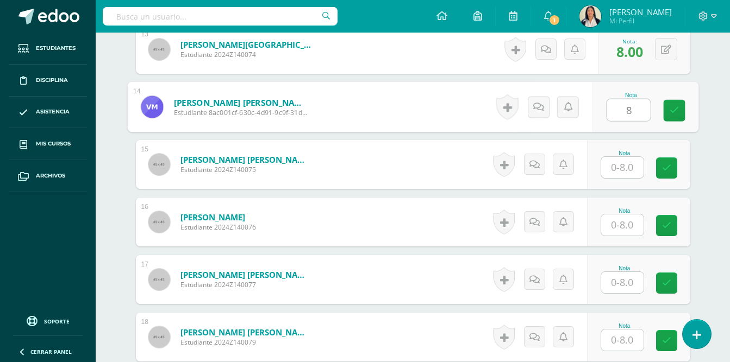
type input "8"
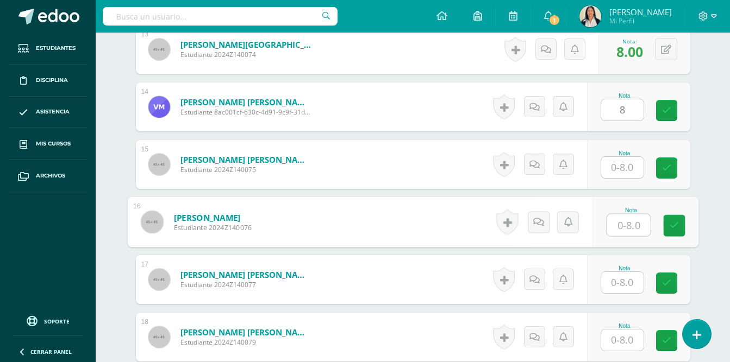
click at [618, 216] on input "text" at bounding box center [627, 226] width 43 height 22
type input "8"
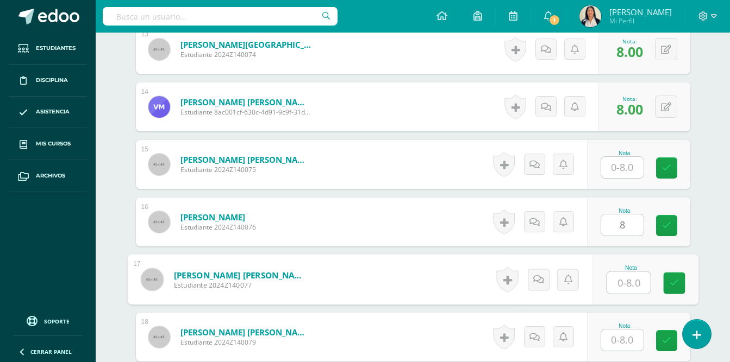
click at [619, 277] on input "text" at bounding box center [627, 283] width 43 height 22
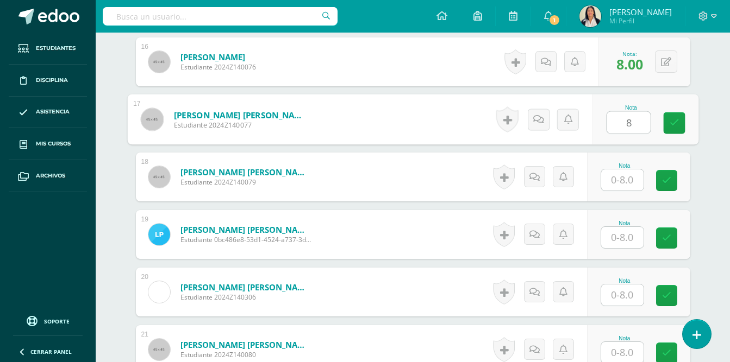
scroll to position [1298, 0]
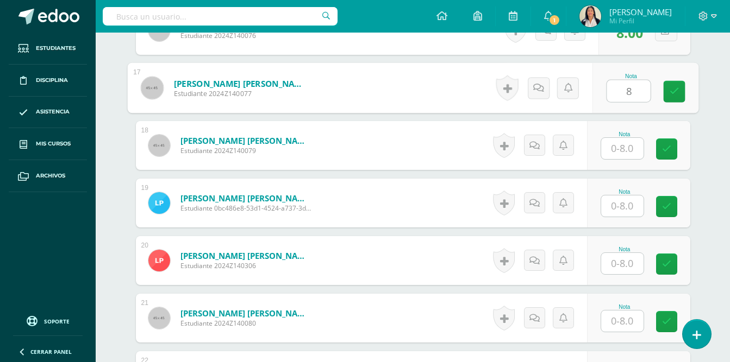
type input "8"
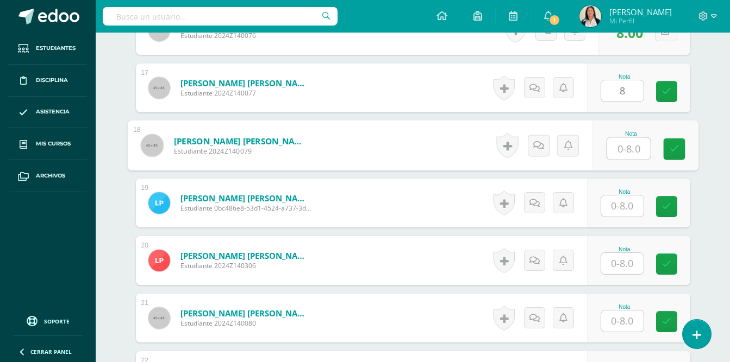
click at [625, 143] on input "text" at bounding box center [627, 149] width 43 height 22
type input "8"
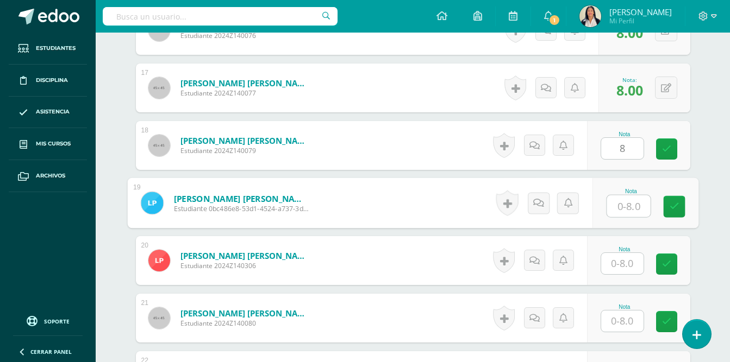
click at [625, 197] on input "text" at bounding box center [627, 207] width 43 height 22
type input "8"
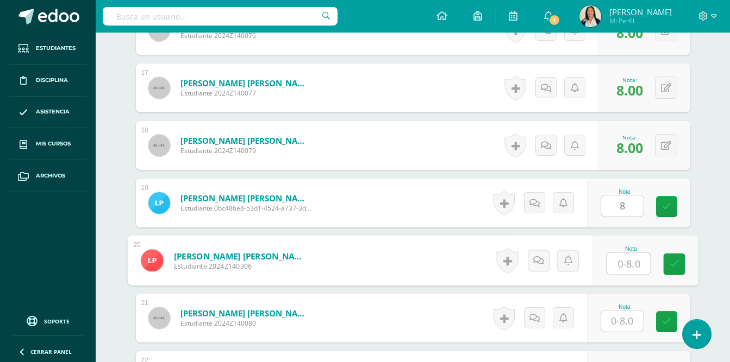
click at [625, 253] on input "text" at bounding box center [627, 264] width 43 height 22
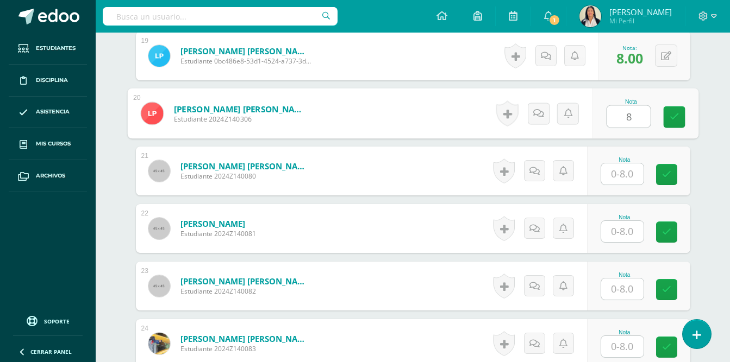
scroll to position [1467, 0]
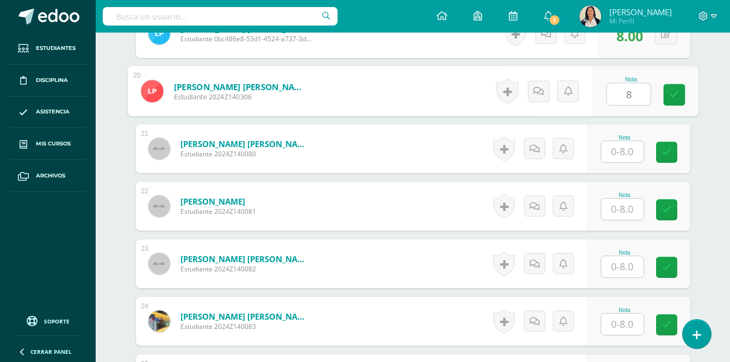
type input "8"
click at [625, 146] on input "text" at bounding box center [622, 151] width 42 height 21
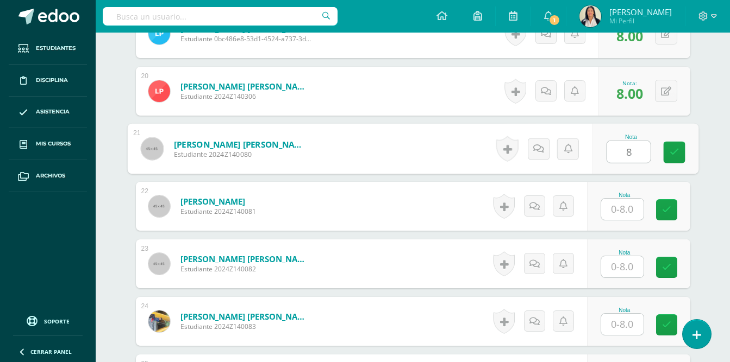
type input "8"
click at [624, 199] on input "text" at bounding box center [622, 209] width 42 height 21
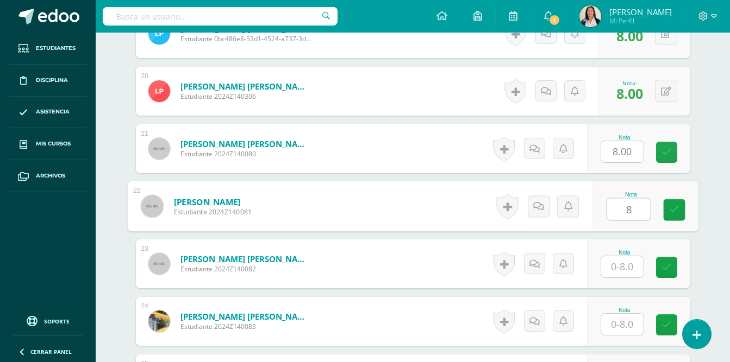
type input "8"
click at [633, 256] on input "text" at bounding box center [622, 266] width 42 height 21
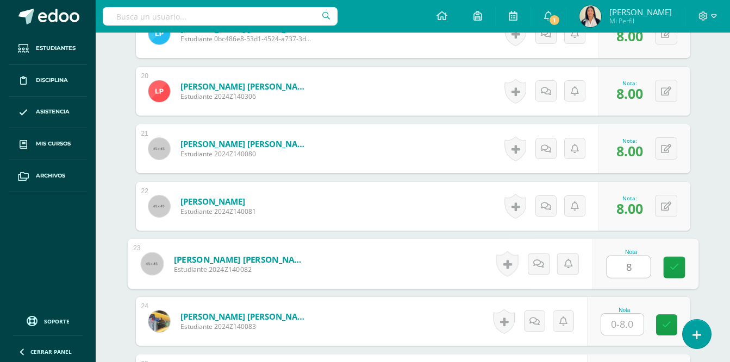
type input "8"
click at [625, 320] on input "text" at bounding box center [622, 324] width 42 height 21
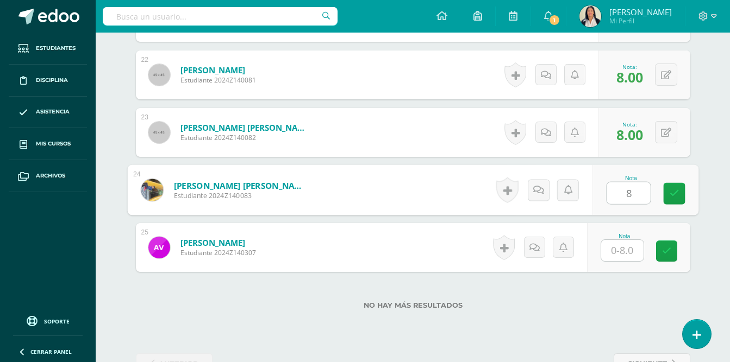
scroll to position [1623, 0]
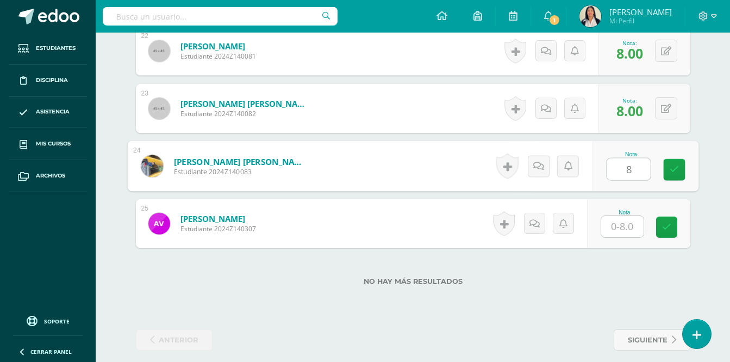
type input "8"
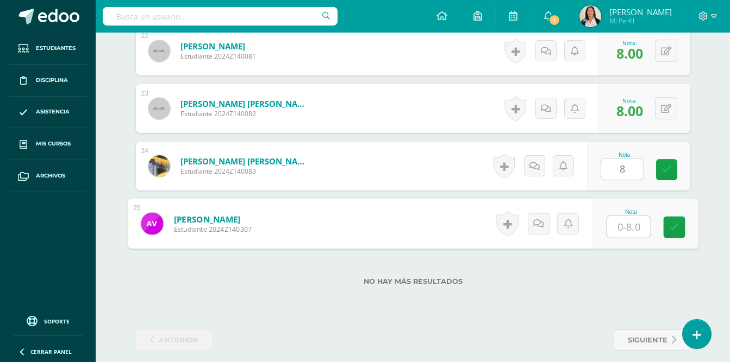
click at [626, 216] on input "text" at bounding box center [627, 227] width 43 height 22
type input "8"
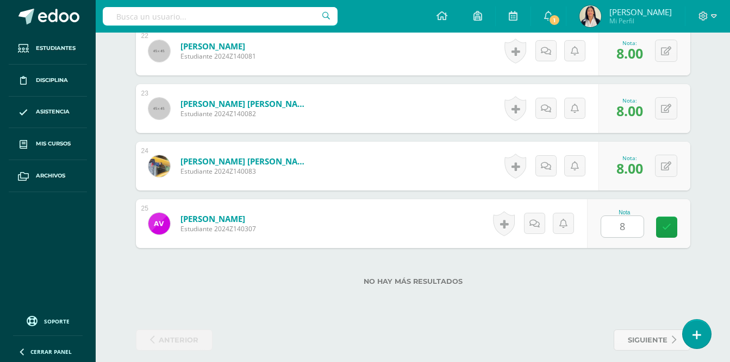
click at [632, 272] on div "No hay más resultados" at bounding box center [413, 273] width 554 height 51
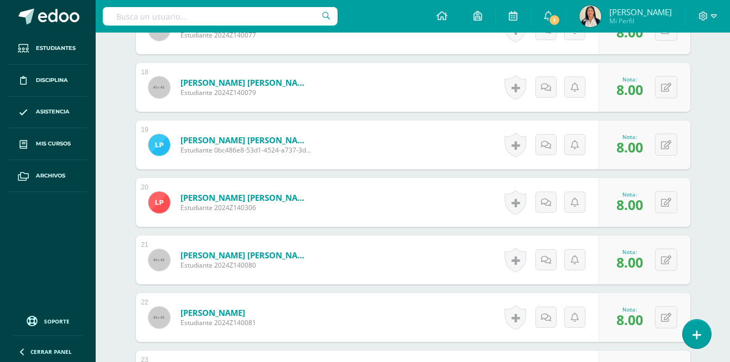
scroll to position [0, 0]
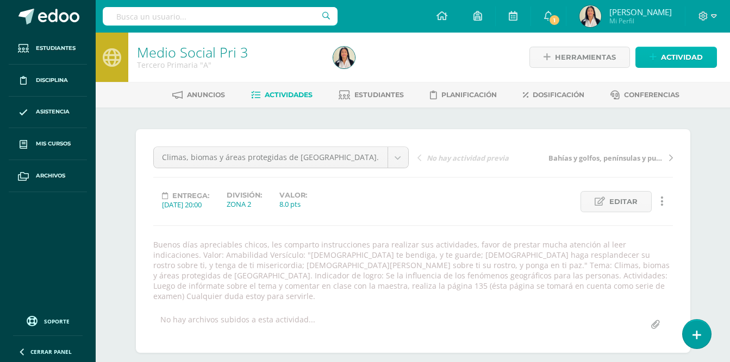
click at [685, 59] on span "Actividad" at bounding box center [682, 57] width 42 height 20
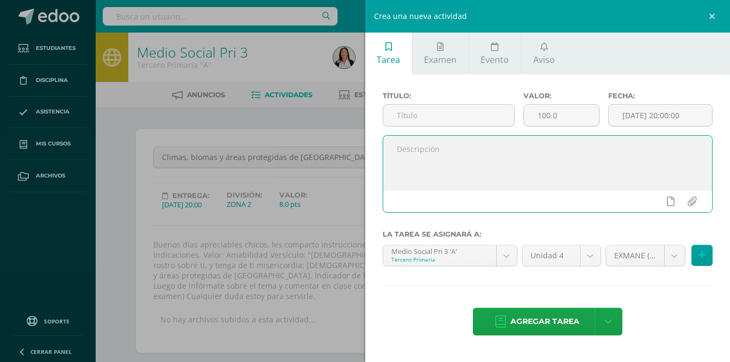
paste textarea "Buenos días apreciables chicos, les comparto instrucciones para realizar sus ac…"
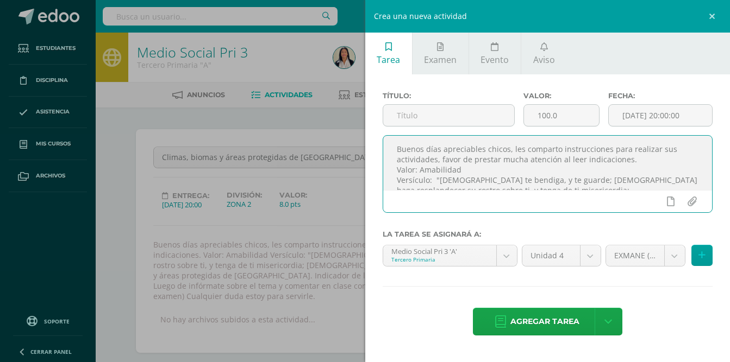
scroll to position [99, 0]
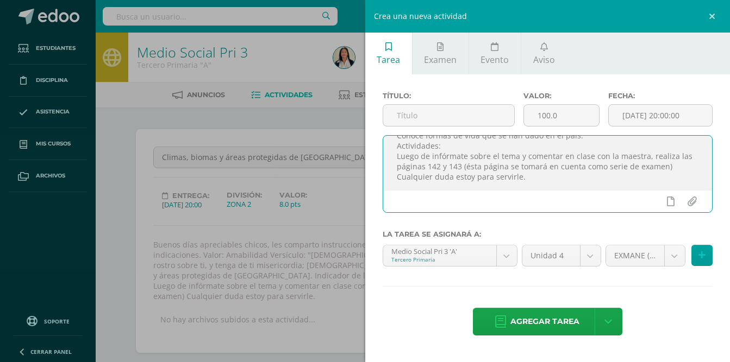
click at [511, 165] on textarea "Buenos días apreciables chicos, les comparto instrucciones para realizar sus ac…" at bounding box center [547, 163] width 329 height 54
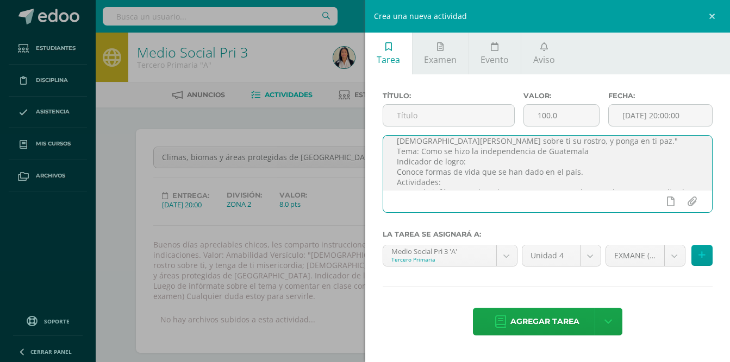
scroll to position [49, 0]
drag, startPoint x: 420, startPoint y: 162, endPoint x: 591, endPoint y: 159, distance: 170.7
click at [591, 159] on textarea "Buenos días apreciables chicos, les comparto instrucciones para realizar sus ac…" at bounding box center [547, 163] width 329 height 54
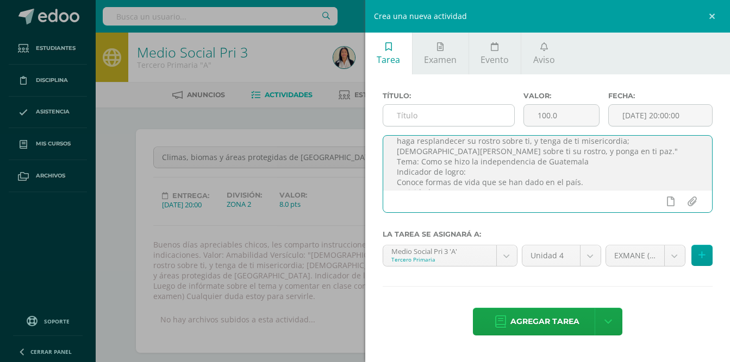
type textarea "Buenos días apreciables chicos, les comparto instrucciones para realizar sus ac…"
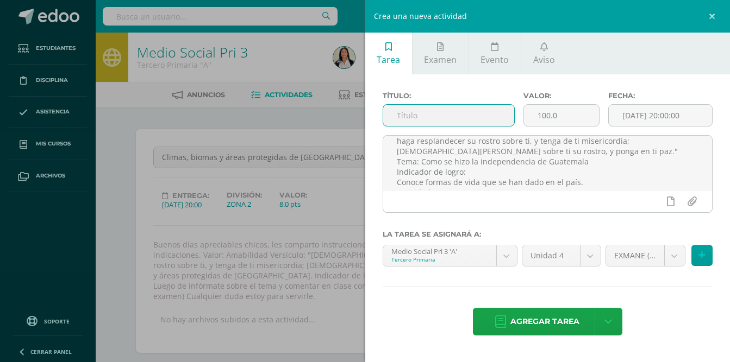
click at [427, 112] on input "text" at bounding box center [449, 115] width 132 height 21
paste input "Como se hizo la independencia de [GEOGRAPHIC_DATA]"
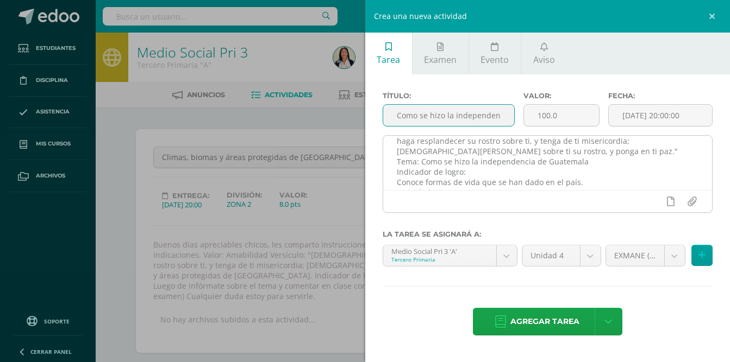
scroll to position [0, 63]
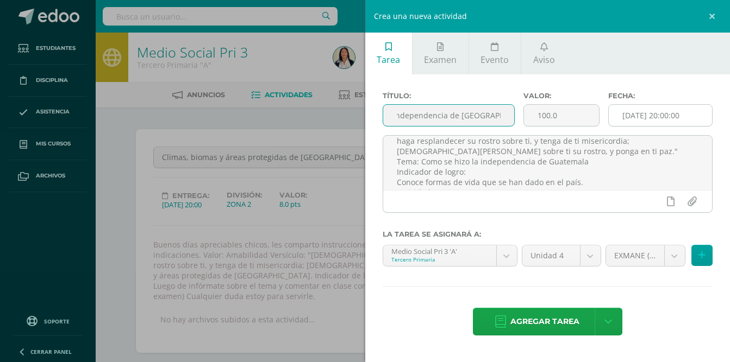
type input "Como se hizo la independencia de [GEOGRAPHIC_DATA]"
click at [675, 117] on input "[DATE] 20:00:00" at bounding box center [660, 115] width 103 height 21
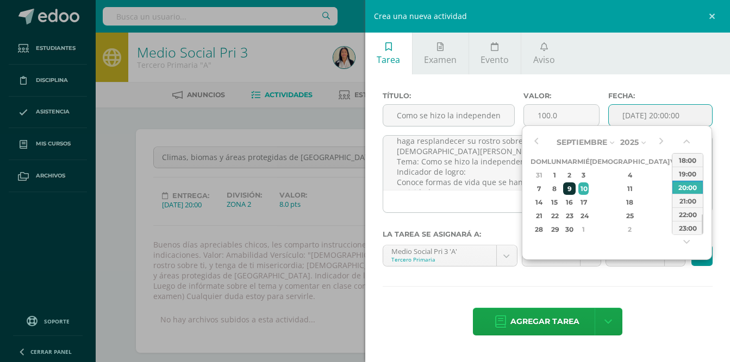
click at [575, 190] on div "9" at bounding box center [569, 189] width 12 height 12
type input "2025-09-09 20:00"
click at [668, 303] on div "Título: Como se hizo la independencia de Guatemala Valor: 100.0 Fecha: 2025-09-…" at bounding box center [547, 214] width 365 height 281
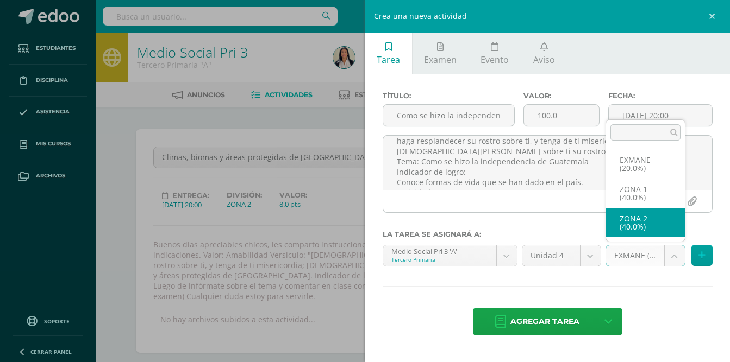
select select "27709"
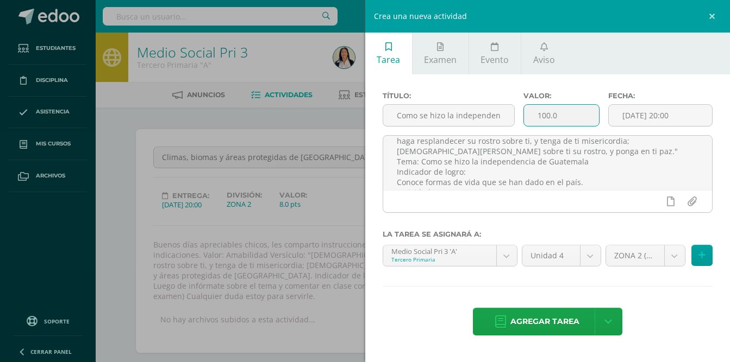
drag, startPoint x: 565, startPoint y: 111, endPoint x: 537, endPoint y: 113, distance: 27.8
click at [537, 113] on input "100.0" at bounding box center [561, 115] width 75 height 21
type input "8"
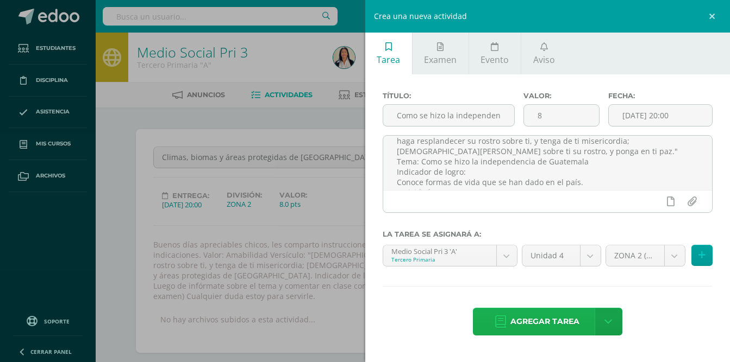
click at [542, 321] on span "Agregar tarea" at bounding box center [544, 322] width 69 height 27
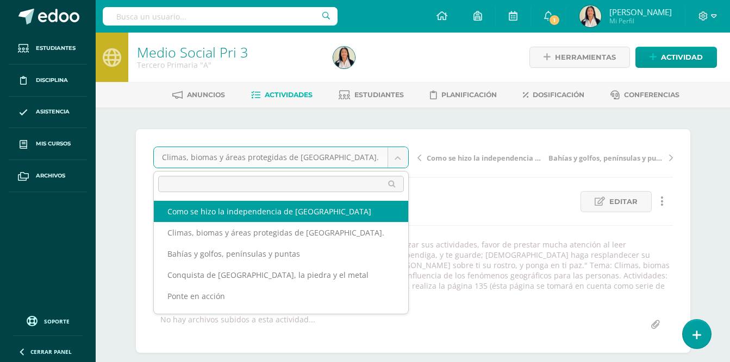
select select "/dashboard/teacher/grade-activity/32423/"
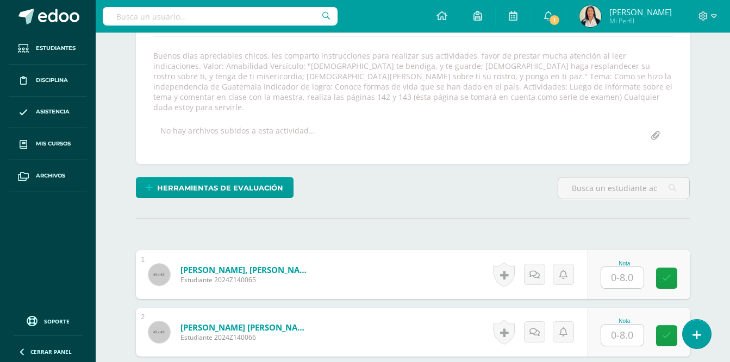
scroll to position [190, 0]
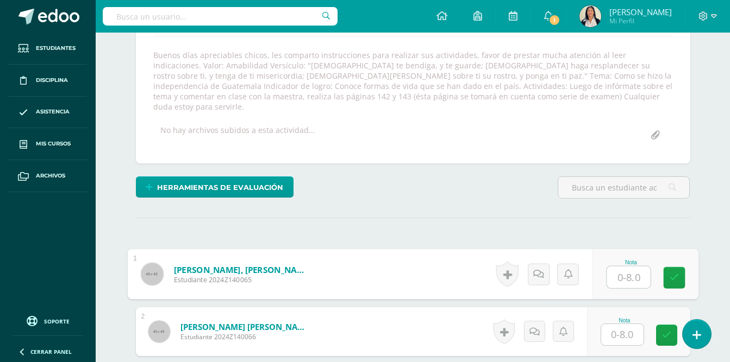
click at [622, 267] on input "text" at bounding box center [627, 278] width 43 height 22
type input "8"
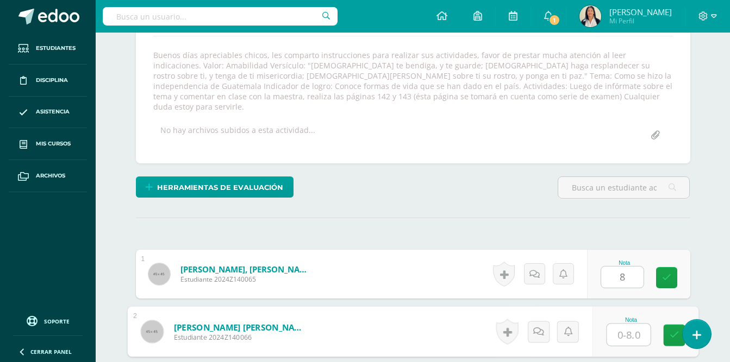
click at [630, 324] on input "text" at bounding box center [627, 335] width 43 height 22
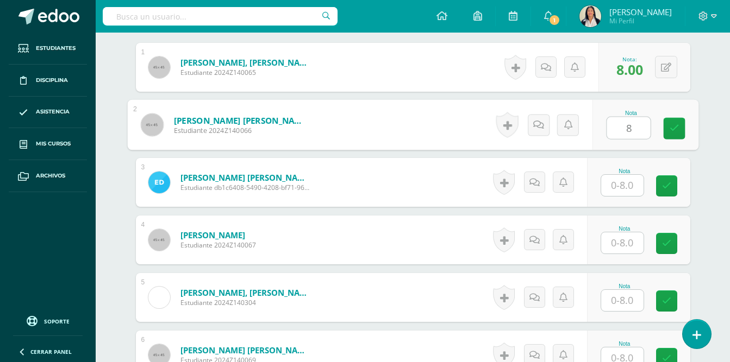
scroll to position [434, 0]
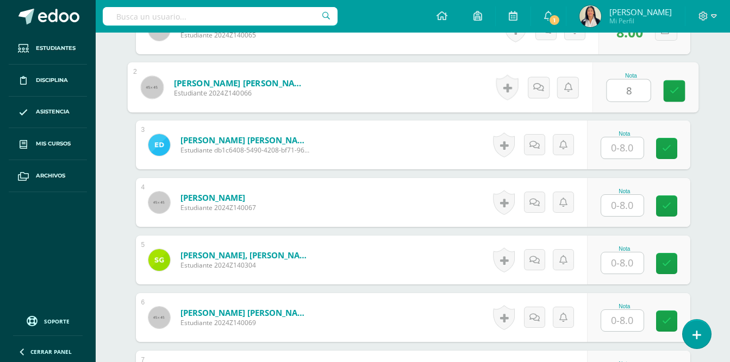
type input "8"
click at [625, 137] on input "text" at bounding box center [622, 147] width 42 height 21
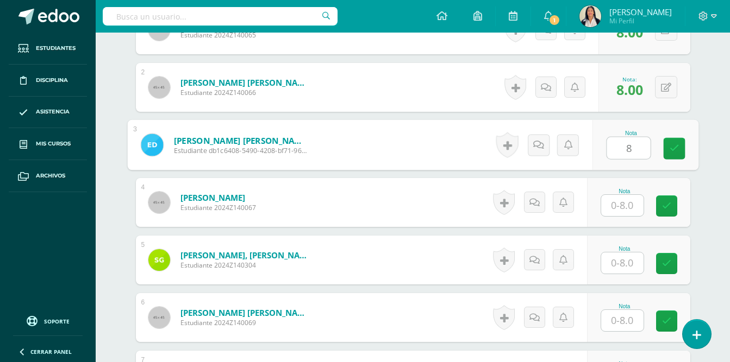
type input "8"
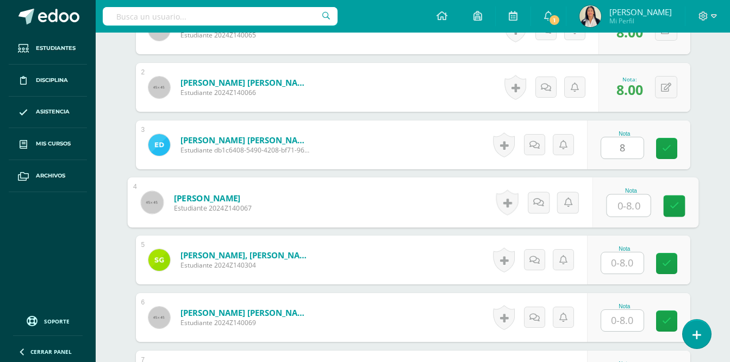
click at [622, 195] on input "text" at bounding box center [627, 206] width 43 height 22
type input "8"
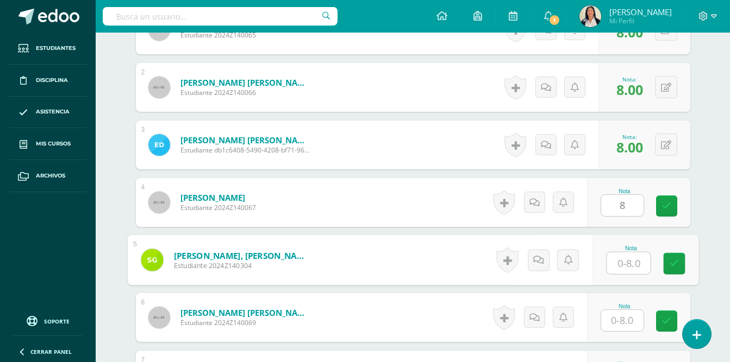
click at [624, 258] on input "text" at bounding box center [627, 264] width 43 height 22
type input "8"
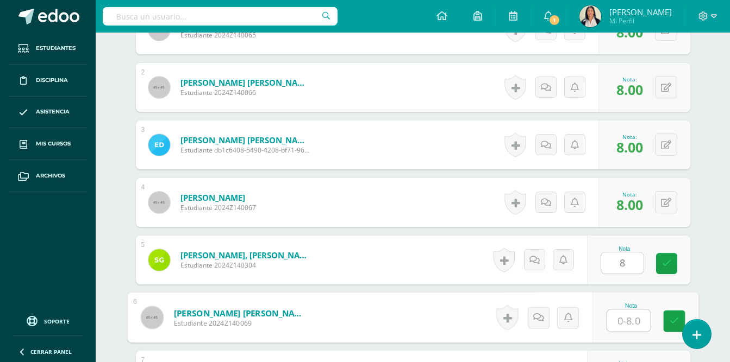
click at [617, 311] on input "text" at bounding box center [627, 321] width 43 height 22
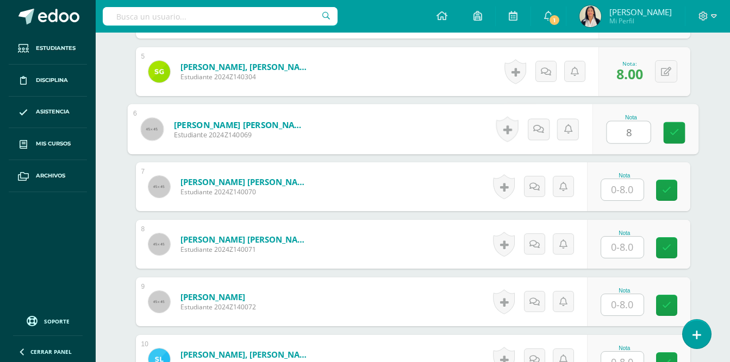
scroll to position [660, 0]
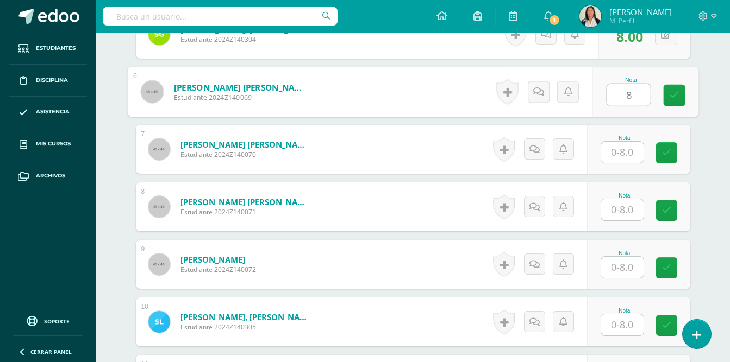
type input "8"
click at [622, 145] on input "text" at bounding box center [622, 152] width 42 height 21
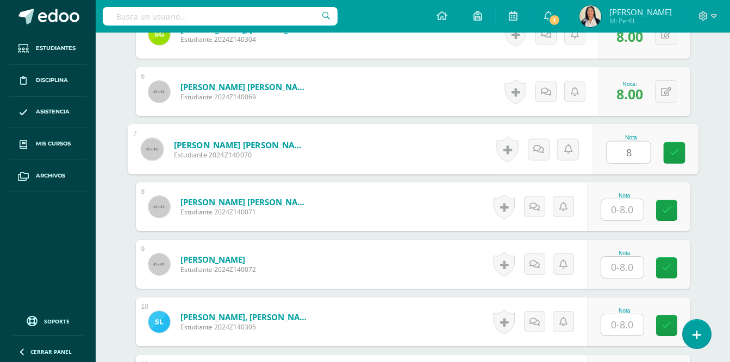
type input "8"
click at [713, 197] on div "Medio Social Pri 3 Tercero Primaria "A" Herramientas Detalle de asistencias Act…" at bounding box center [413, 353] width 634 height 1963
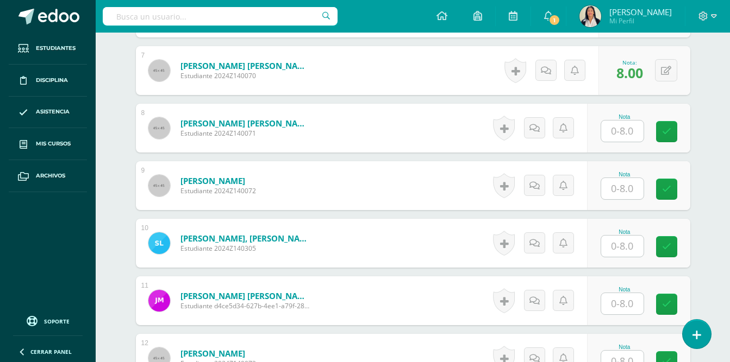
scroll to position [757, 0]
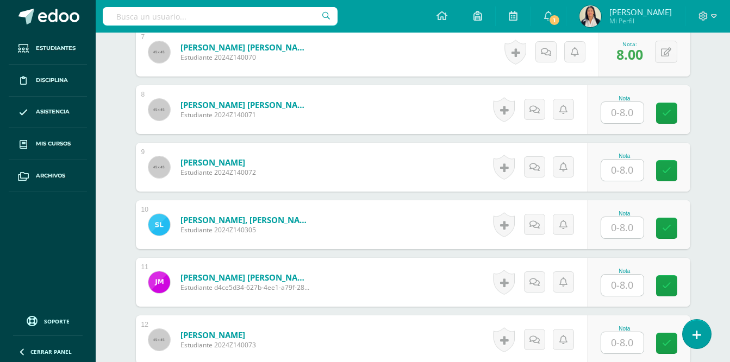
click at [623, 102] on input "text" at bounding box center [622, 112] width 42 height 21
type input "8"
click at [622, 217] on input "text" at bounding box center [622, 227] width 42 height 21
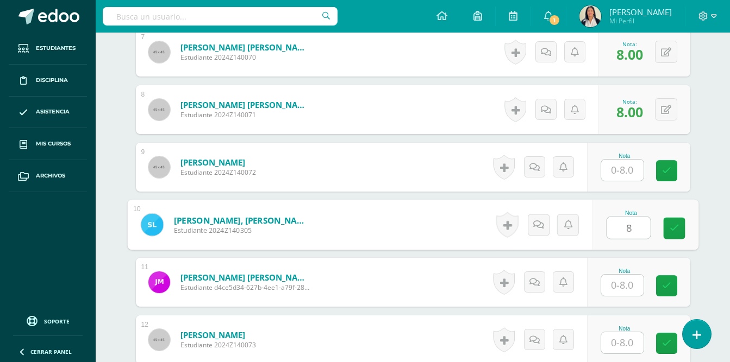
type input "8"
click at [619, 275] on input "text" at bounding box center [622, 285] width 42 height 21
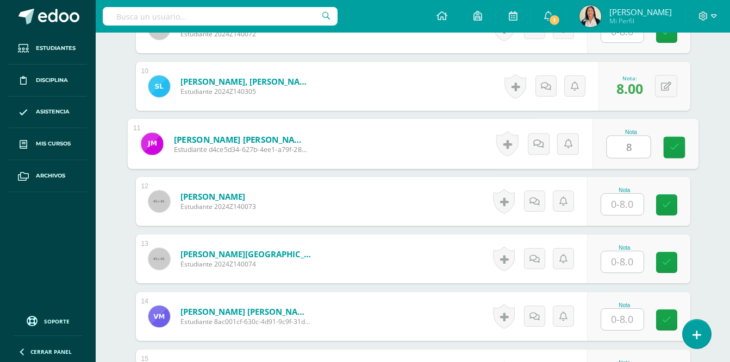
scroll to position [930, 0]
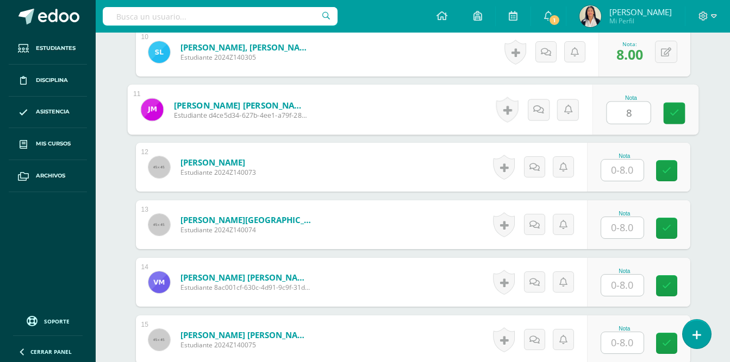
type input "8"
click at [623, 160] on input "text" at bounding box center [622, 170] width 42 height 21
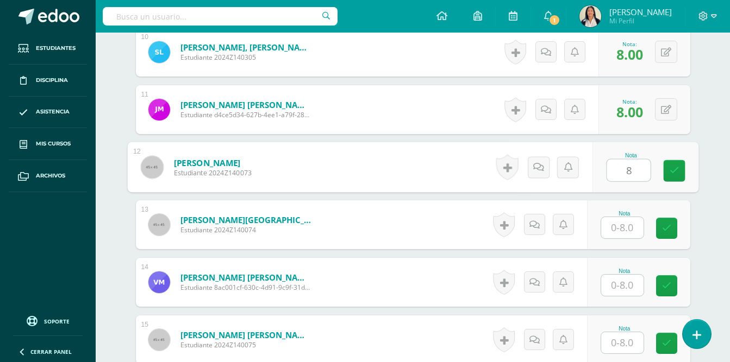
type input "8"
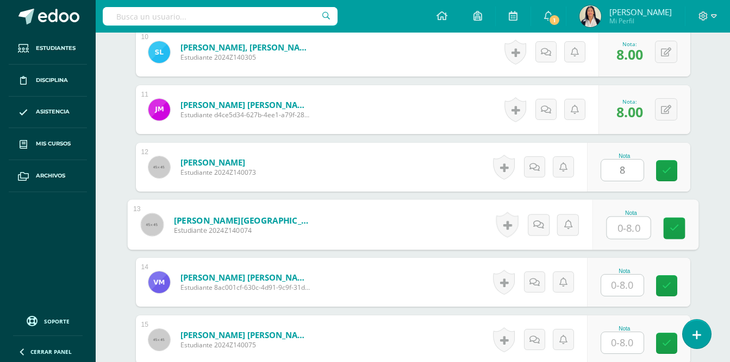
click at [620, 217] on input "text" at bounding box center [627, 228] width 43 height 22
type input "8"
click at [620, 275] on input "text" at bounding box center [622, 285] width 42 height 21
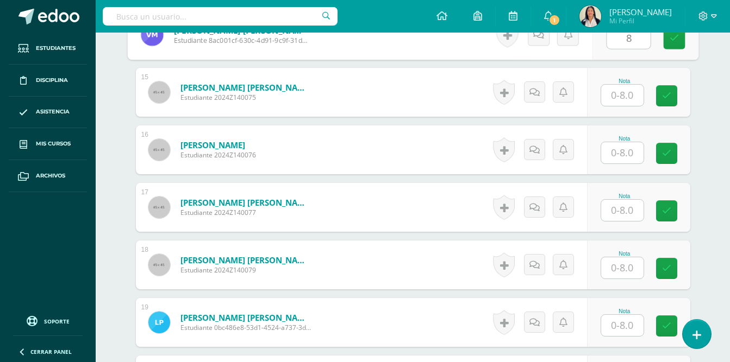
scroll to position [1103, 0]
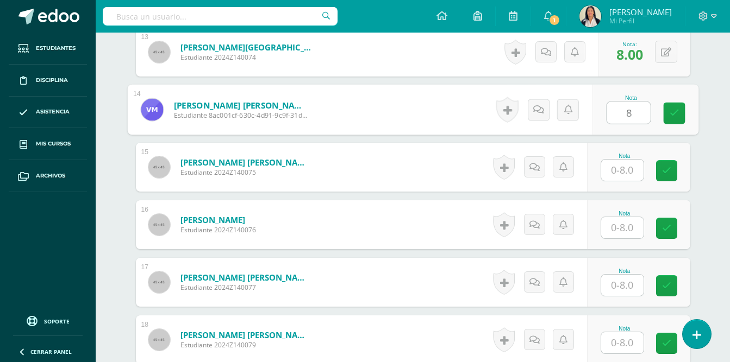
type input "8"
click at [622, 220] on input "text" at bounding box center [622, 227] width 42 height 21
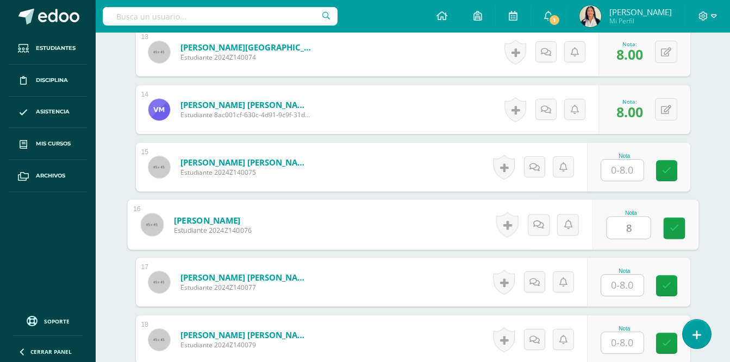
type input "8"
click at [625, 281] on input "text" at bounding box center [622, 285] width 42 height 21
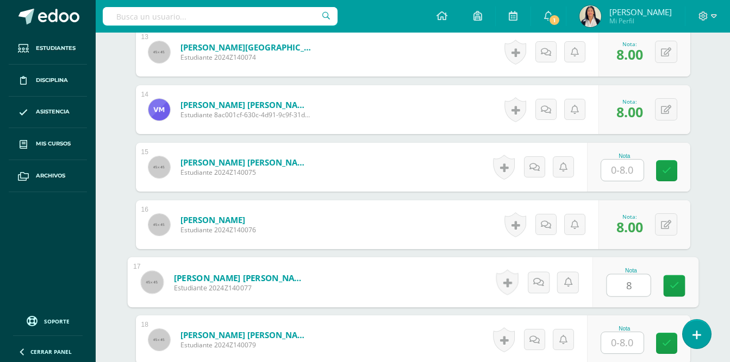
type input "8"
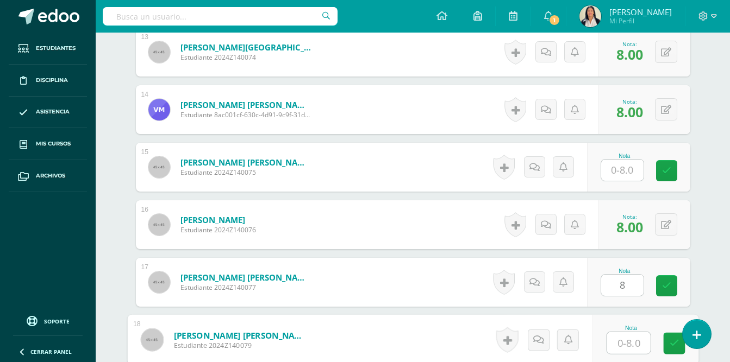
click at [623, 333] on input "text" at bounding box center [627, 344] width 43 height 22
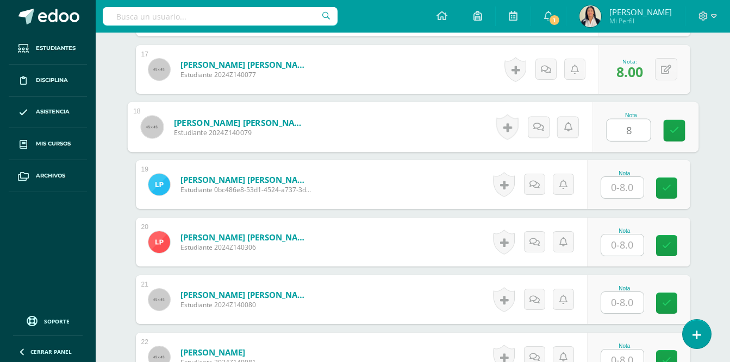
scroll to position [1335, 0]
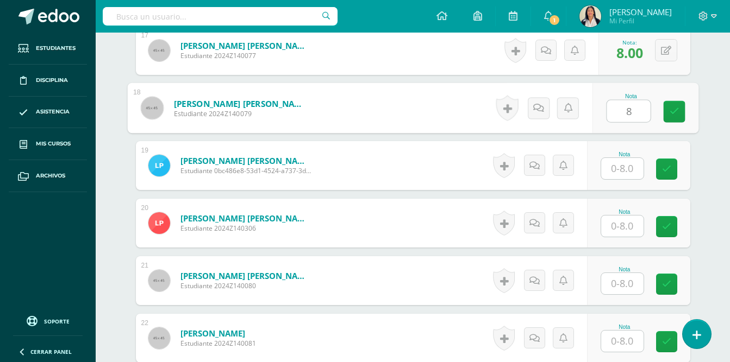
type input "8"
click at [622, 158] on input "text" at bounding box center [622, 168] width 42 height 21
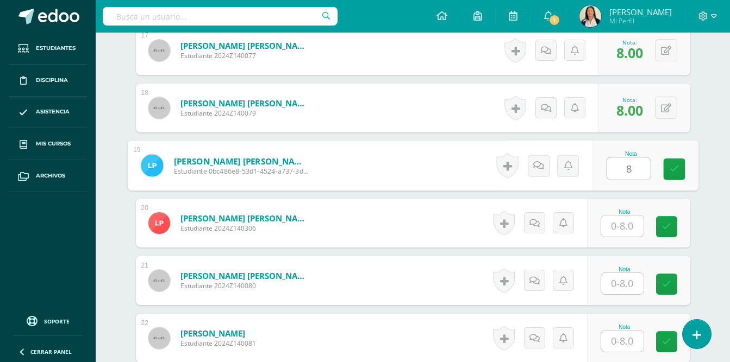
type input "8"
click at [623, 216] on input "text" at bounding box center [622, 226] width 42 height 21
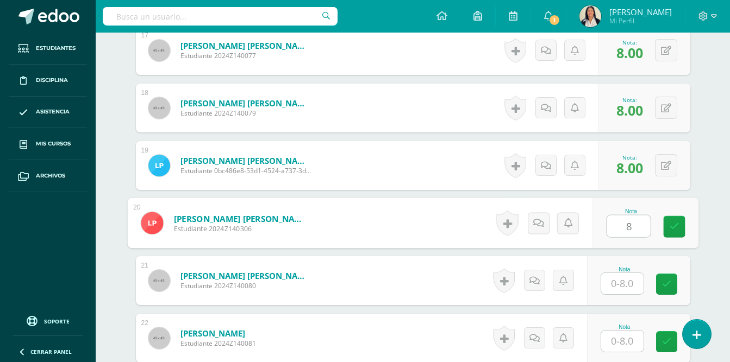
type input "8"
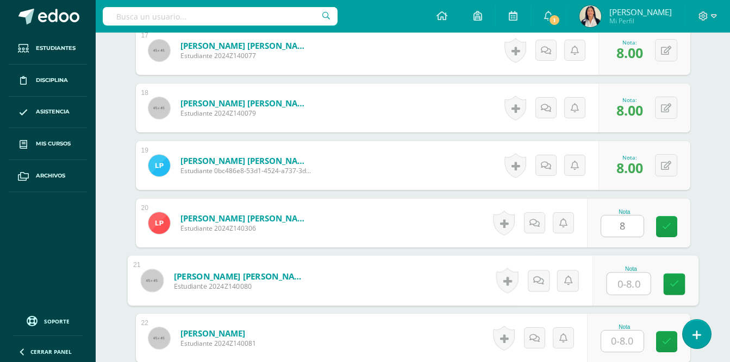
click at [626, 275] on input "text" at bounding box center [627, 284] width 43 height 22
type input "8"
click at [620, 331] on input "text" at bounding box center [622, 341] width 42 height 21
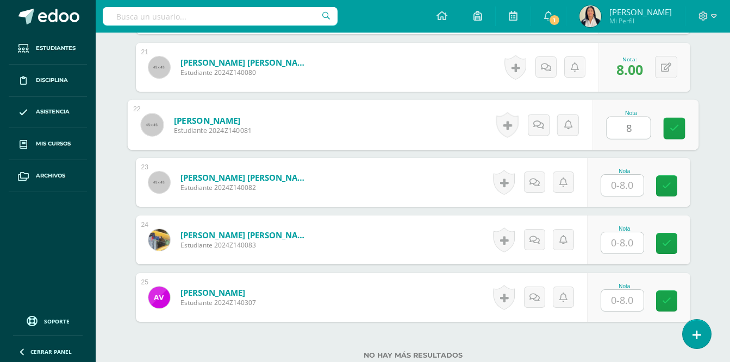
scroll to position [1552, 0]
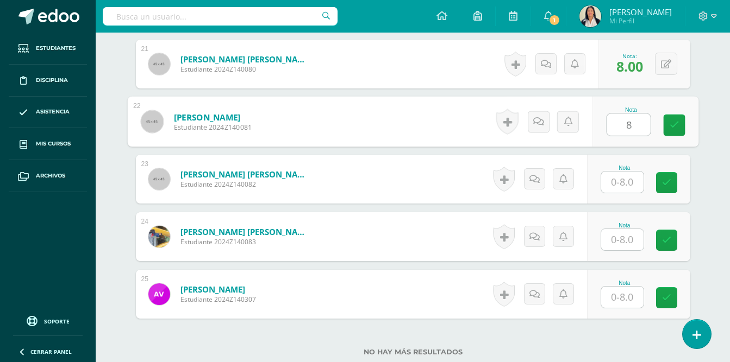
type input "8"
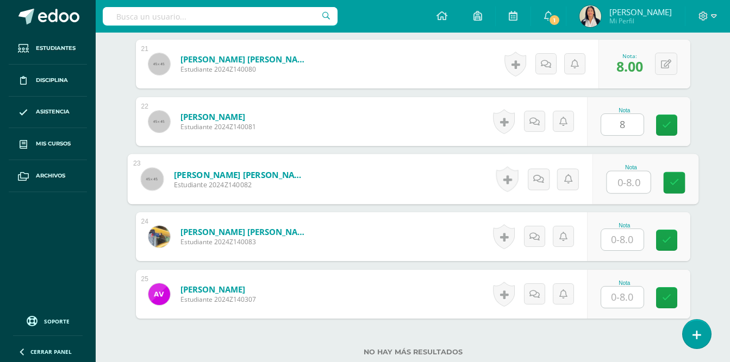
click at [621, 175] on input "text" at bounding box center [627, 183] width 43 height 22
type input "8"
click at [628, 229] on input "text" at bounding box center [622, 239] width 42 height 21
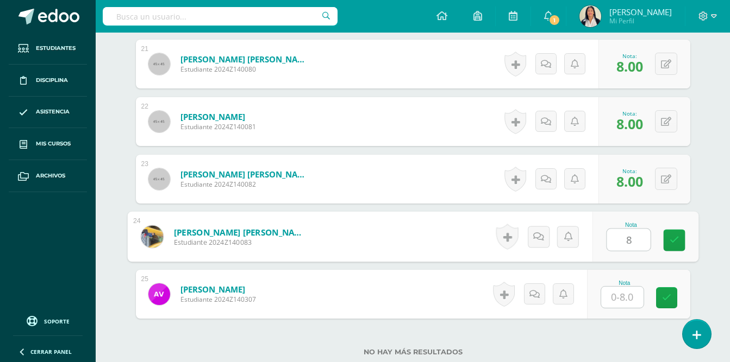
type input "8"
click at [625, 287] on input "text" at bounding box center [622, 297] width 42 height 21
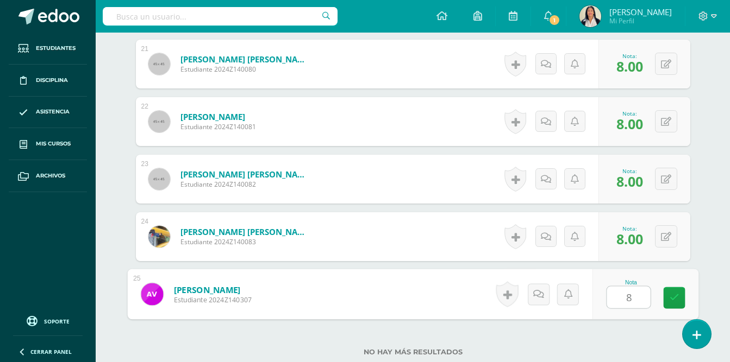
type input "8"
click at [643, 329] on div "No hay más resultados" at bounding box center [413, 344] width 554 height 51
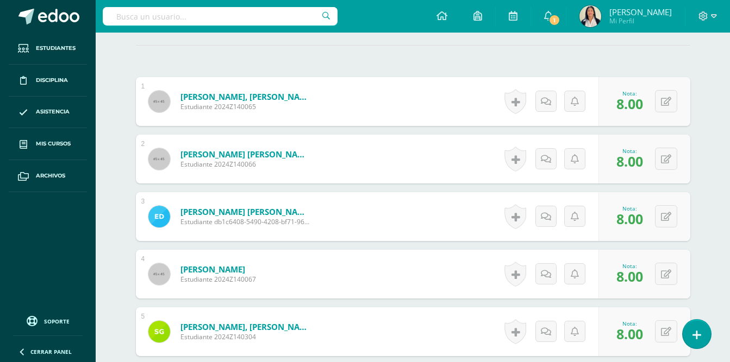
scroll to position [0, 0]
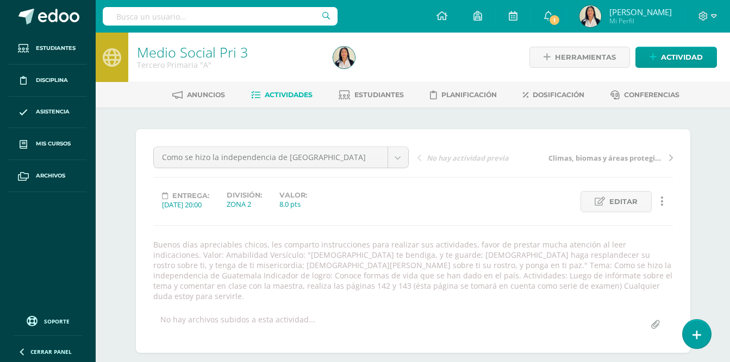
click at [295, 94] on span "Actividades" at bounding box center [289, 95] width 48 height 8
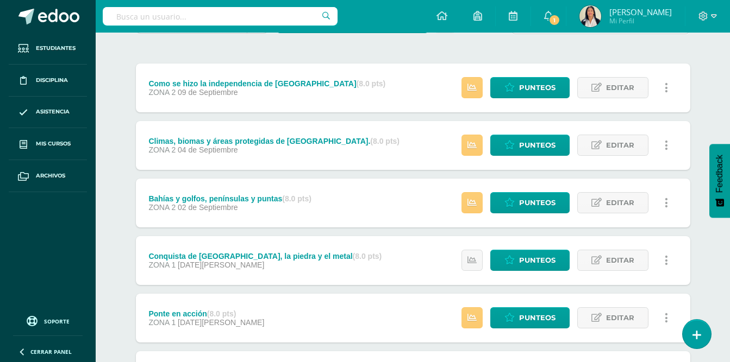
scroll to position [80, 0]
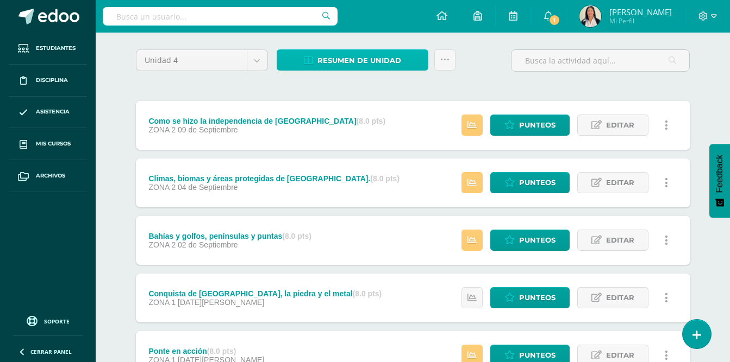
click at [380, 64] on span "Resumen de unidad" at bounding box center [359, 61] width 84 height 20
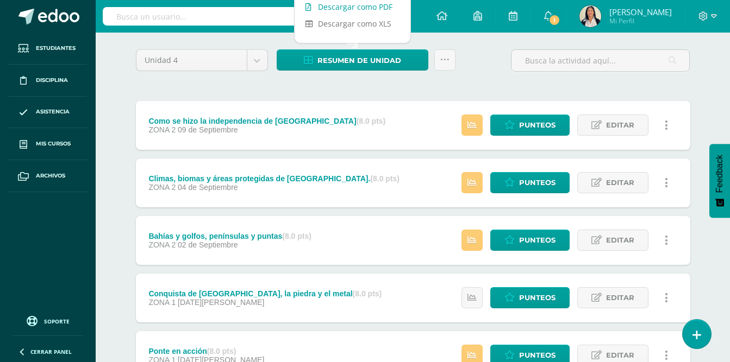
click at [367, 10] on link "Descargar como PDF" at bounding box center [353, 6] width 116 height 17
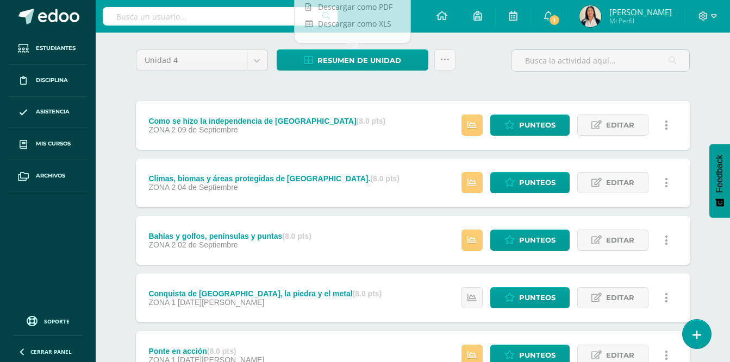
click at [672, 81] on div "Unidad 4 Unidad 1 Unidad 2 Unidad 3 Unidad 4 Resumen de unidad Subir actividade…" at bounding box center [413, 297] width 563 height 497
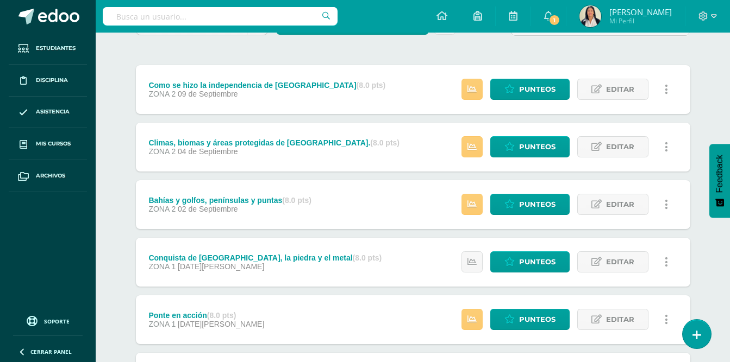
scroll to position [117, 0]
